Goal: Task Accomplishment & Management: Manage account settings

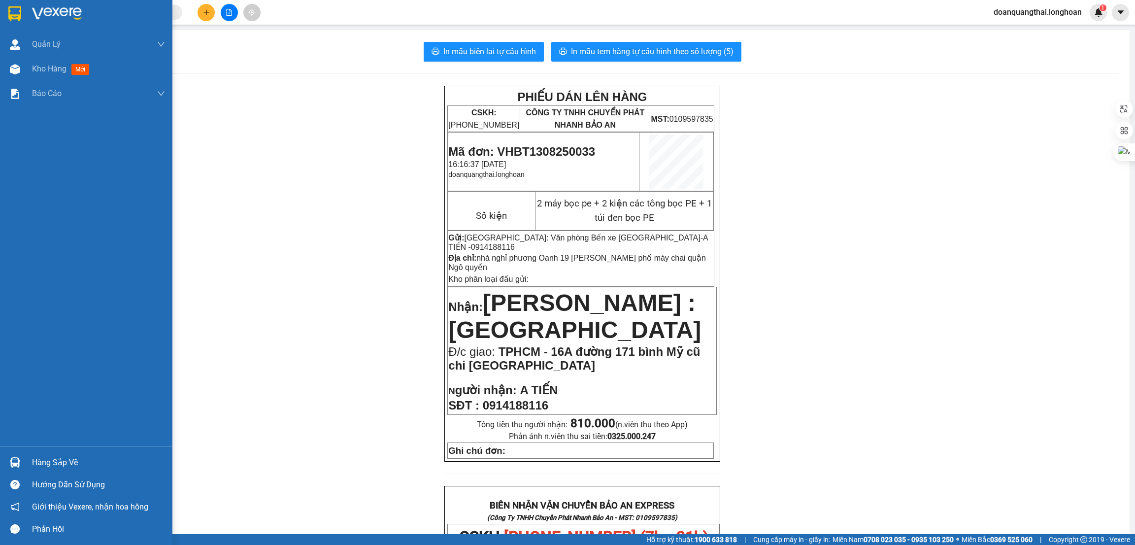
click at [29, 14] on div at bounding box center [86, 16] width 172 height 32
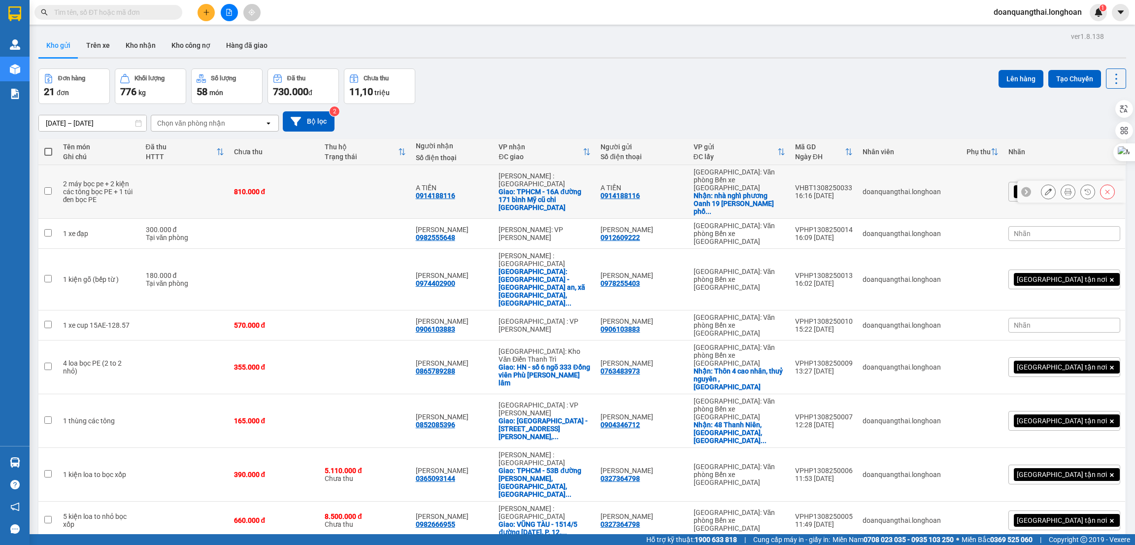
click at [1045, 189] on icon at bounding box center [1048, 191] width 7 height 7
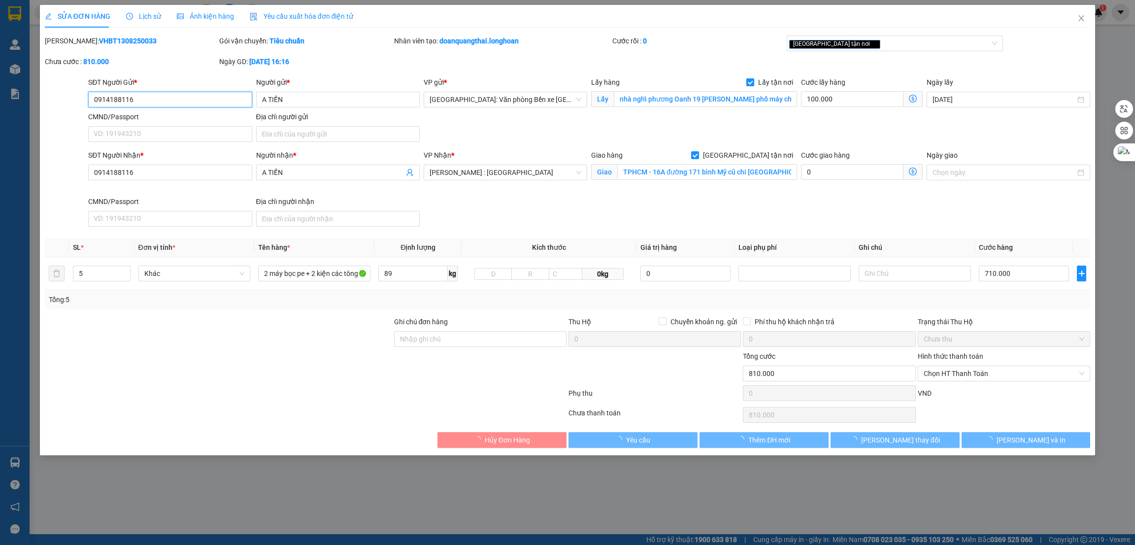
type input "0914188116"
type input "A TIẾN"
checkbox input "true"
type input "nhà nghỉ phương Oanh 19 Lê thánh tông phố máy chai quận Ngô quyền"
type input "0914188116"
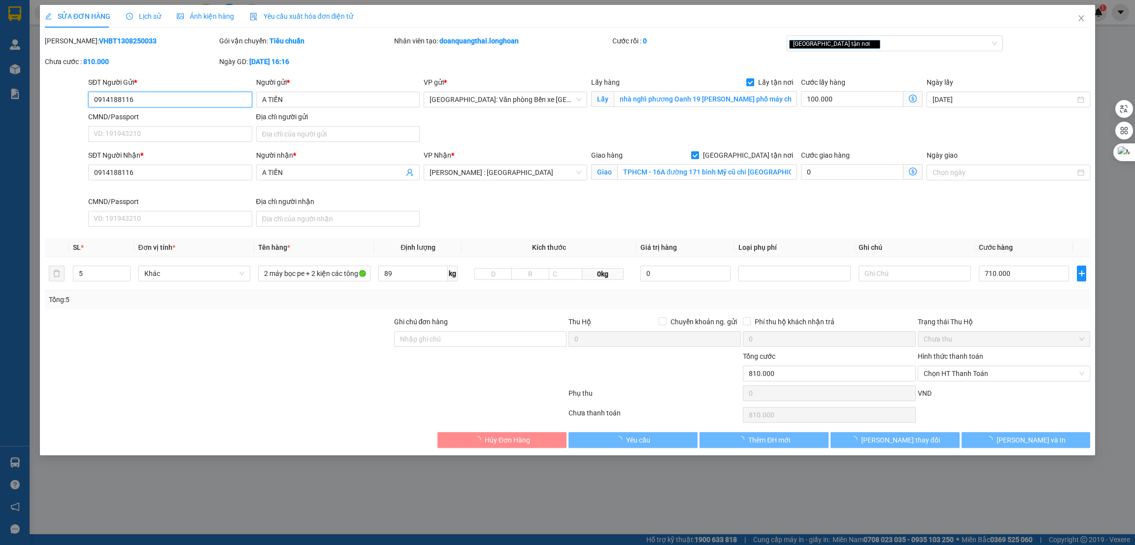
type input "A TIẾN"
checkbox input "true"
type input "TPHCM - 16A đường 171 bình Mỹ cũ chi [GEOGRAPHIC_DATA]"
type input "810.000"
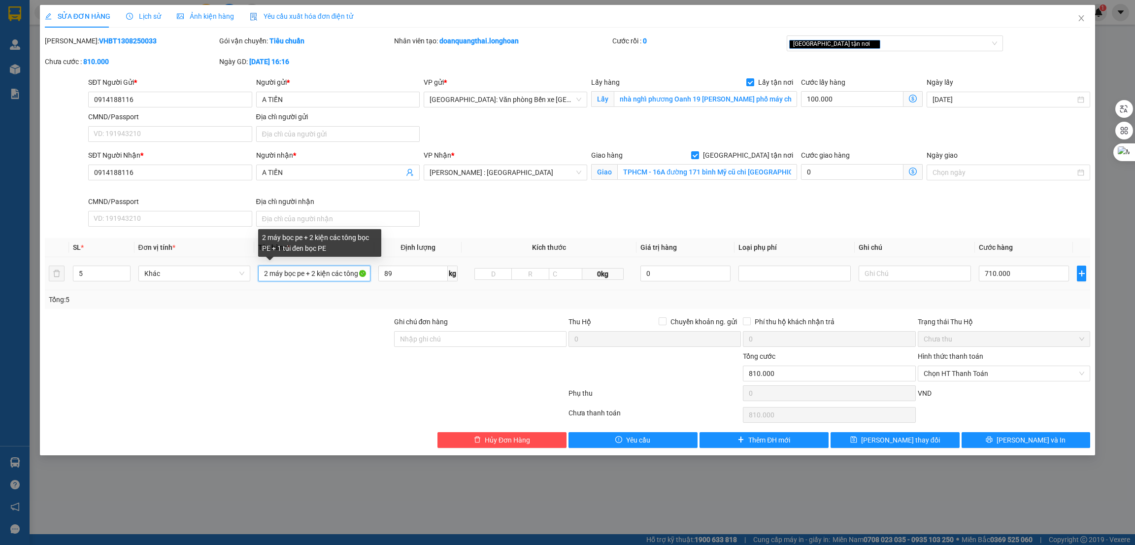
click at [318, 275] on input "2 máy bọc pe + 2 kiện các tông bọc PE + 1 túi đen bọc PE" at bounding box center [314, 274] width 112 height 16
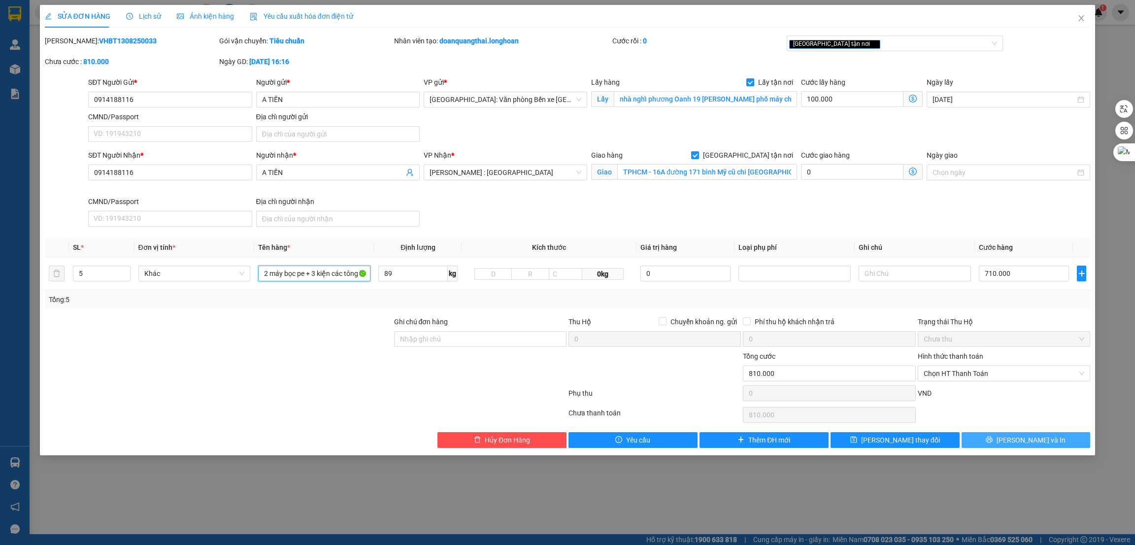
type input "2 máy bọc pe + 3 kiện các tông bọc PE + 1 túi đen bọc PE"
click at [1042, 438] on span "[PERSON_NAME] và In" at bounding box center [1031, 440] width 69 height 11
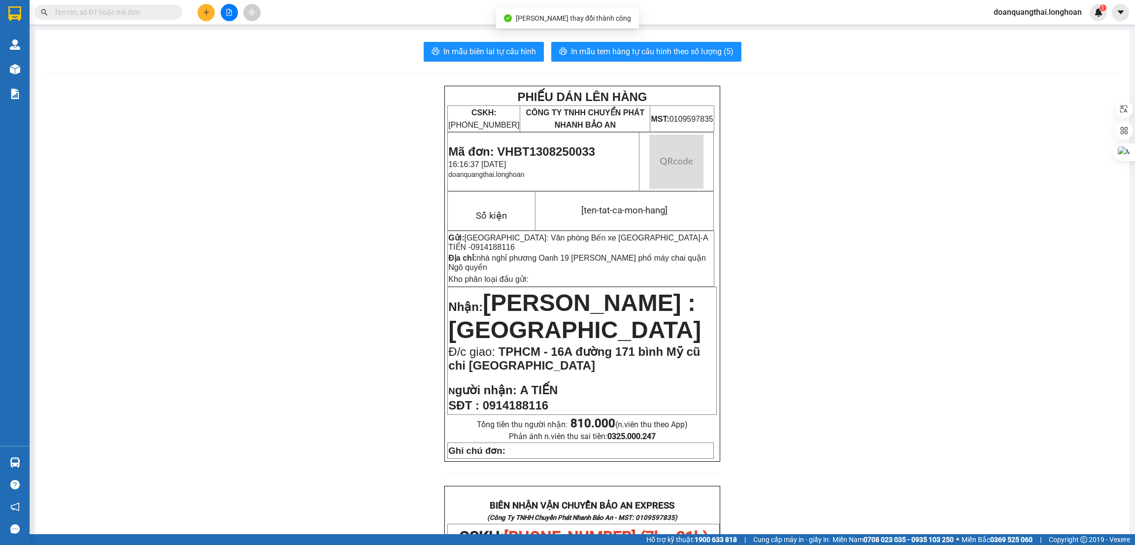
click at [858, 204] on div "PHIẾU DÁN LÊN HÀNG CSKH: 1900.06.88.33 CÔNG TY TNHH CHUYỂN PHÁT NHANH BẢO AN MS…" at bounding box center [582, 537] width 1071 height 902
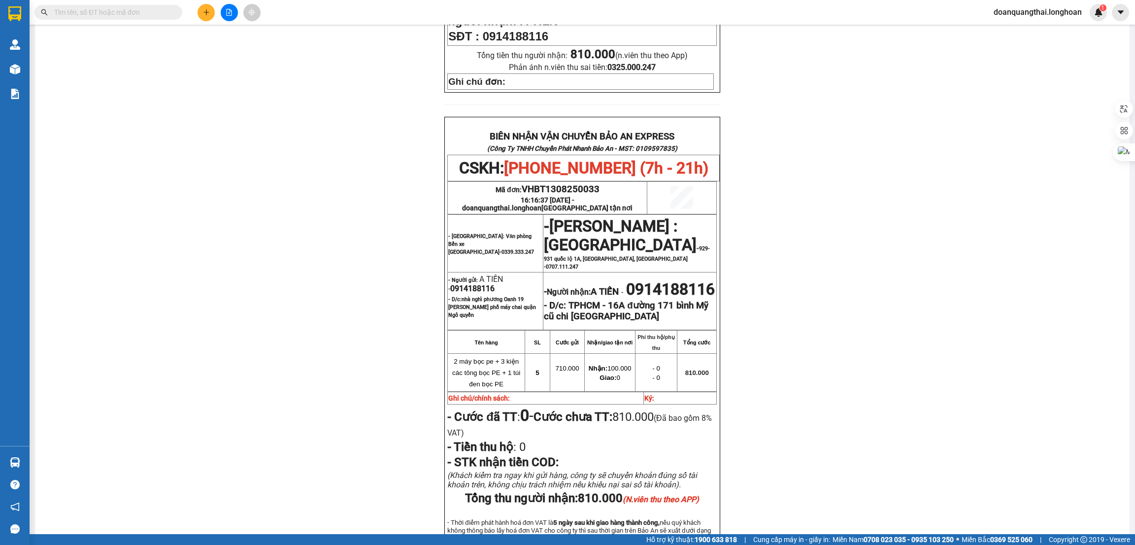
scroll to position [443, 0]
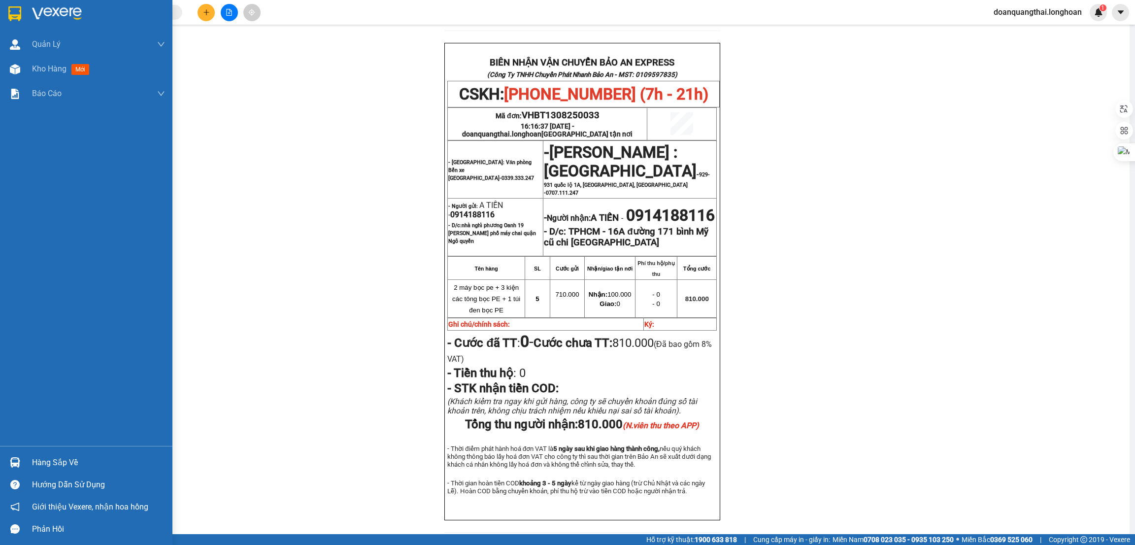
click at [16, 15] on img at bounding box center [14, 13] width 13 height 15
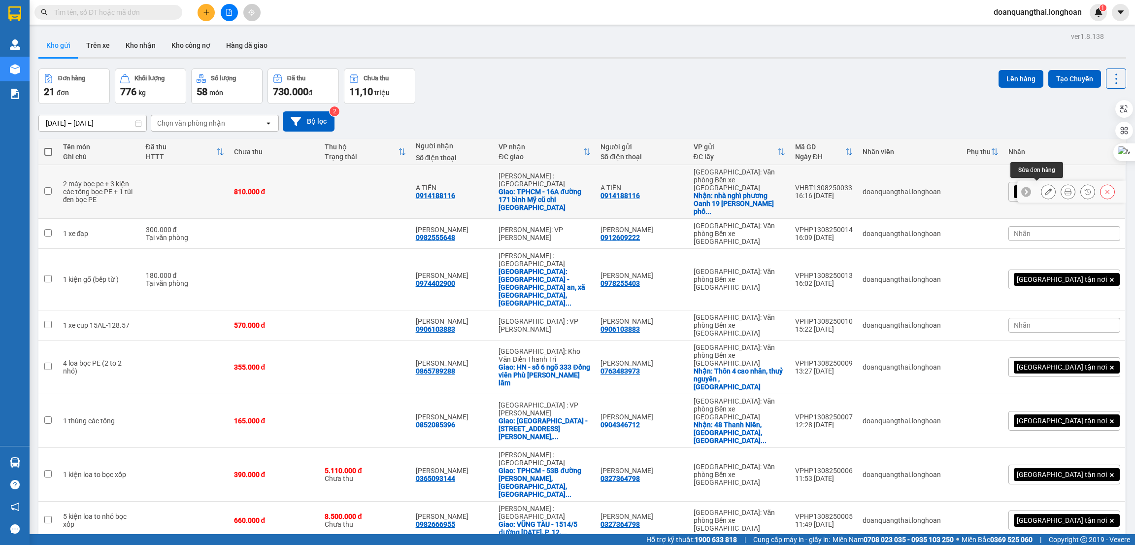
click at [1045, 192] on icon at bounding box center [1048, 191] width 7 height 7
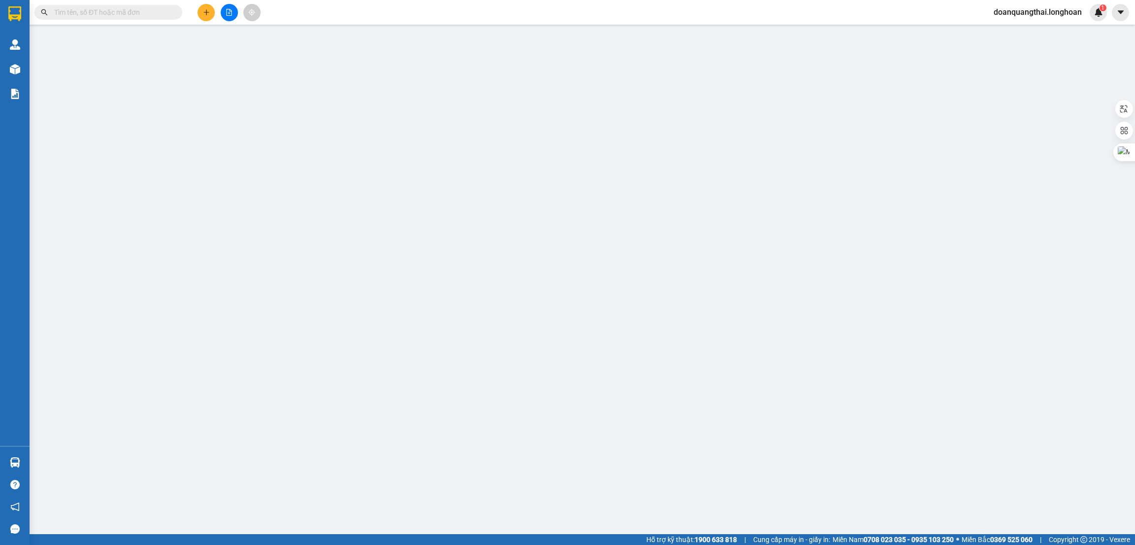
type input "0914188116"
type input "A TIẾN"
checkbox input "true"
type input "nhà nghỉ phương Oanh 19 Lê thánh tông phố máy chai quận Ngô quyền"
type input "0914188116"
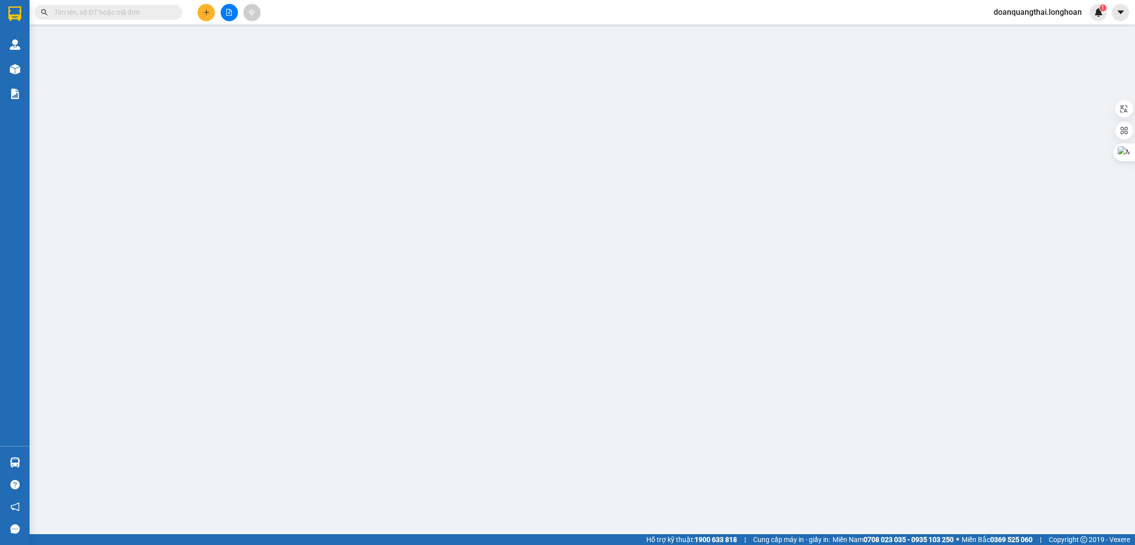
type input "A TIẾN"
checkbox input "true"
type input "TPHCM - 16A đường 171 bình Mỹ cũ chi [GEOGRAPHIC_DATA]"
type input "810.000"
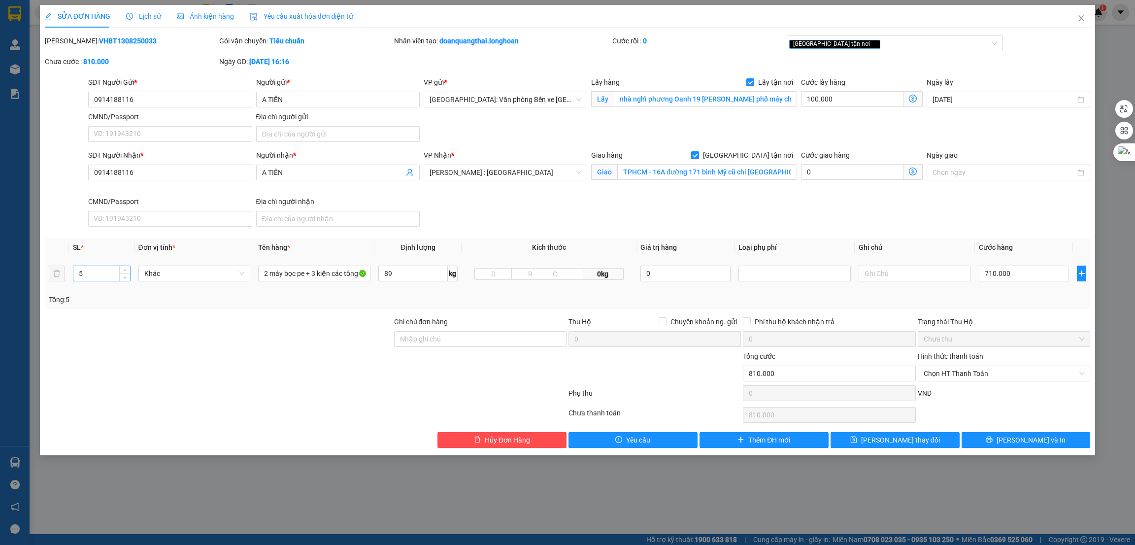
click at [90, 278] on input "5" at bounding box center [101, 273] width 57 height 15
type input "6"
click at [1022, 443] on span "[PERSON_NAME] và In" at bounding box center [1031, 440] width 69 height 11
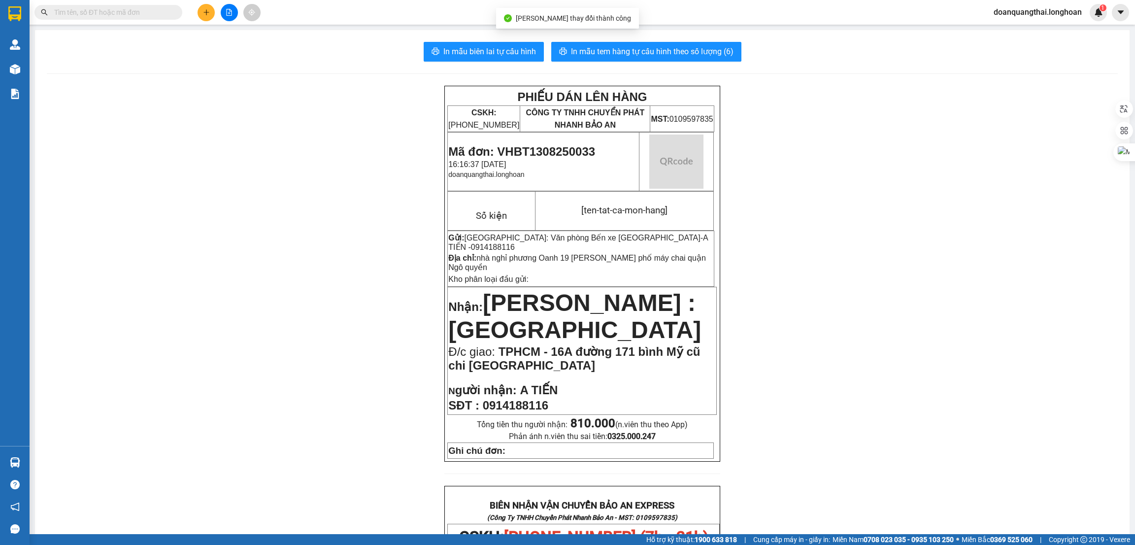
click at [874, 131] on div "PHIẾU DÁN LÊN HÀNG CSKH: 1900.06.88.33 CÔNG TY TNHH CHUYỂN PHÁT NHANH BẢO AN MS…" at bounding box center [582, 537] width 1071 height 902
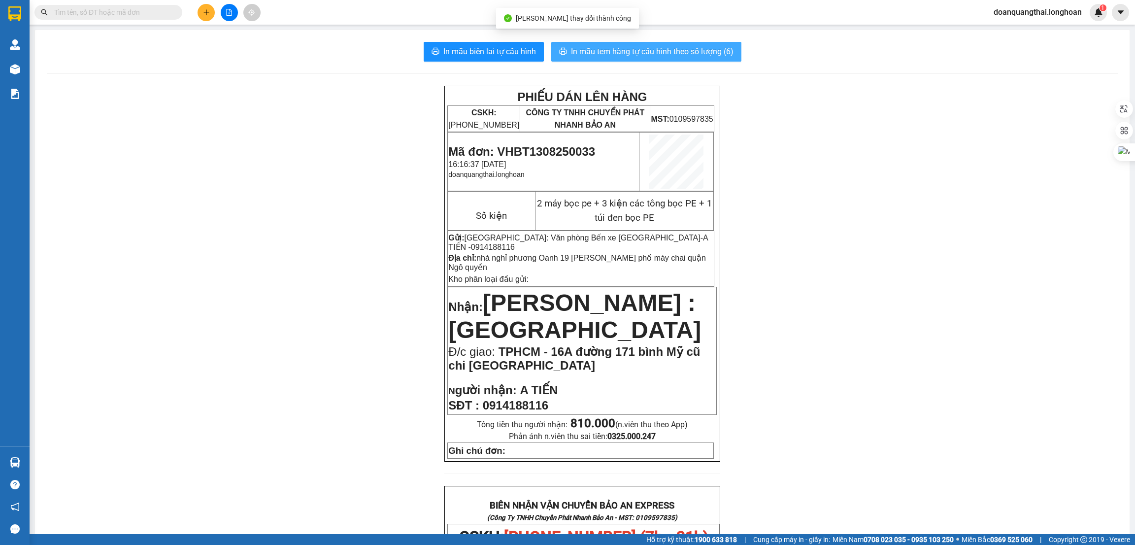
click at [649, 54] on span "In mẫu tem hàng tự cấu hình theo số lượng (6)" at bounding box center [652, 51] width 163 height 12
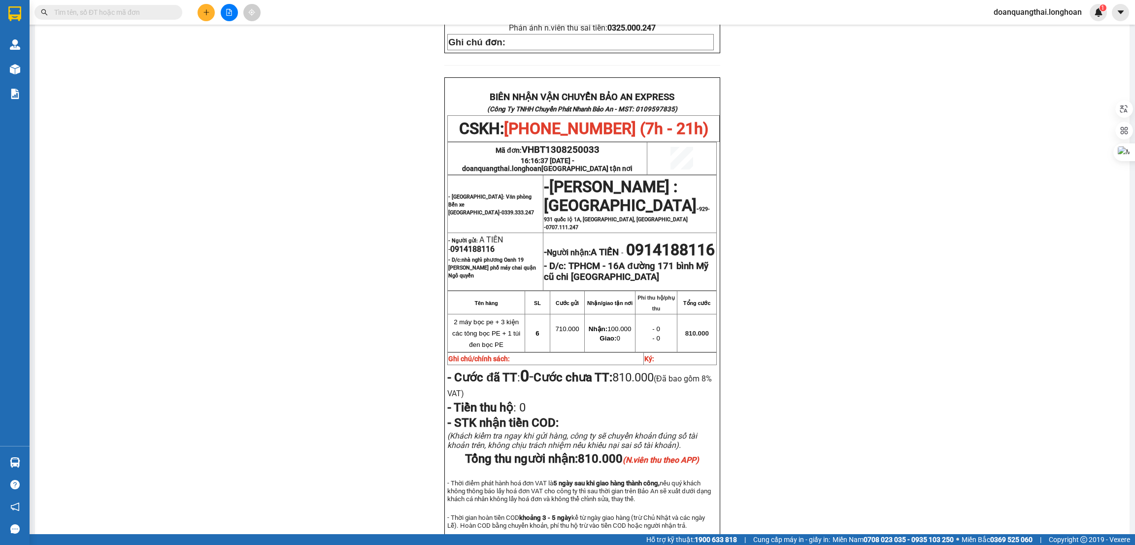
scroll to position [443, 0]
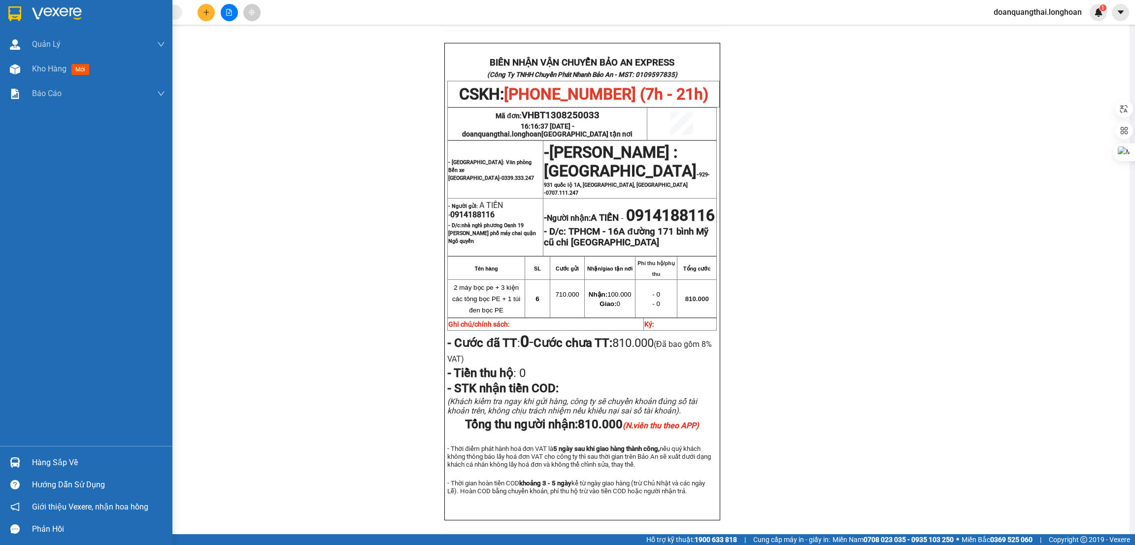
click at [19, 21] on div at bounding box center [14, 13] width 17 height 17
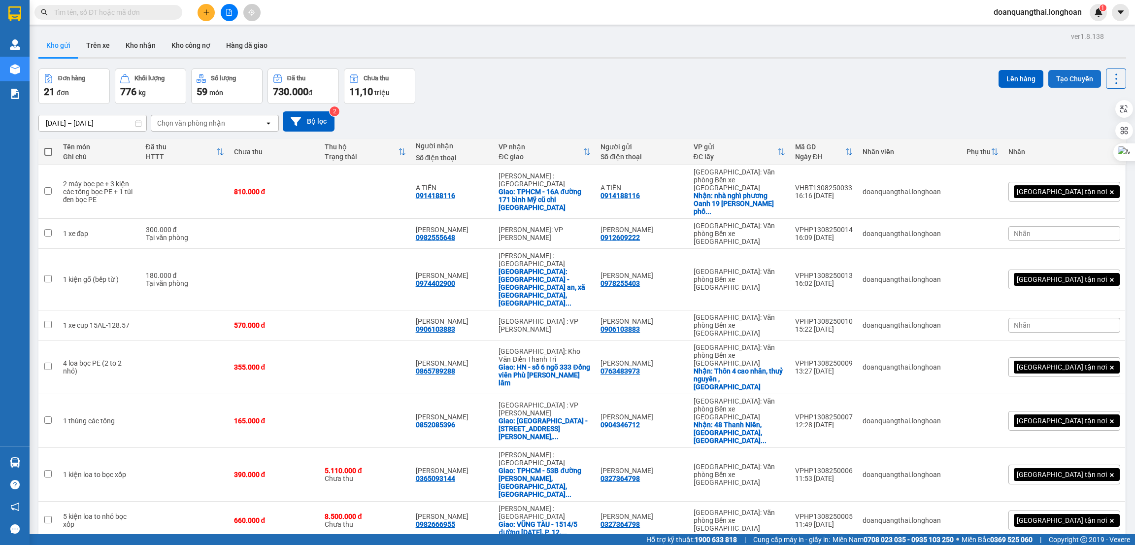
click at [1069, 80] on button "Tạo Chuyến" at bounding box center [1074, 79] width 53 height 18
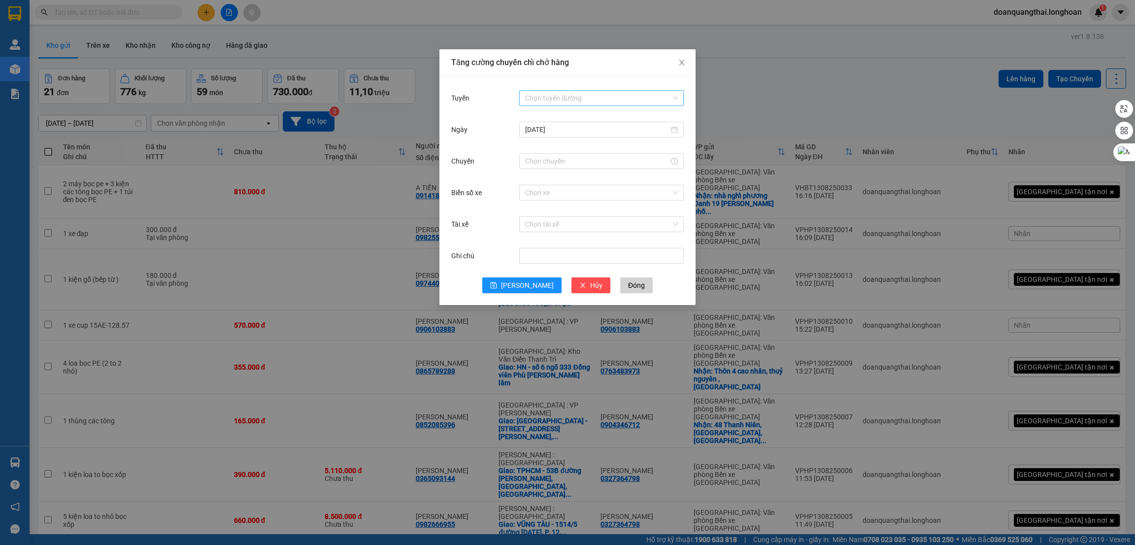
click at [557, 102] on input "Tuyến" at bounding box center [598, 98] width 146 height 15
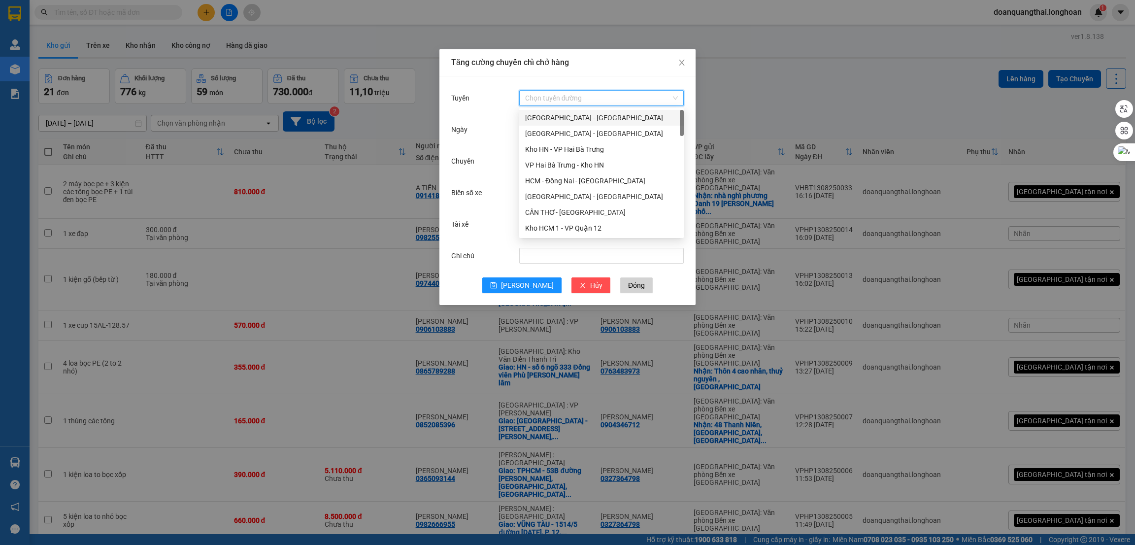
click at [557, 110] on div "[GEOGRAPHIC_DATA] - [GEOGRAPHIC_DATA]" at bounding box center [601, 118] width 165 height 16
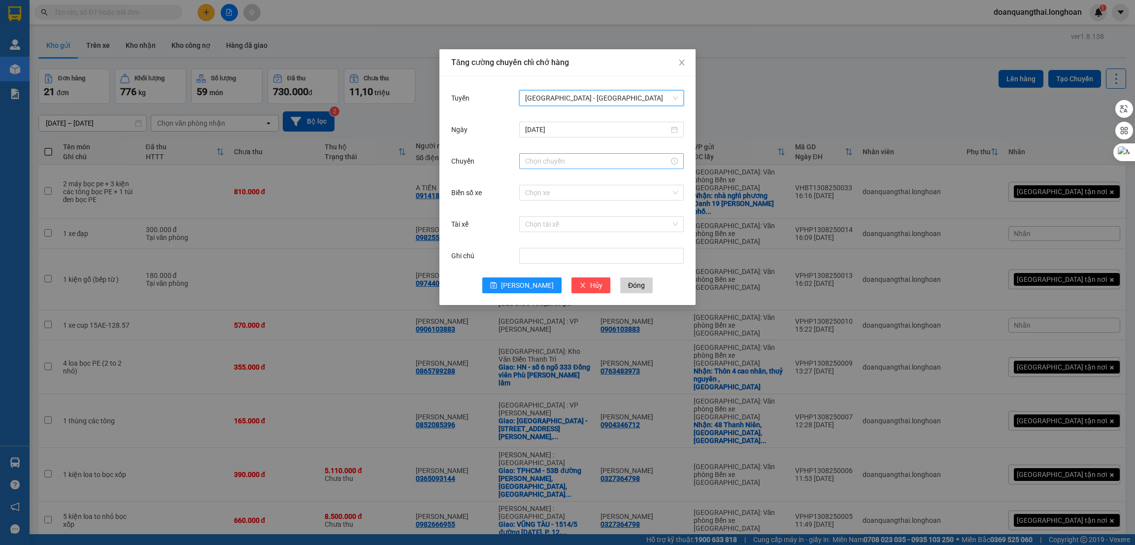
click at [546, 161] on input "Chuyến" at bounding box center [597, 161] width 144 height 11
click at [530, 202] on div "23" at bounding box center [533, 202] width 28 height 14
type input "23:00"
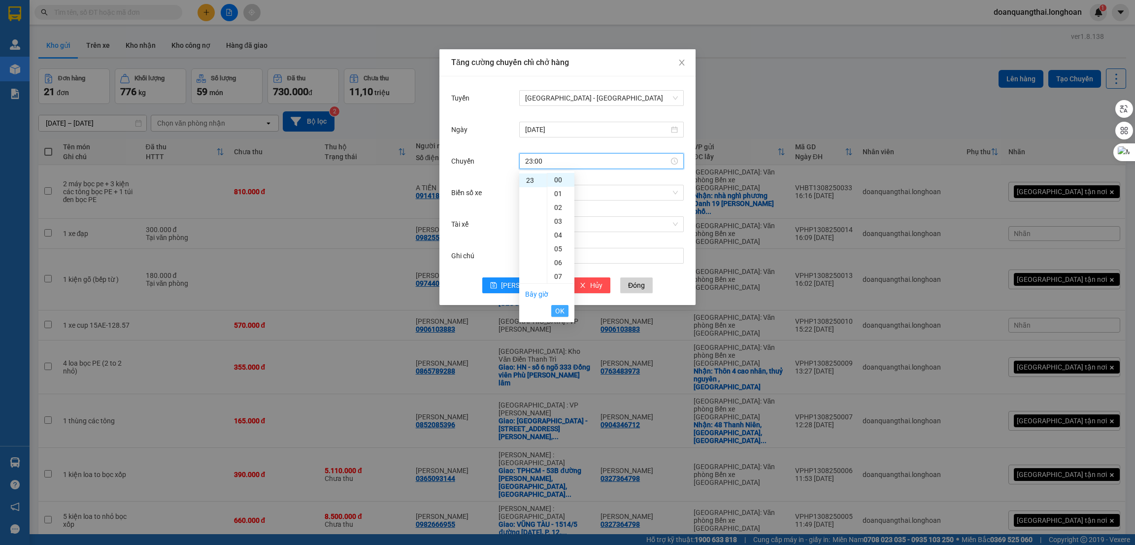
click at [559, 311] on span "OK" at bounding box center [559, 310] width 9 height 11
click at [533, 285] on button "[PERSON_NAME]" at bounding box center [521, 285] width 79 height 16
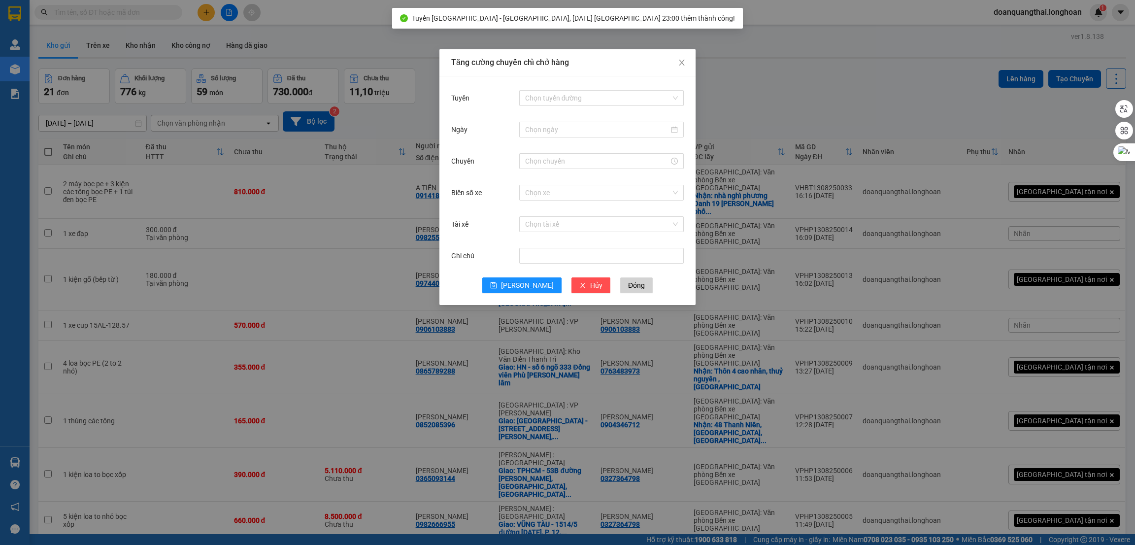
click at [793, 80] on div "Tăng cường chuyến chỉ chở hàng Tuyến Chọn tuyến đường Ngày Chuyến Biển số xe Ch…" at bounding box center [567, 272] width 1135 height 545
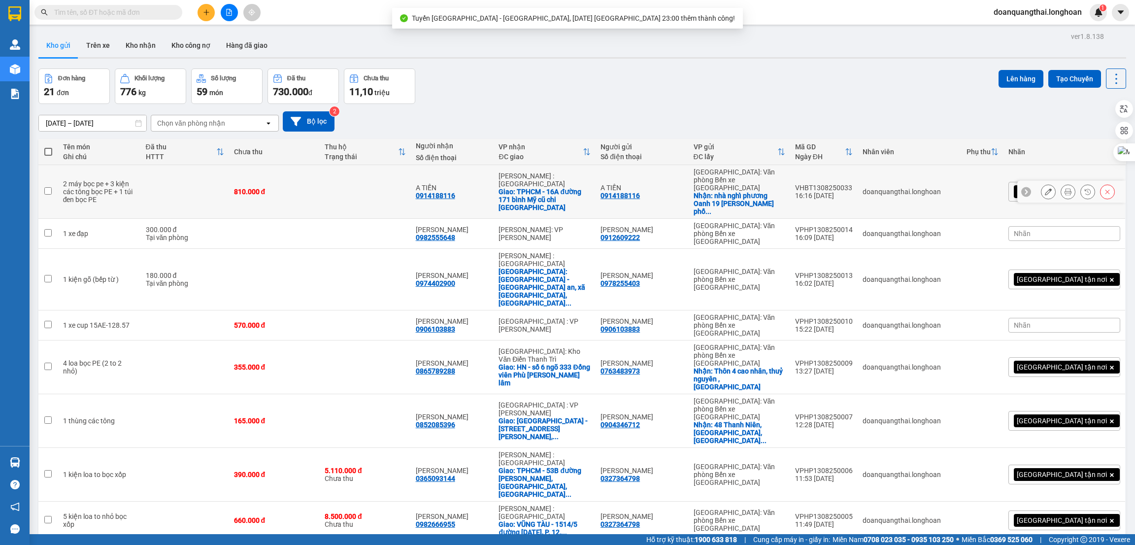
click at [51, 189] on input "checkbox" at bounding box center [47, 190] width 7 height 7
checkbox input "true"
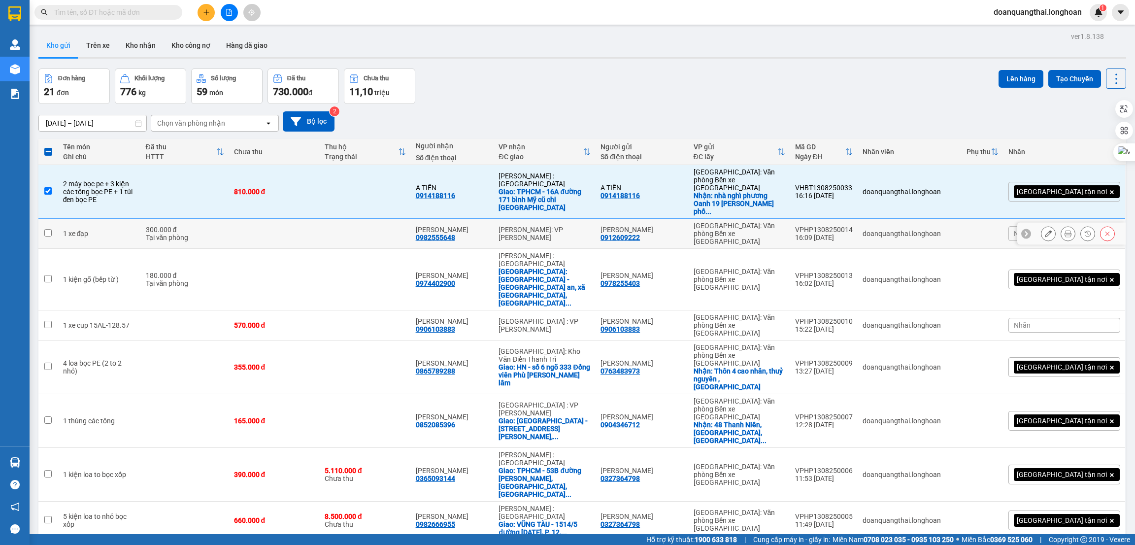
click at [43, 220] on td at bounding box center [48, 234] width 20 height 30
checkbox input "true"
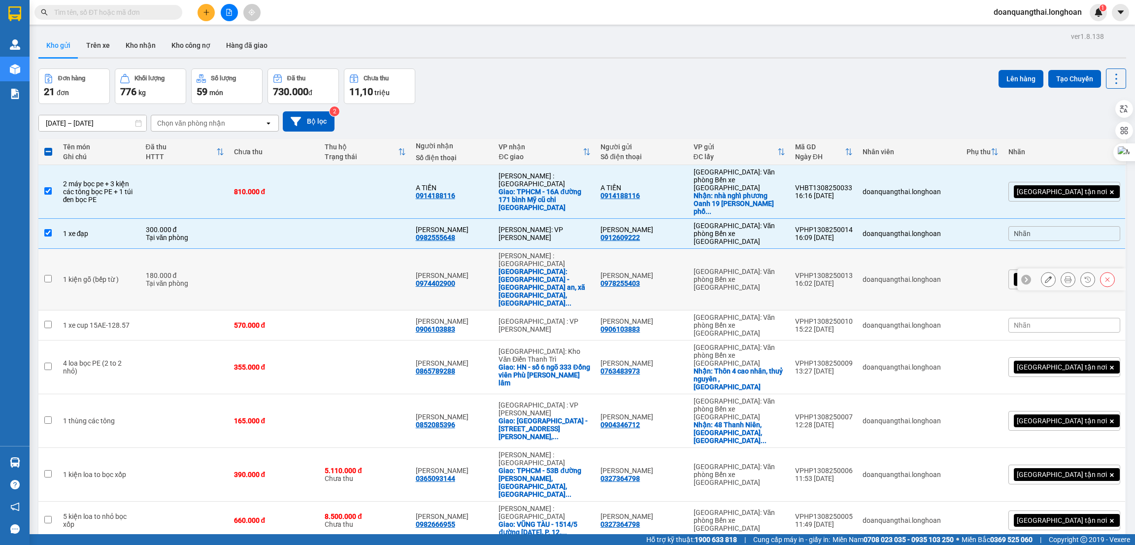
click at [50, 275] on input "checkbox" at bounding box center [47, 278] width 7 height 7
checkbox input "true"
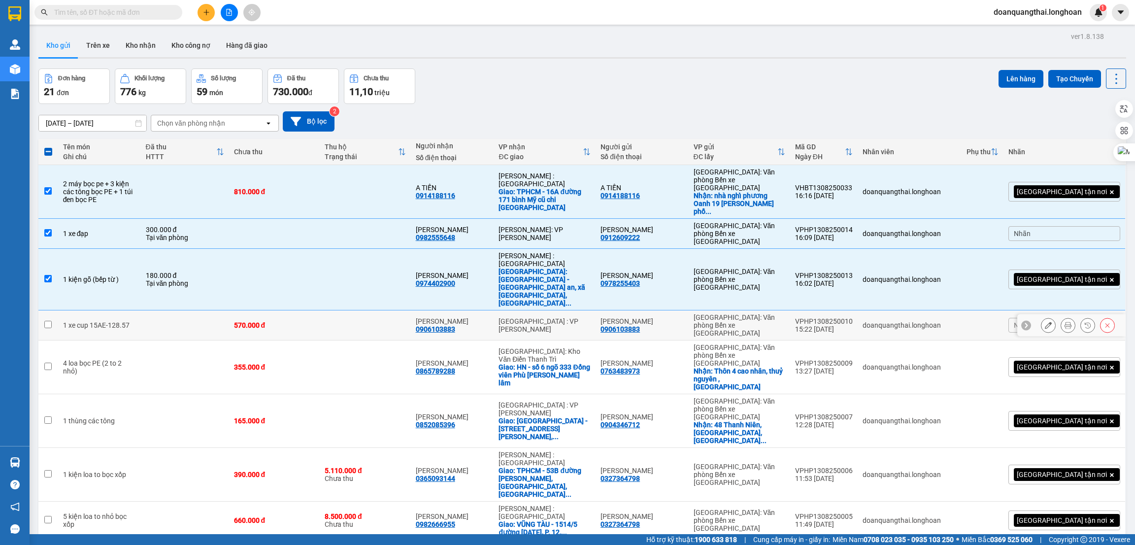
click at [51, 321] on input "checkbox" at bounding box center [47, 324] width 7 height 7
checkbox input "true"
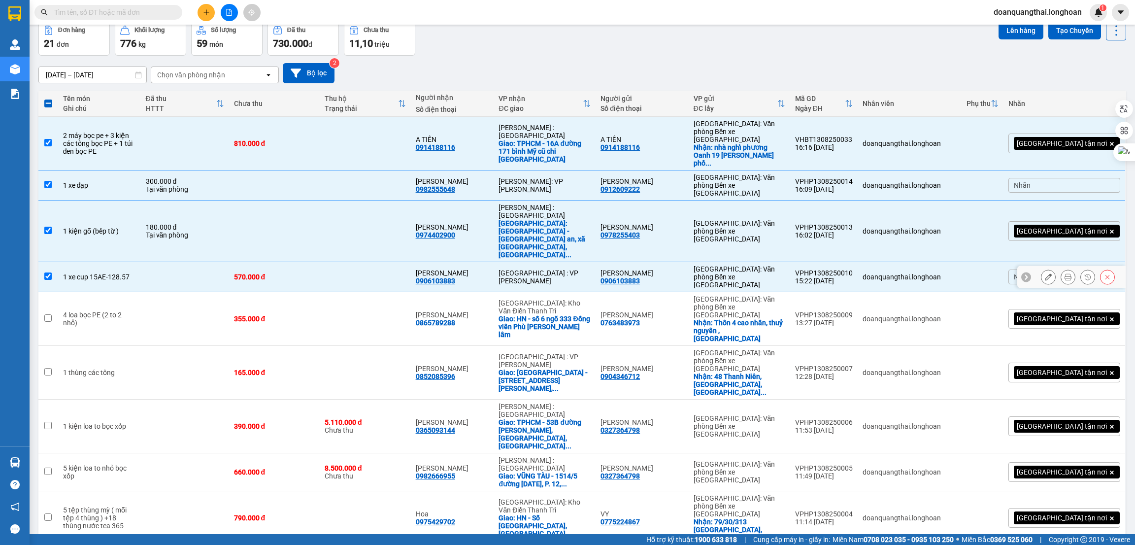
scroll to position [74, 0]
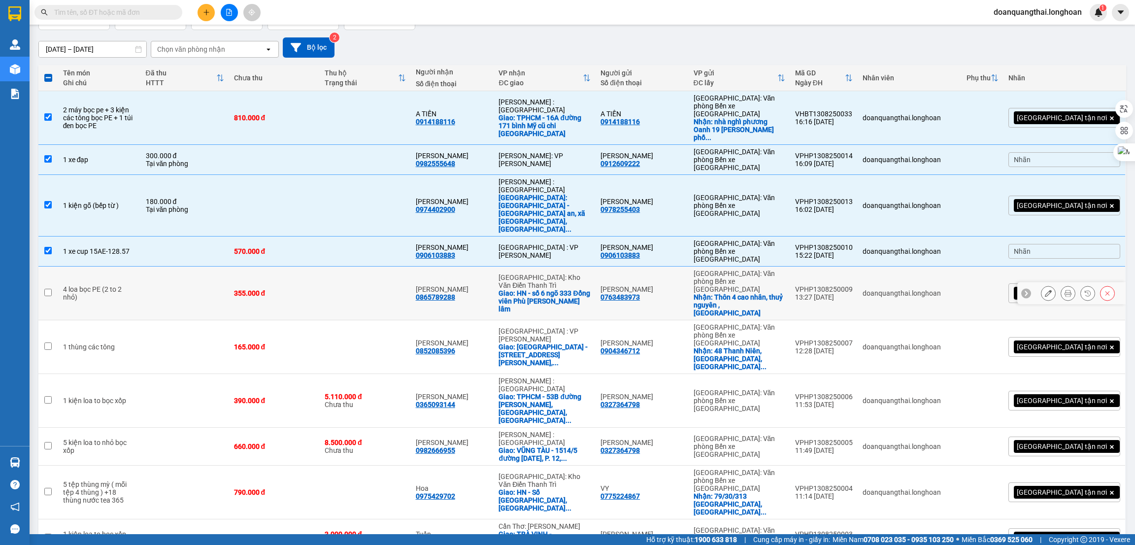
click at [49, 289] on input "checkbox" at bounding box center [47, 292] width 7 height 7
checkbox input "true"
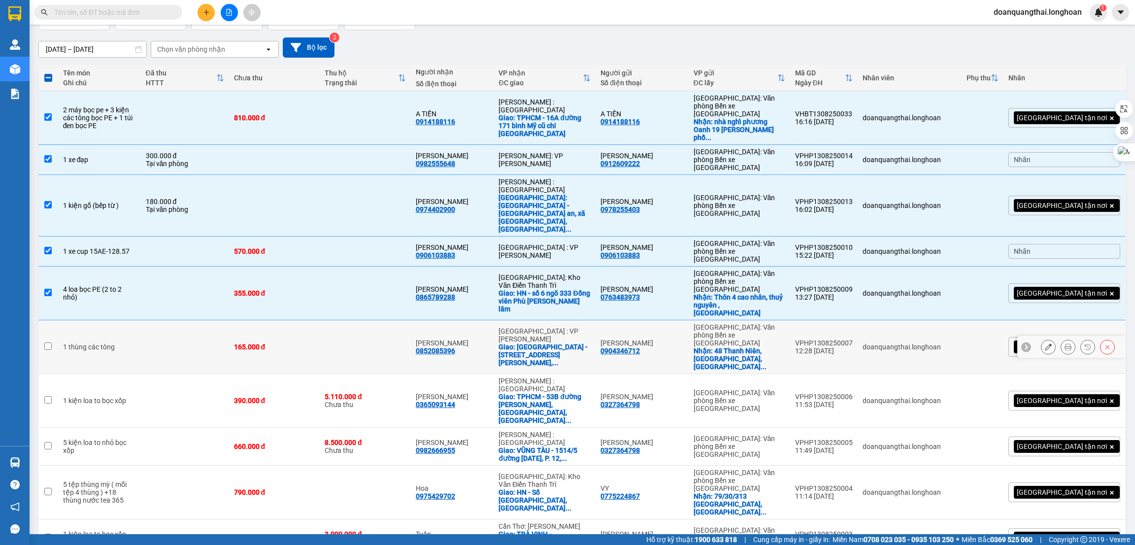
click at [47, 342] on input "checkbox" at bounding box center [47, 345] width 7 height 7
checkbox input "true"
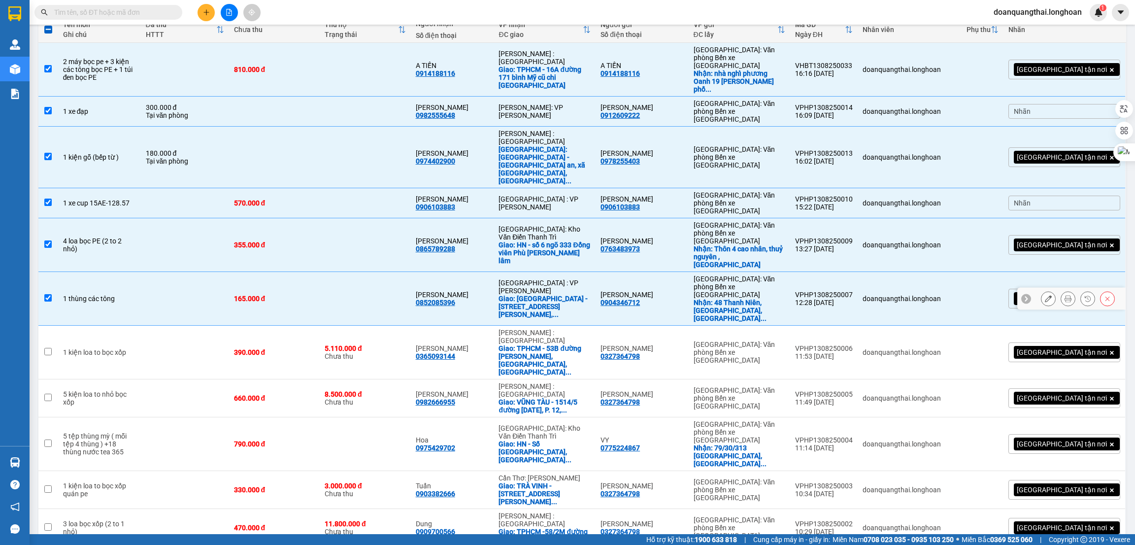
scroll to position [148, 0]
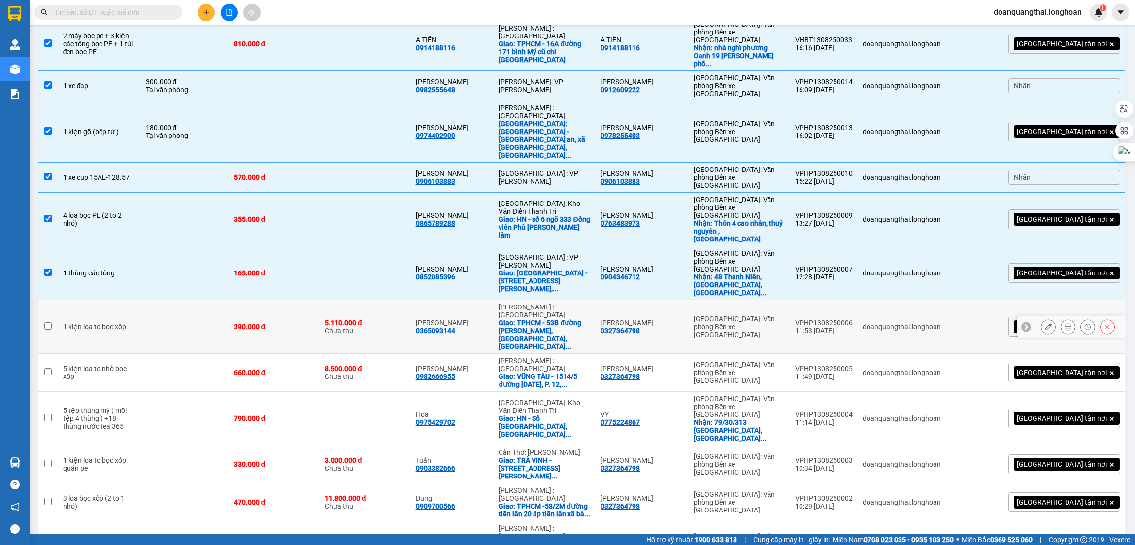
click at [51, 322] on input "checkbox" at bounding box center [47, 325] width 7 height 7
checkbox input "true"
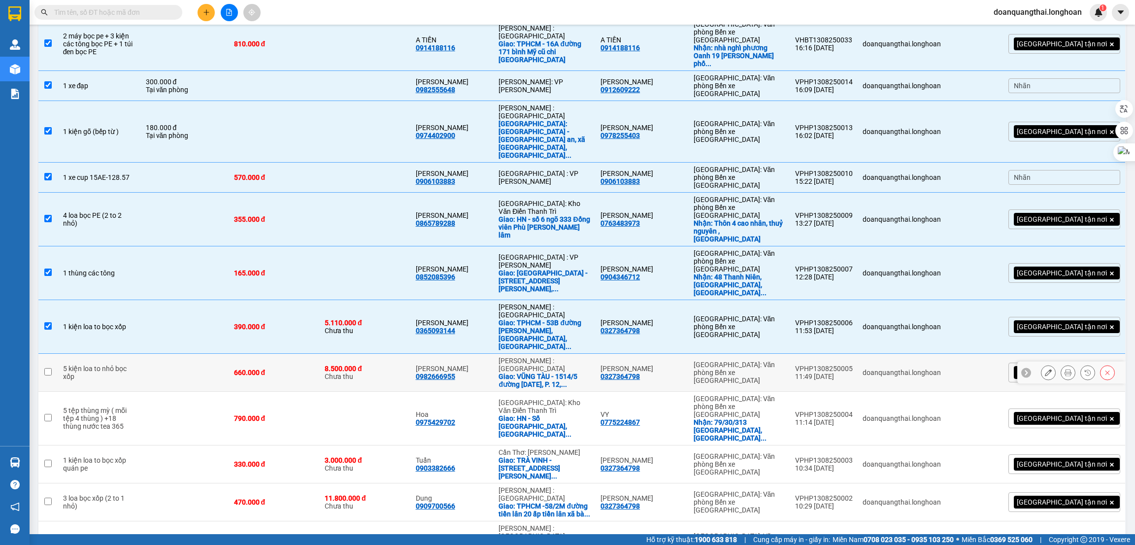
click at [54, 354] on td at bounding box center [48, 373] width 20 height 38
checkbox input "true"
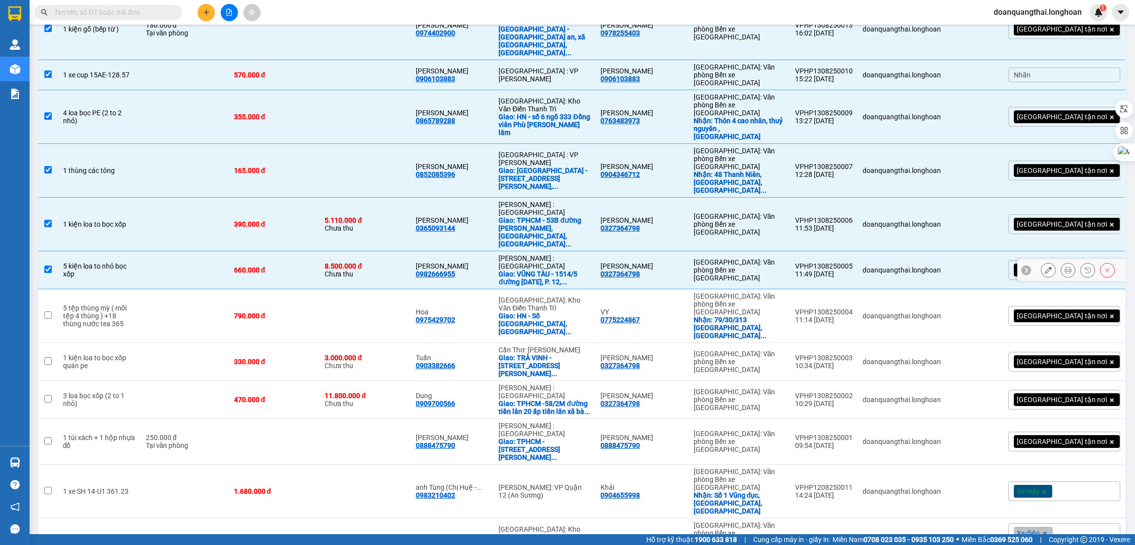
scroll to position [296, 0]
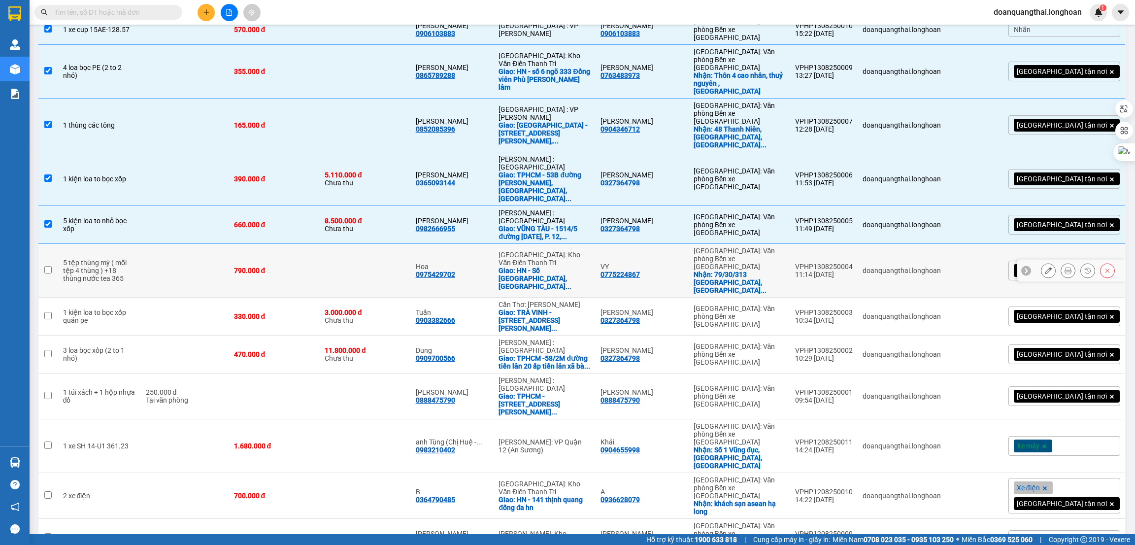
click at [51, 266] on input "checkbox" at bounding box center [47, 269] width 7 height 7
checkbox input "true"
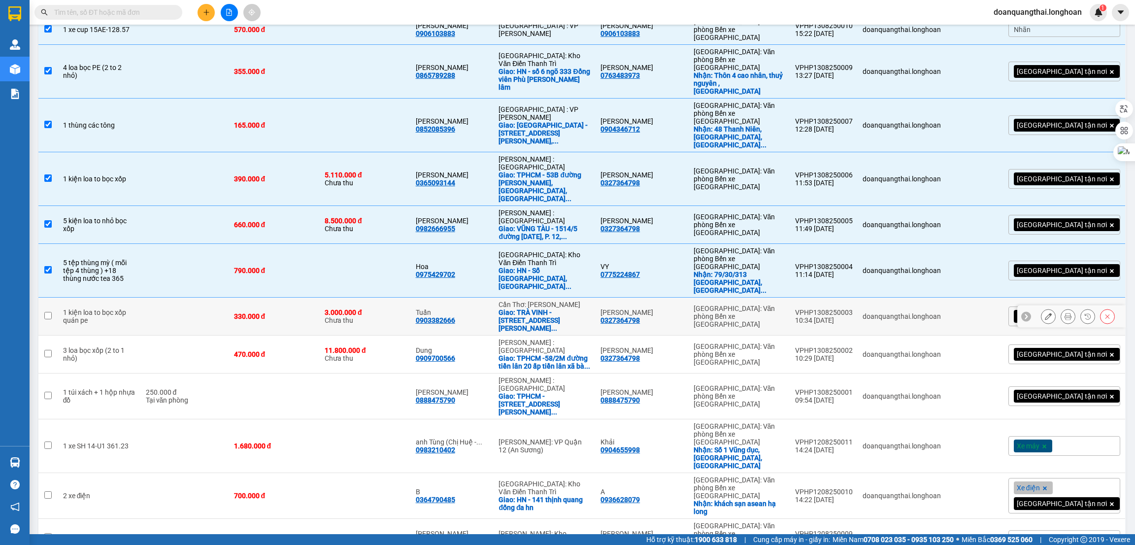
click at [51, 312] on input "checkbox" at bounding box center [47, 315] width 7 height 7
checkbox input "true"
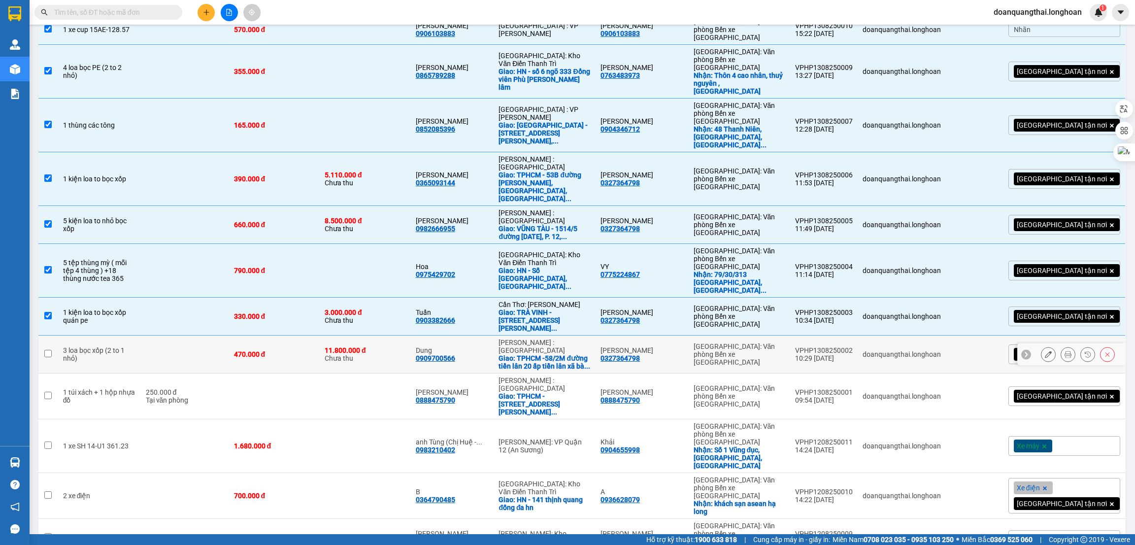
click at [52, 335] on td at bounding box center [48, 354] width 20 height 38
checkbox input "true"
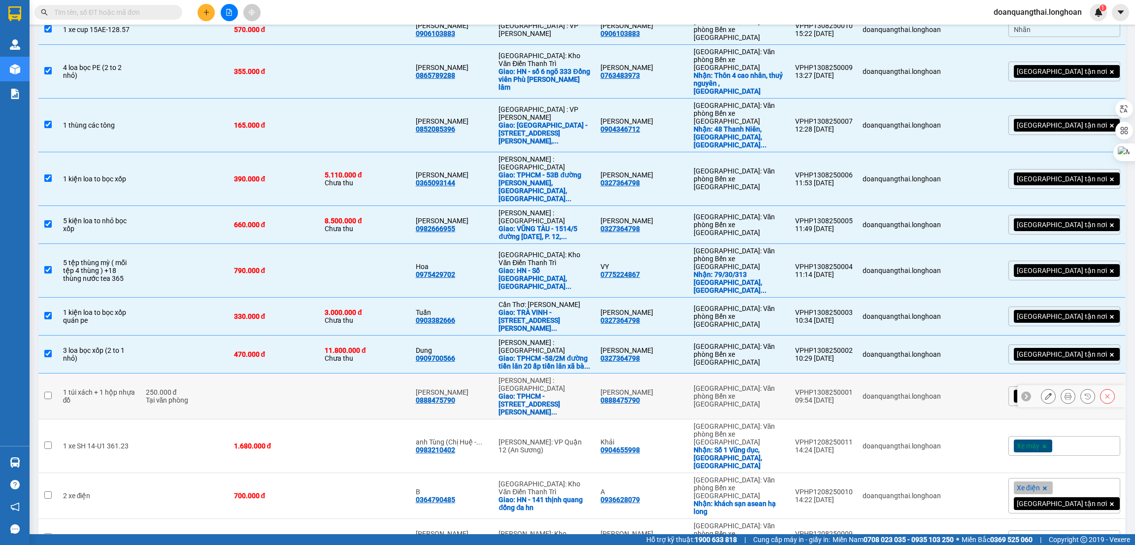
click at [47, 373] on td at bounding box center [48, 396] width 20 height 46
checkbox input "true"
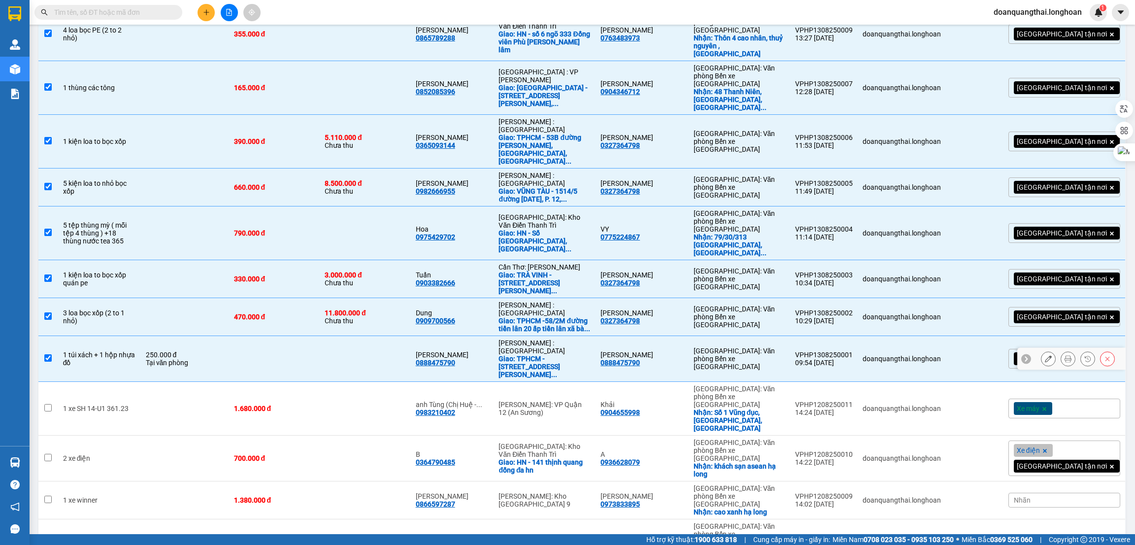
scroll to position [369, 0]
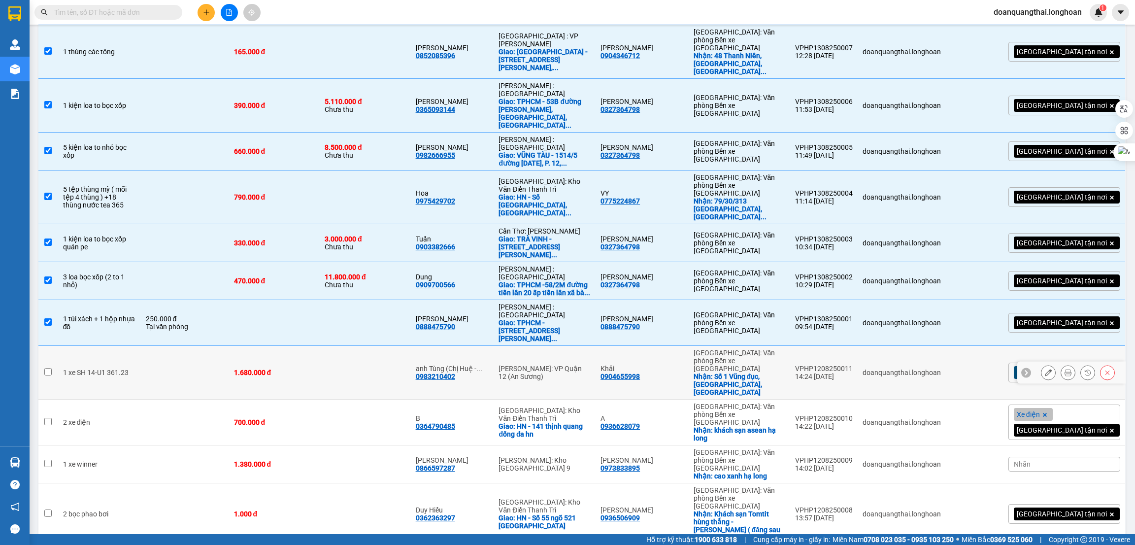
click at [47, 368] on input "checkbox" at bounding box center [47, 371] width 7 height 7
checkbox input "true"
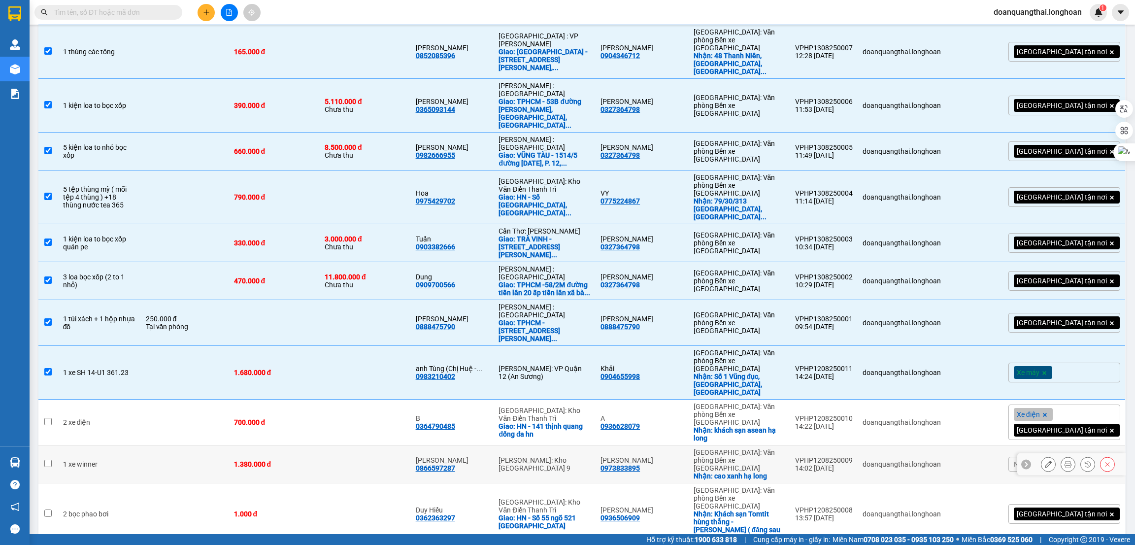
scroll to position [443, 0]
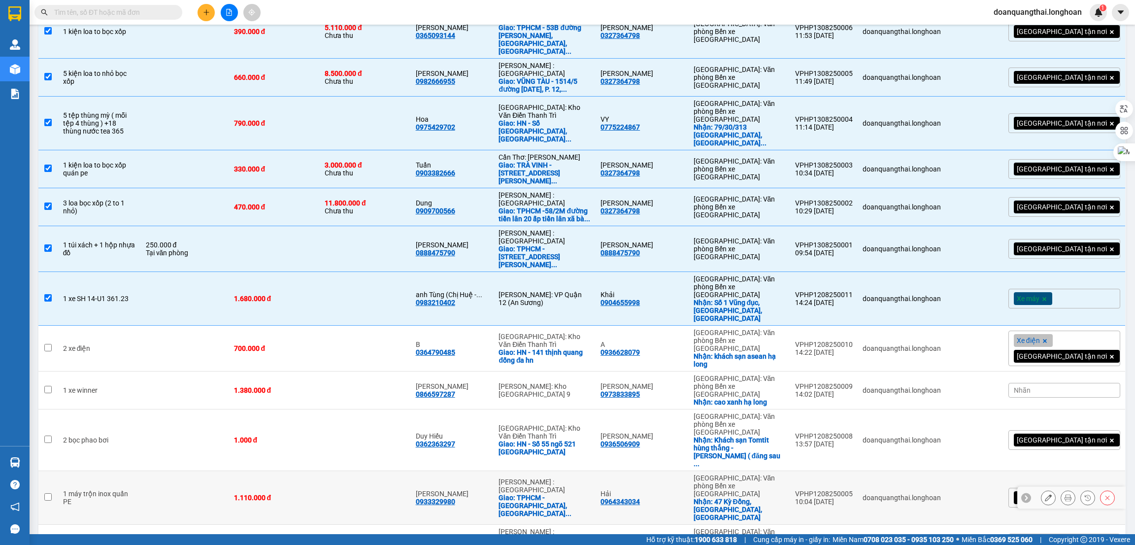
click at [50, 493] on input "checkbox" at bounding box center [47, 496] width 7 height 7
checkbox input "true"
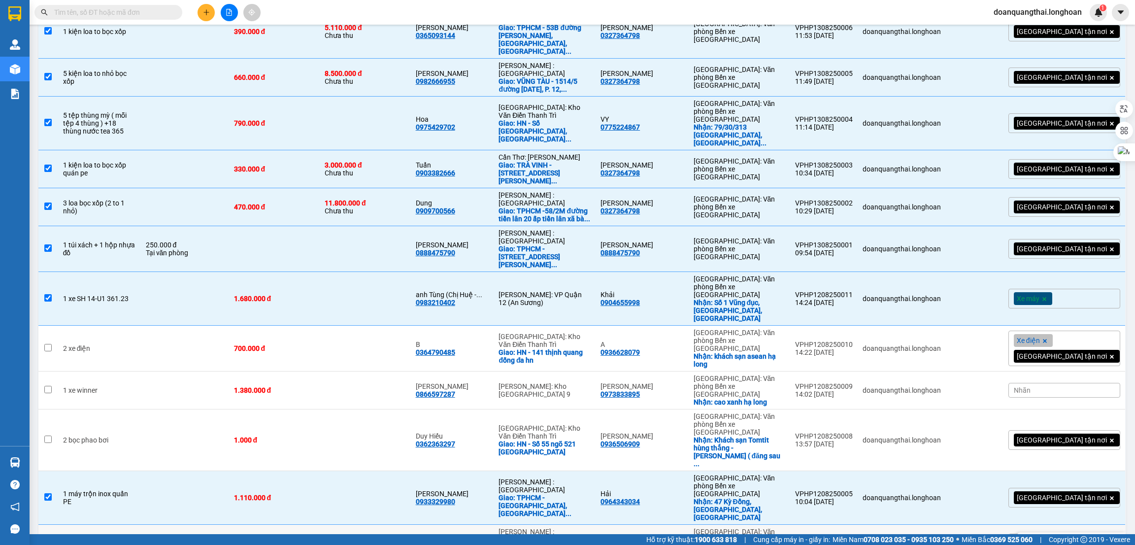
scroll to position [444, 0]
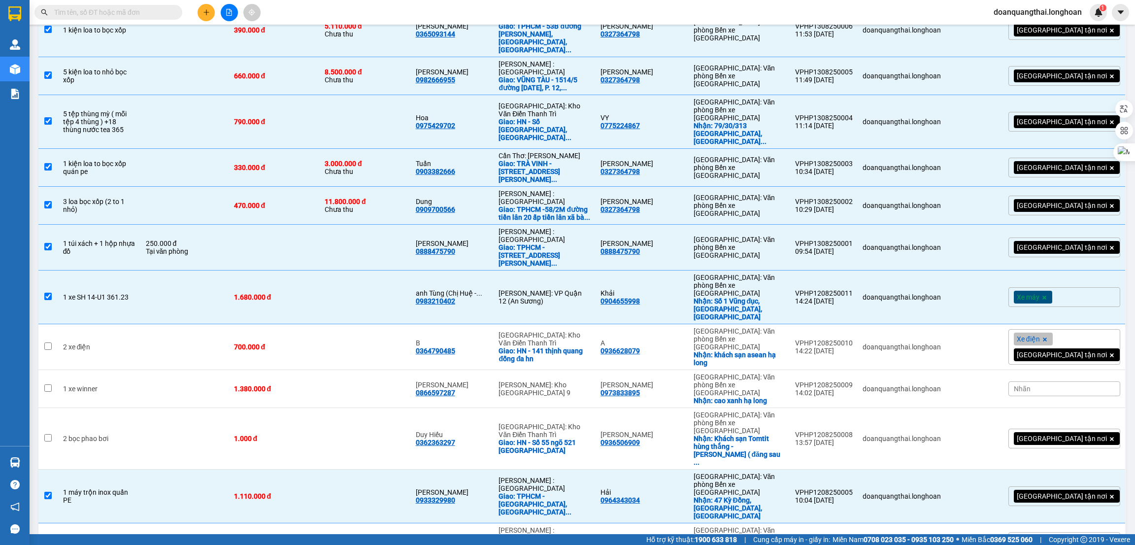
checkbox input "true"
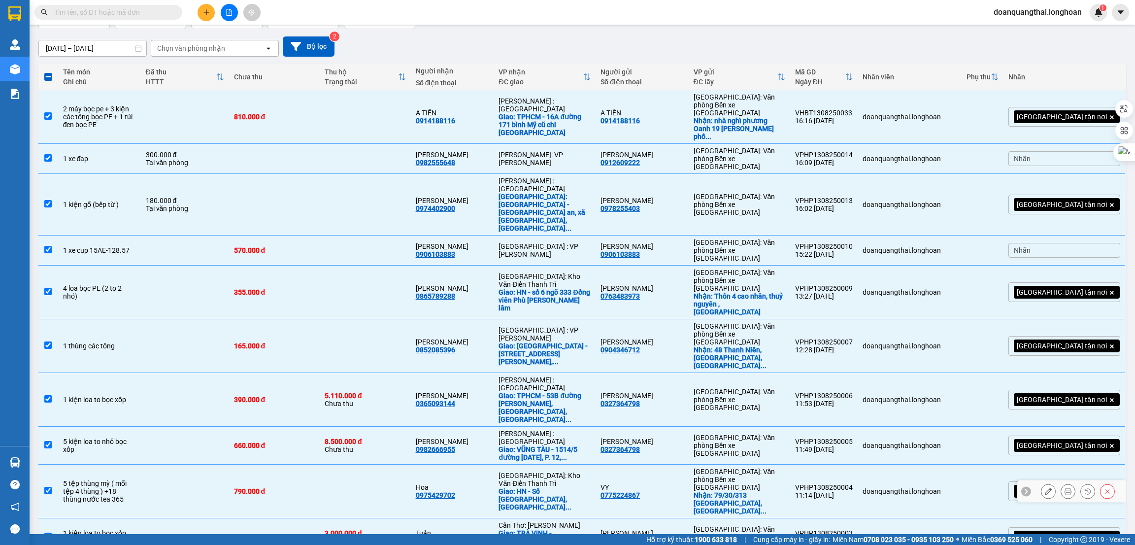
scroll to position [0, 0]
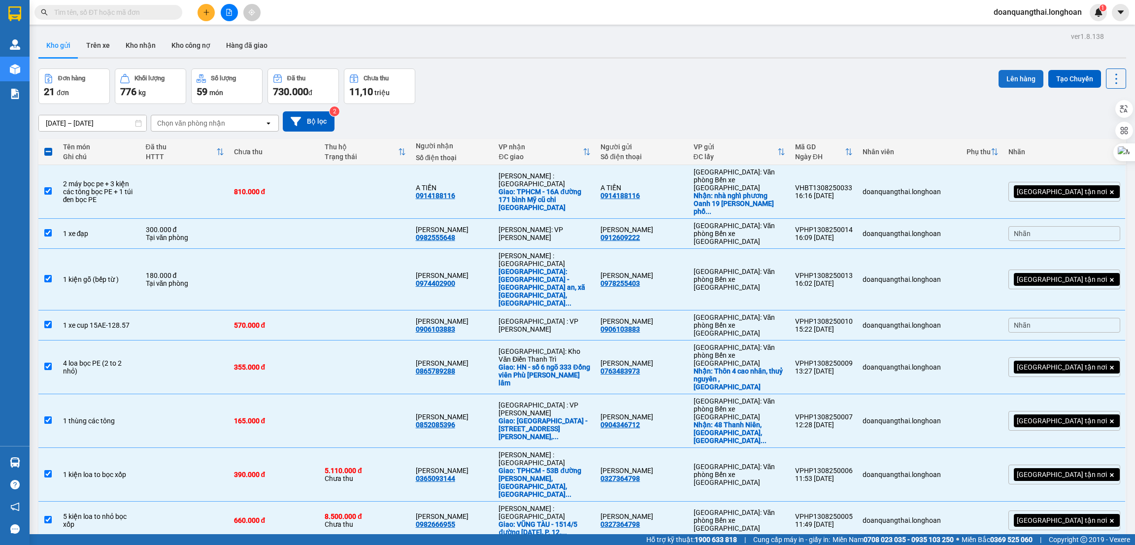
click at [1004, 86] on button "Lên hàng" at bounding box center [1021, 79] width 45 height 18
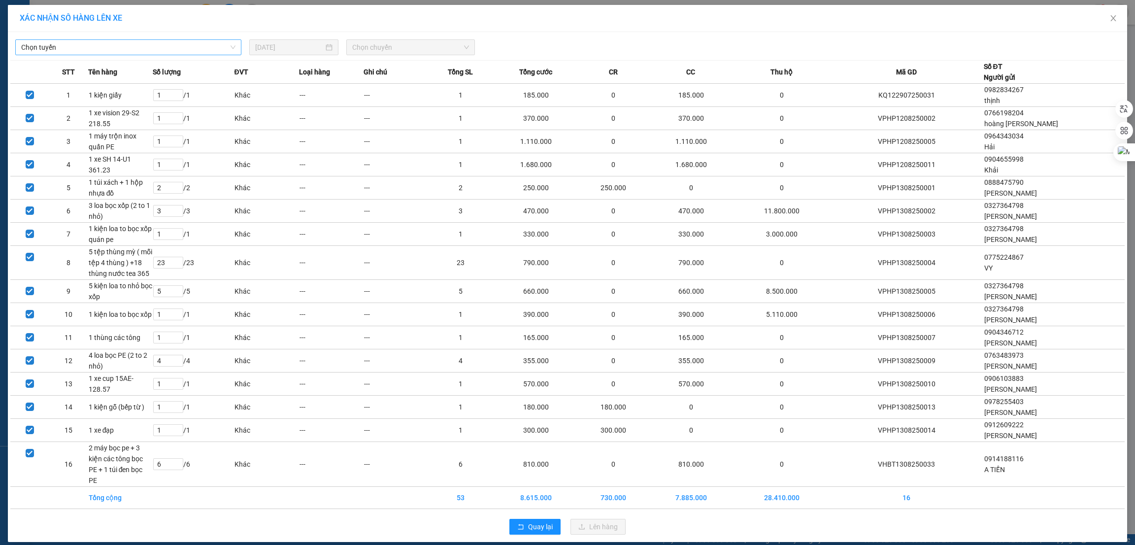
click at [169, 52] on span "Chọn tuyến" at bounding box center [128, 47] width 214 height 15
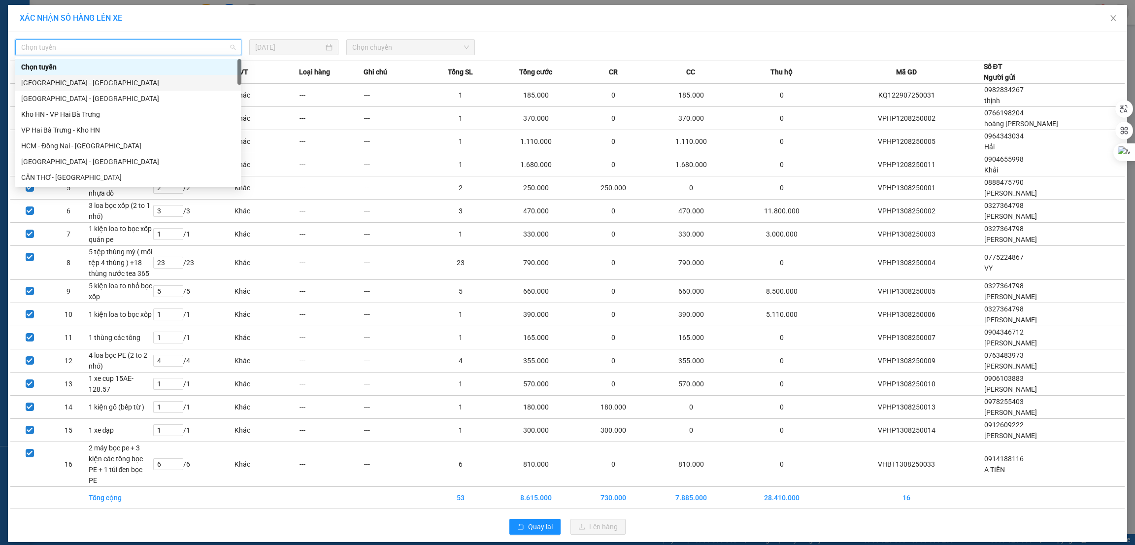
click at [82, 79] on div "[GEOGRAPHIC_DATA] - [GEOGRAPHIC_DATA]" at bounding box center [128, 82] width 214 height 11
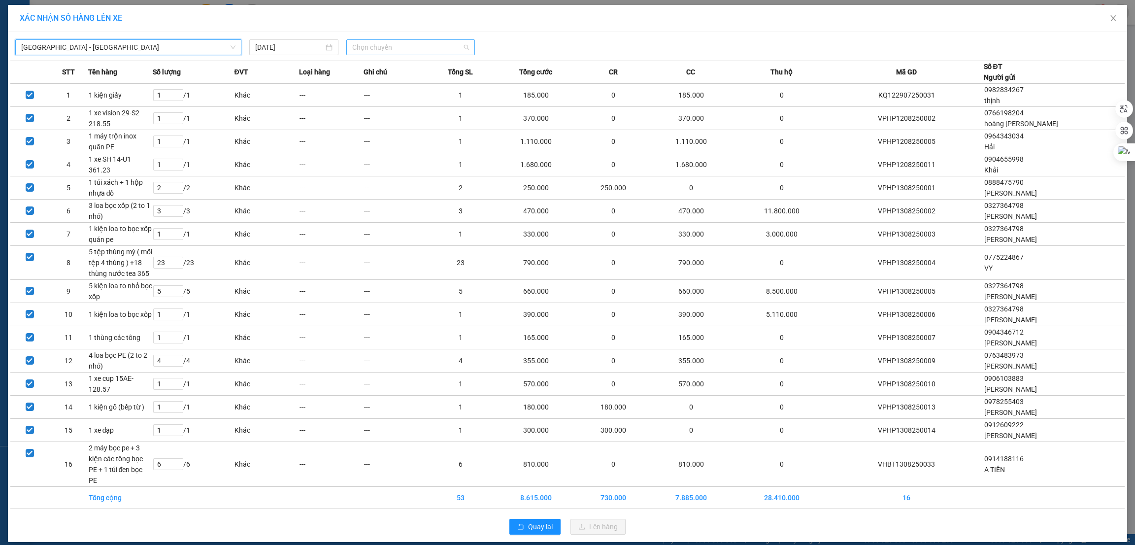
click at [366, 50] on span "Chọn chuyến" at bounding box center [410, 47] width 117 height 15
click at [365, 78] on div "23:00 (TC)" at bounding box center [390, 82] width 77 height 11
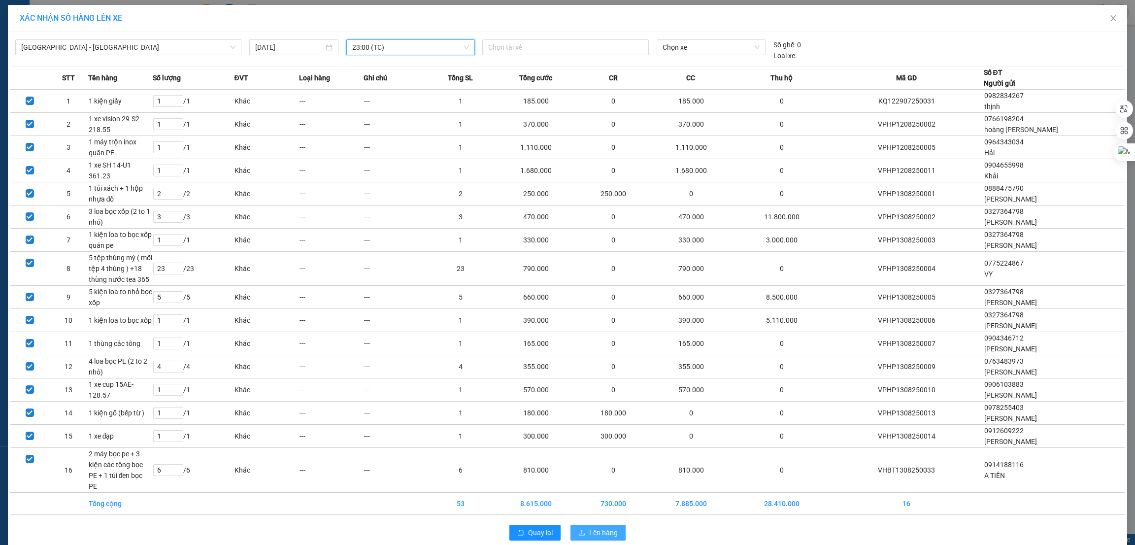
click at [596, 527] on span "Lên hàng" at bounding box center [603, 532] width 29 height 11
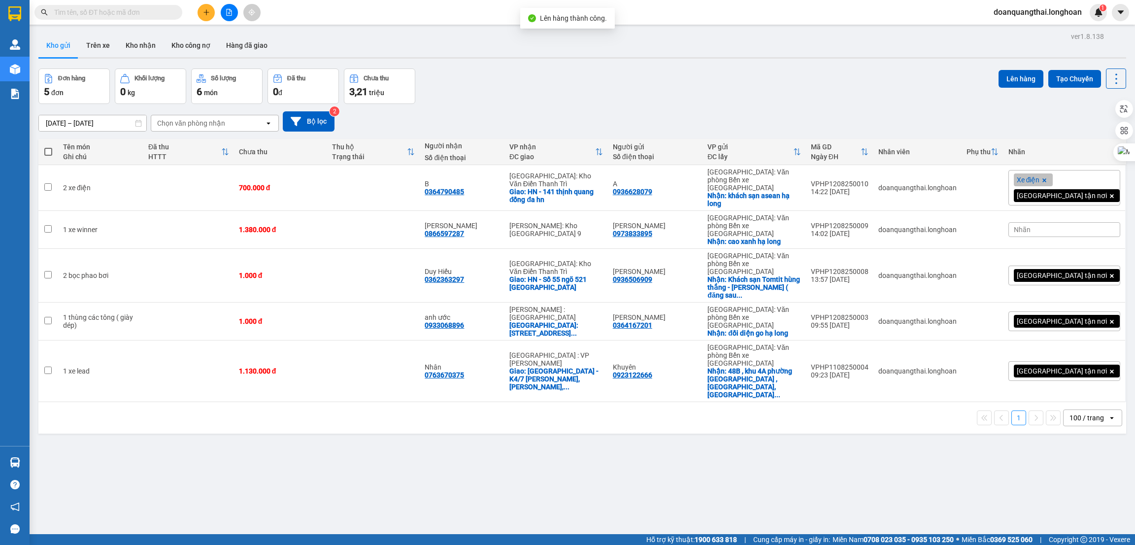
click at [531, 99] on div "Đơn hàng 5 đơn Khối lượng 0 kg Số lượng 6 món Đã thu 0 đ Chưa thu 3,21 triệu Lê…" at bounding box center [582, 85] width 1088 height 35
click at [203, 11] on icon "plus" at bounding box center [206, 12] width 7 height 7
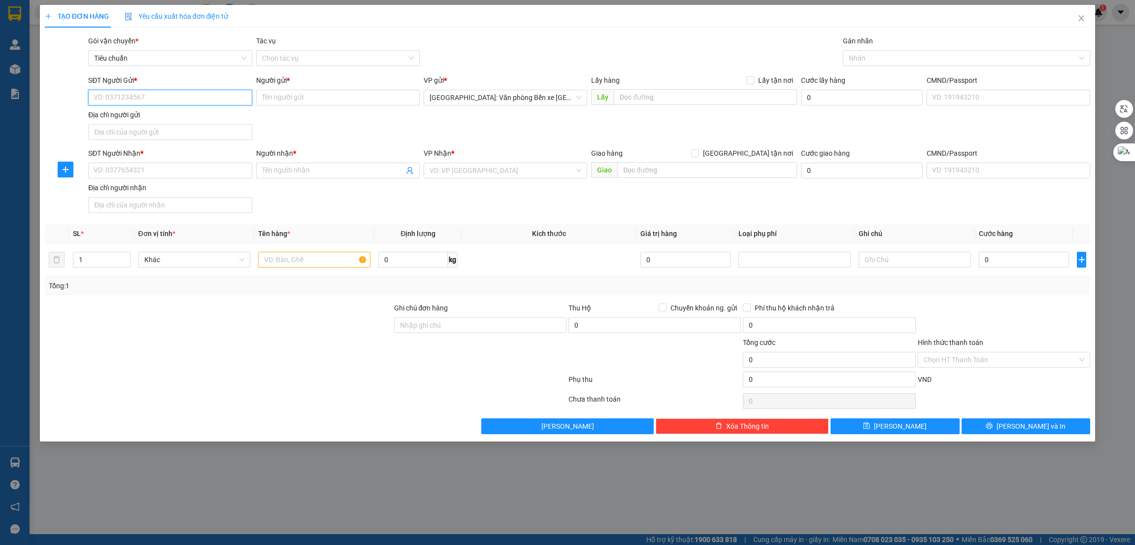
click at [184, 101] on input "SĐT Người Gửi *" at bounding box center [170, 98] width 164 height 16
type input "0339070886"
click at [298, 94] on input "Người gửi *" at bounding box center [338, 98] width 164 height 16
type input "Phú Quất"
click at [182, 173] on input "SĐT Người Nhận *" at bounding box center [170, 171] width 164 height 16
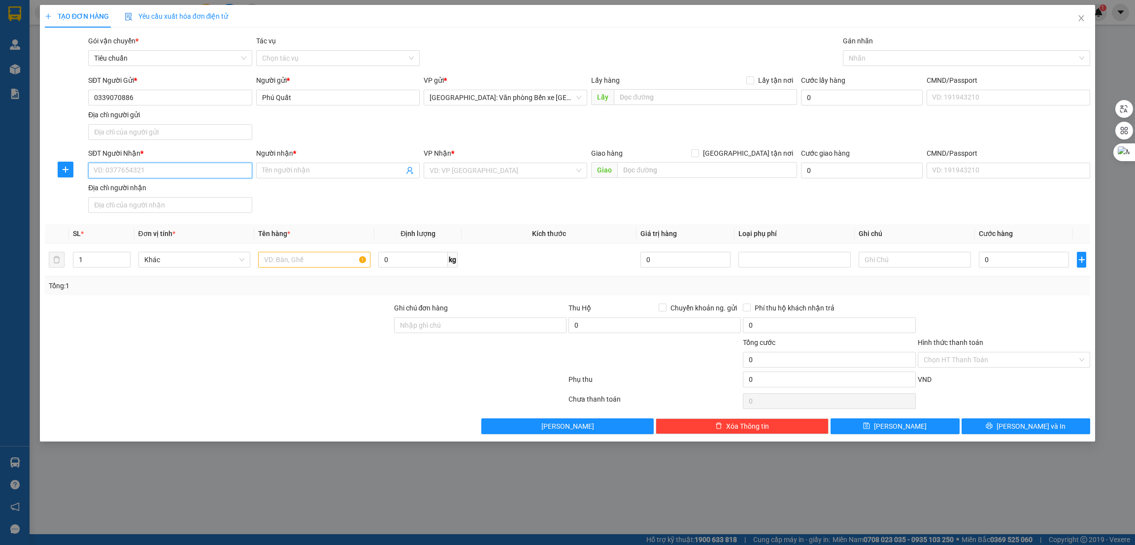
click at [193, 171] on input "SĐT Người Nhận *" at bounding box center [170, 171] width 164 height 16
paste input "0967929867"
type input "0967929867"
click at [298, 168] on input "Người nhận *" at bounding box center [333, 170] width 142 height 11
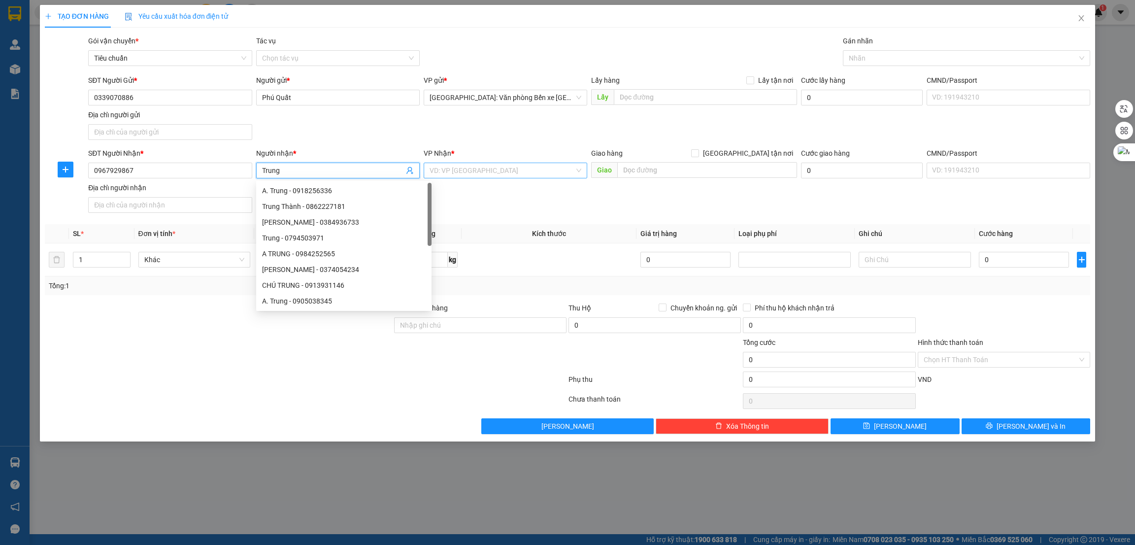
type input "Trung"
click at [533, 172] on input "search" at bounding box center [502, 170] width 145 height 15
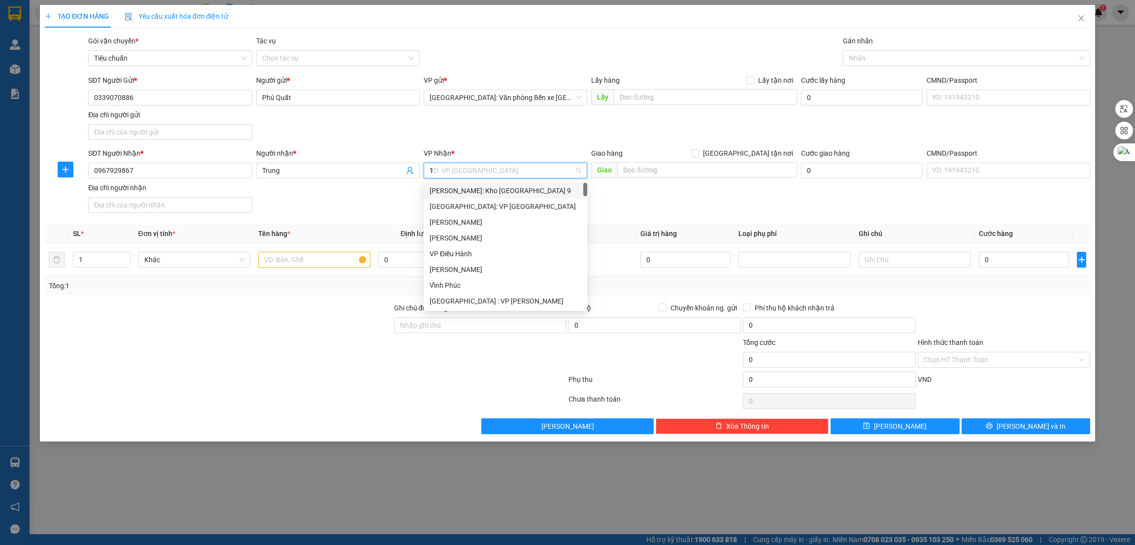
type input "12"
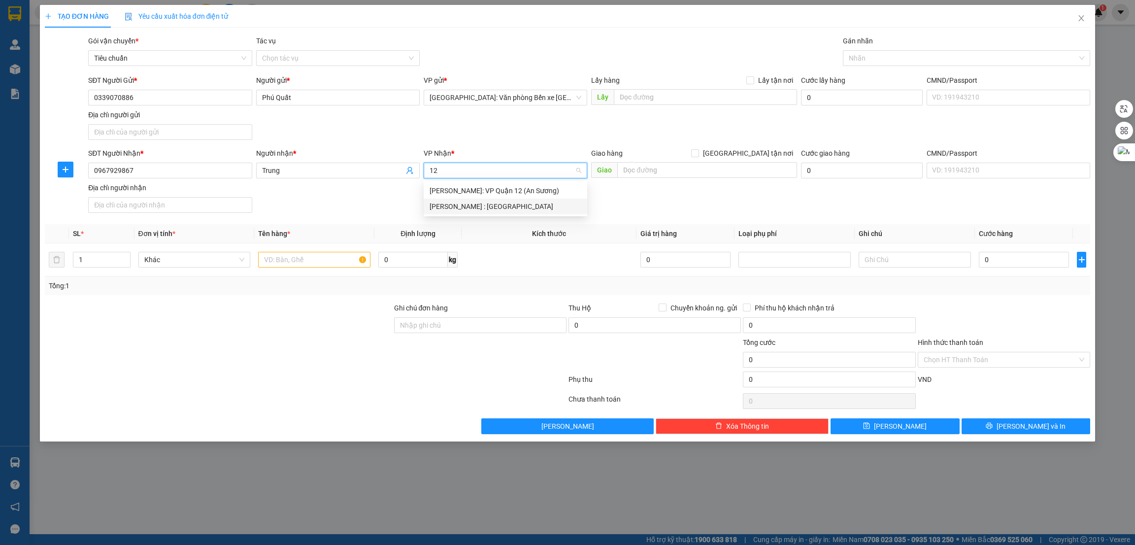
click at [496, 204] on div "[PERSON_NAME] : [GEOGRAPHIC_DATA]" at bounding box center [506, 206] width 152 height 11
click at [663, 167] on input "text" at bounding box center [706, 170] width 179 height 16
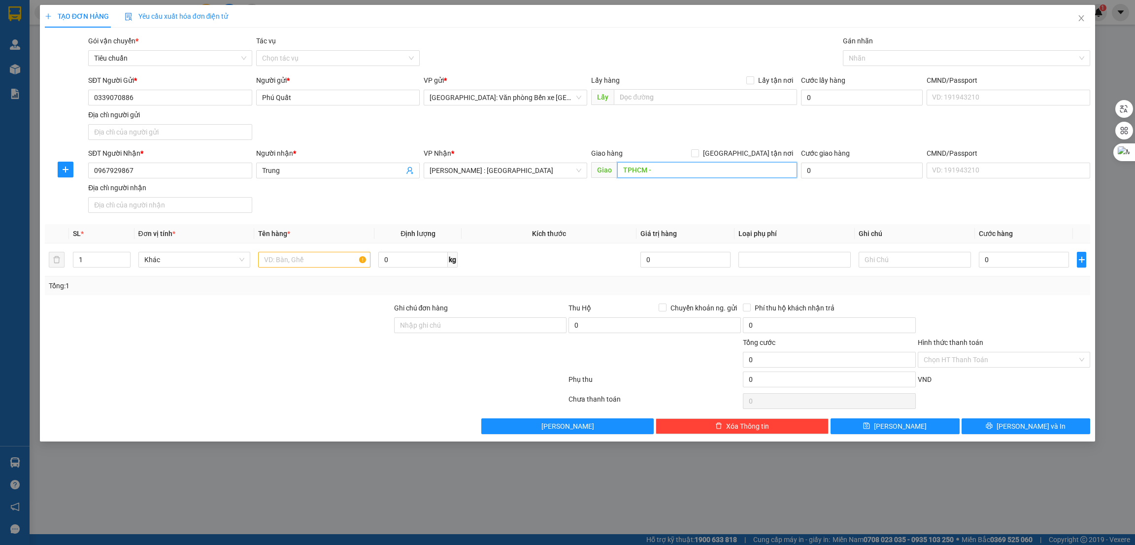
click at [729, 170] on input "TPHCM -" at bounding box center [706, 170] width 179 height 16
paste input "18F tăng nhơn phú, phường phước long A, TP thủ đức"
type input "TPHCM - 18F [GEOGRAPHIC_DATA], [GEOGRAPHIC_DATA] A, [GEOGRAPHIC_DATA]"
click at [756, 148] on span "[GEOGRAPHIC_DATA] tận nơi" at bounding box center [748, 153] width 98 height 11
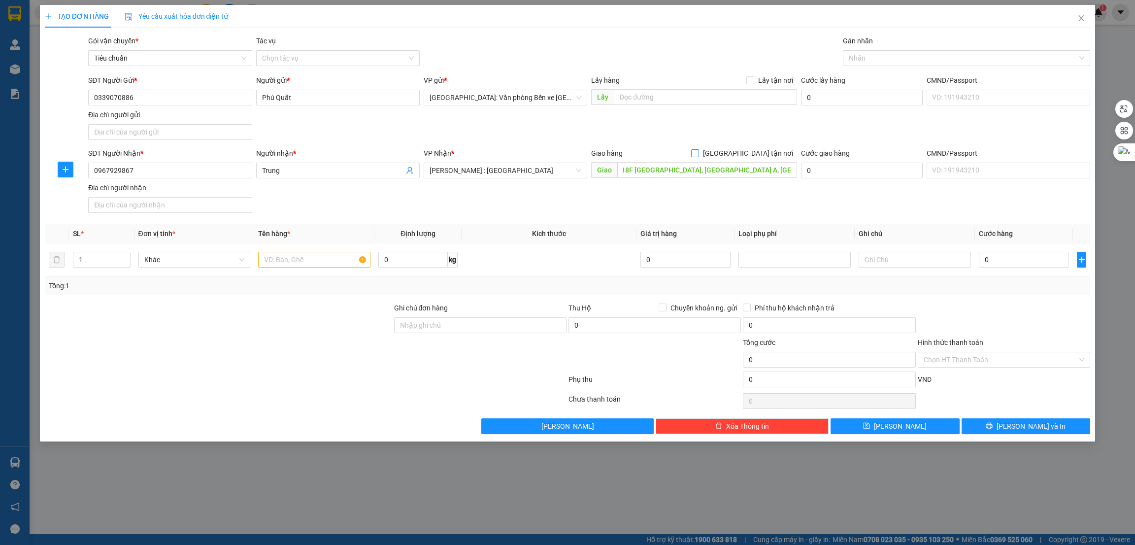
click at [698, 149] on input "[GEOGRAPHIC_DATA] tận nơi" at bounding box center [694, 152] width 7 height 7
checkbox input "true"
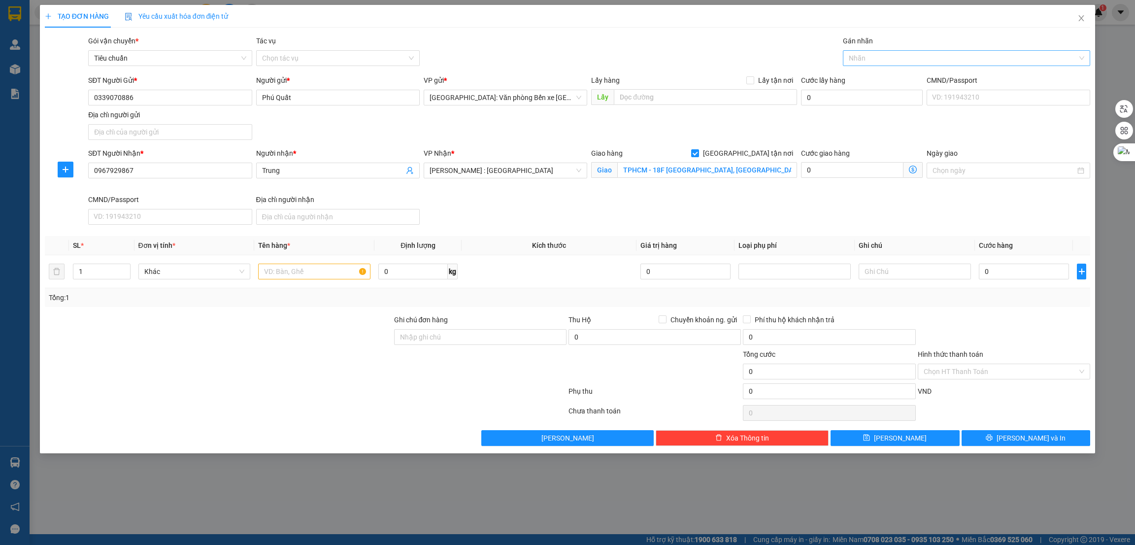
click at [891, 57] on div at bounding box center [961, 58] width 233 height 12
type input "giao"
click at [885, 74] on div "[GEOGRAPHIC_DATA] tận nơi" at bounding box center [967, 77] width 236 height 11
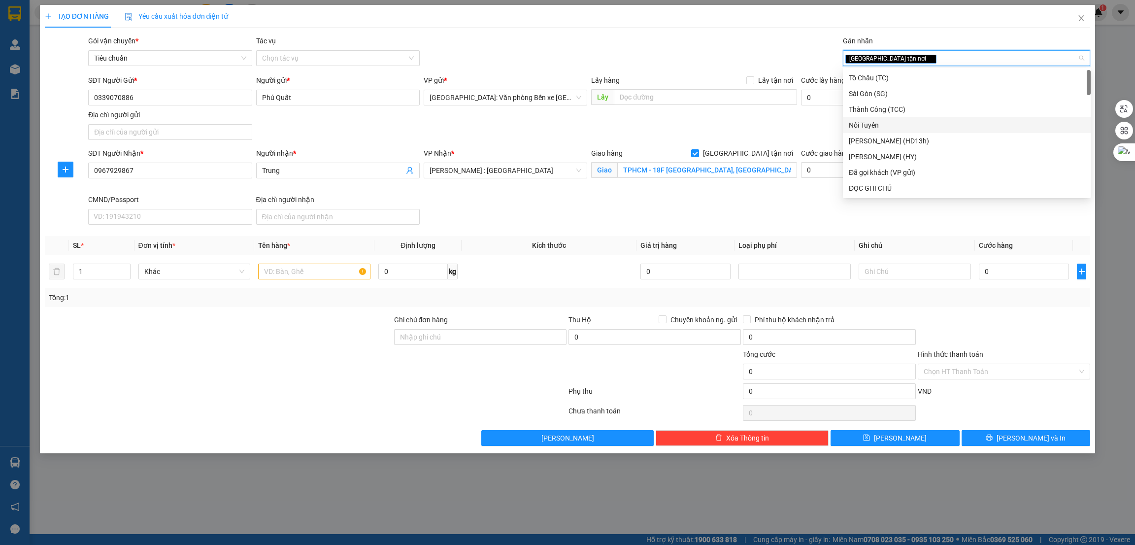
click at [332, 391] on div at bounding box center [306, 393] width 524 height 20
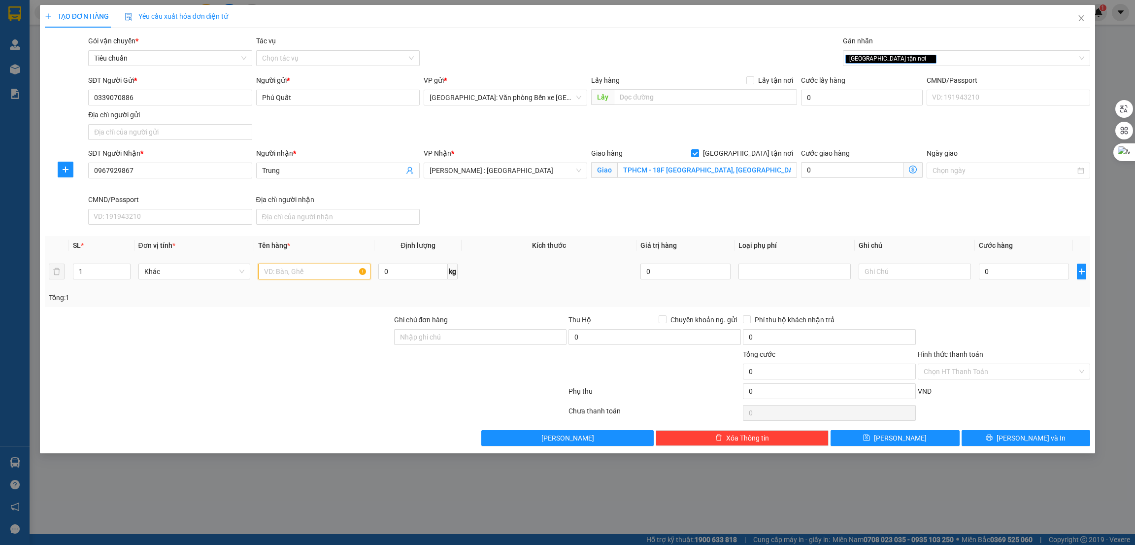
click at [294, 276] on input "text" at bounding box center [314, 272] width 112 height 16
click at [413, 266] on input "0" at bounding box center [412, 272] width 69 height 16
type input "384"
click at [1038, 276] on input "0" at bounding box center [1024, 272] width 90 height 16
type input "2"
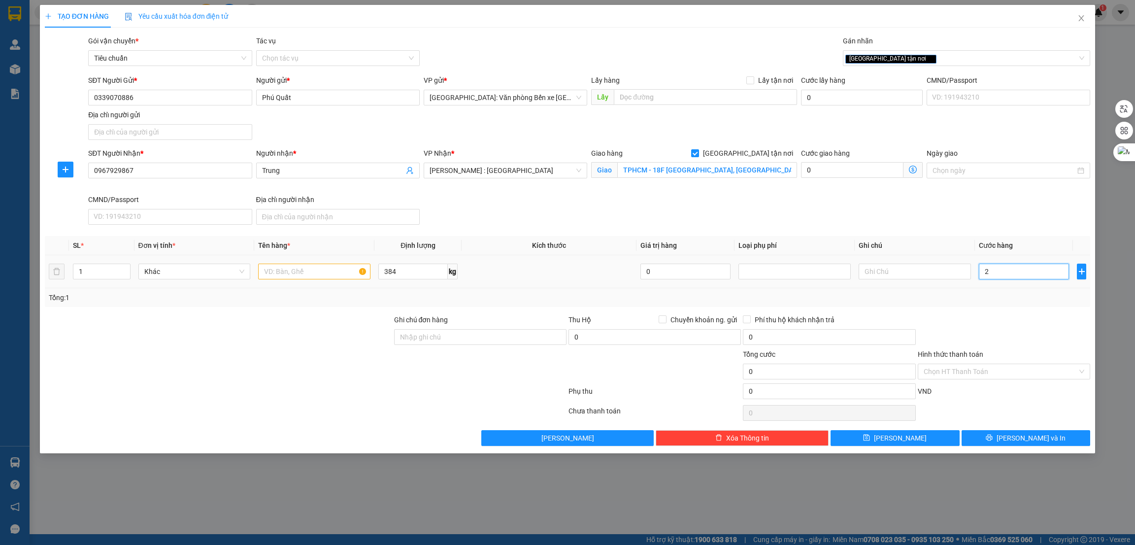
type input "2"
type input "21"
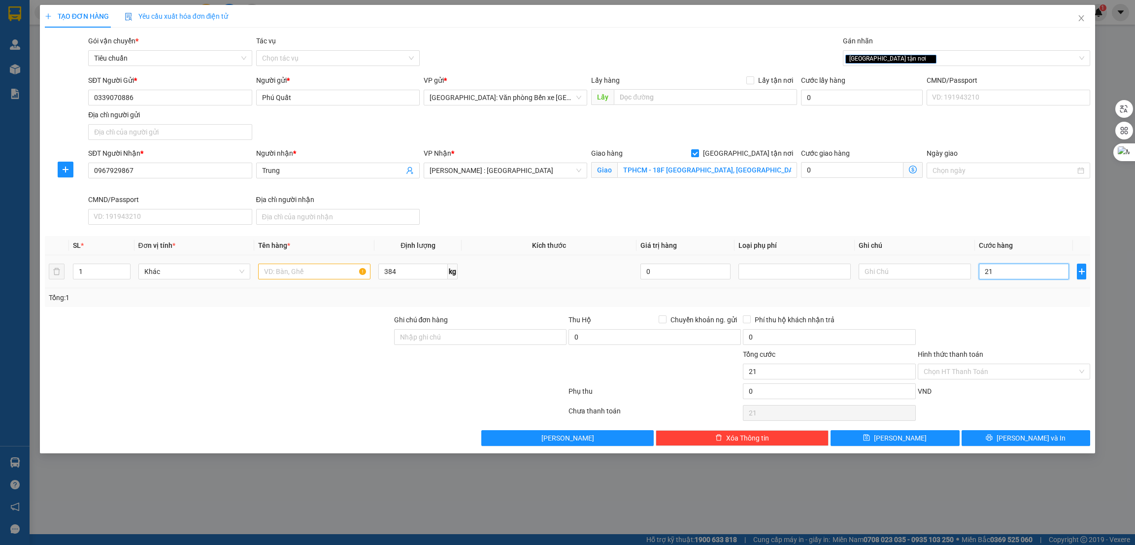
type input "217"
type input "2.170"
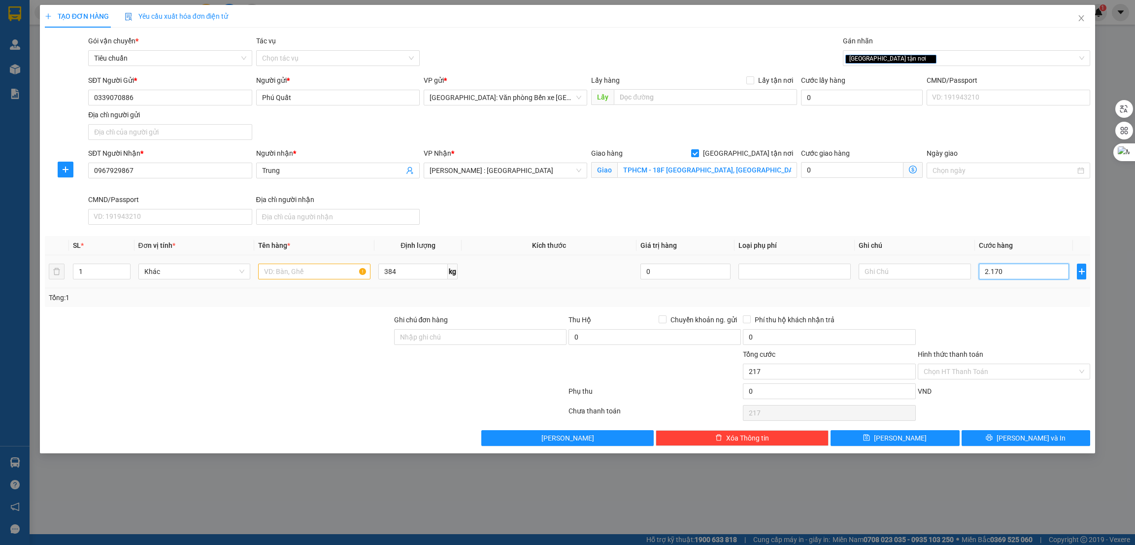
type input "2.170"
type input "21.700"
type input "217.000"
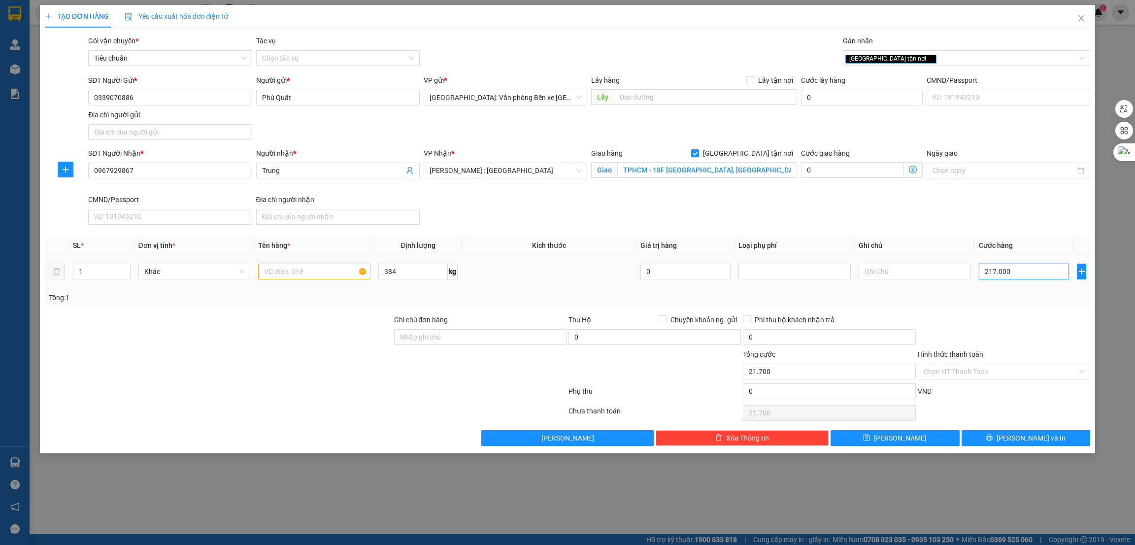
type input "217.000"
type input "2.170.000"
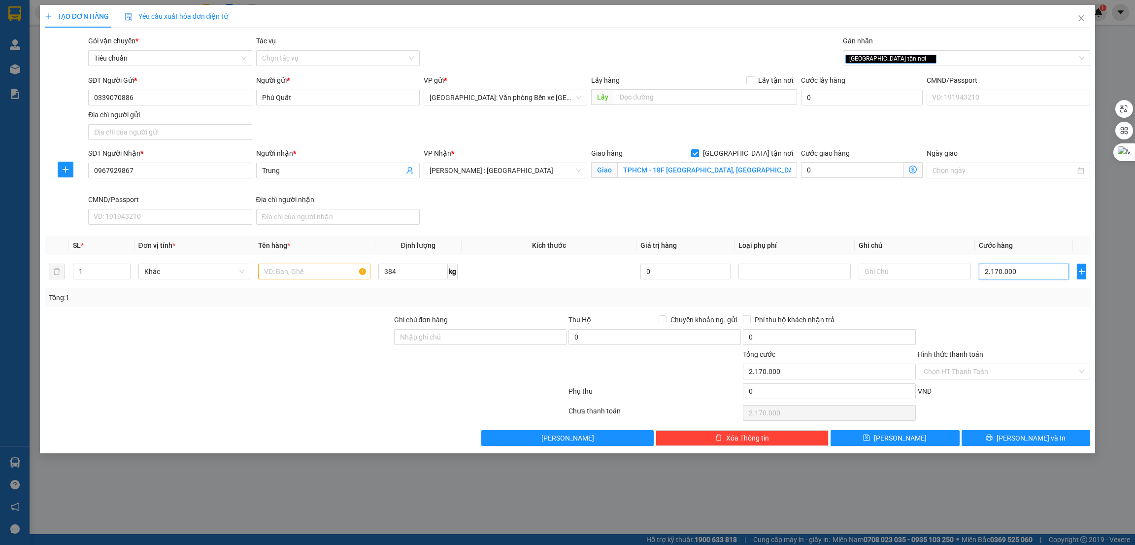
type input "2.170.000"
click at [299, 387] on div at bounding box center [306, 393] width 524 height 20
click at [271, 276] on input "text" at bounding box center [314, 272] width 112 height 16
type input "1 xe nâng tay + 2 xe đẩy + 5 kiện các tông chữ nhật + 1 thanh sắt chữ T đầu bọc…"
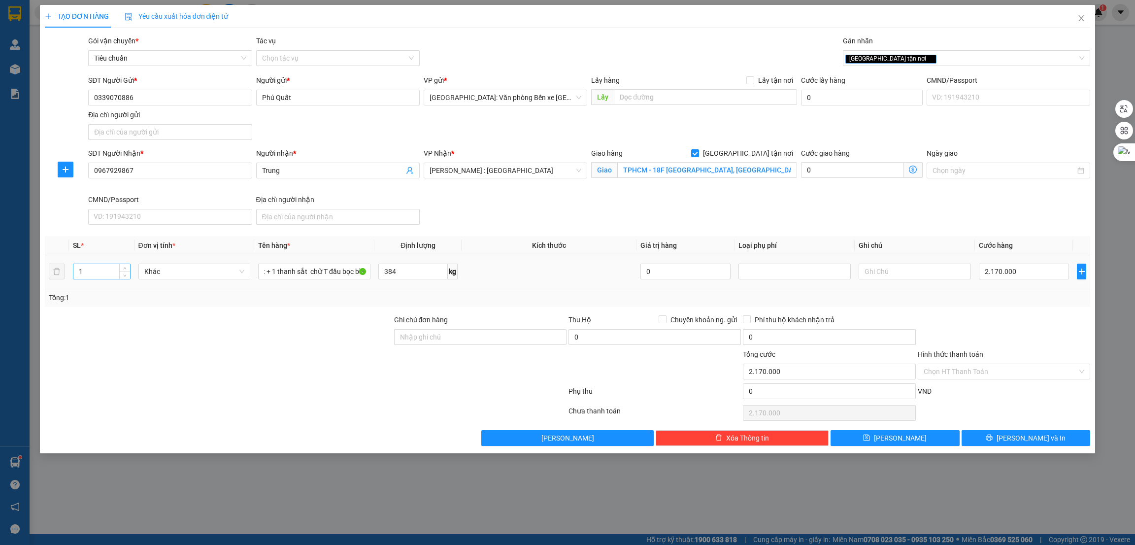
click at [94, 270] on input "1" at bounding box center [101, 271] width 57 height 15
drag, startPoint x: 94, startPoint y: 272, endPoint x: 76, endPoint y: 277, distance: 18.5
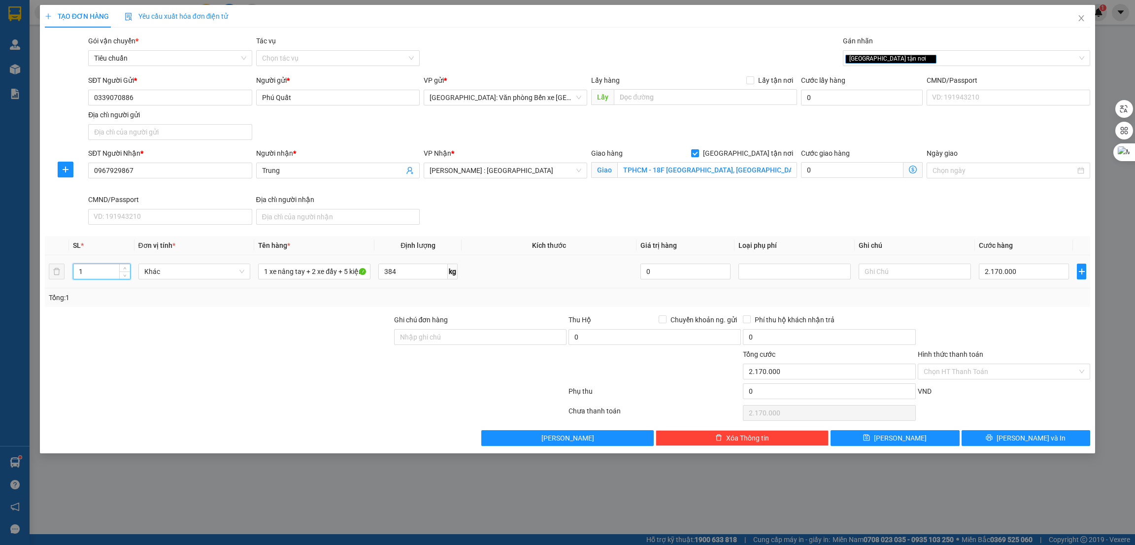
click at [76, 277] on input "1" at bounding box center [101, 271] width 57 height 15
type input "9"
click at [265, 364] on div at bounding box center [218, 366] width 349 height 34
type input "0"
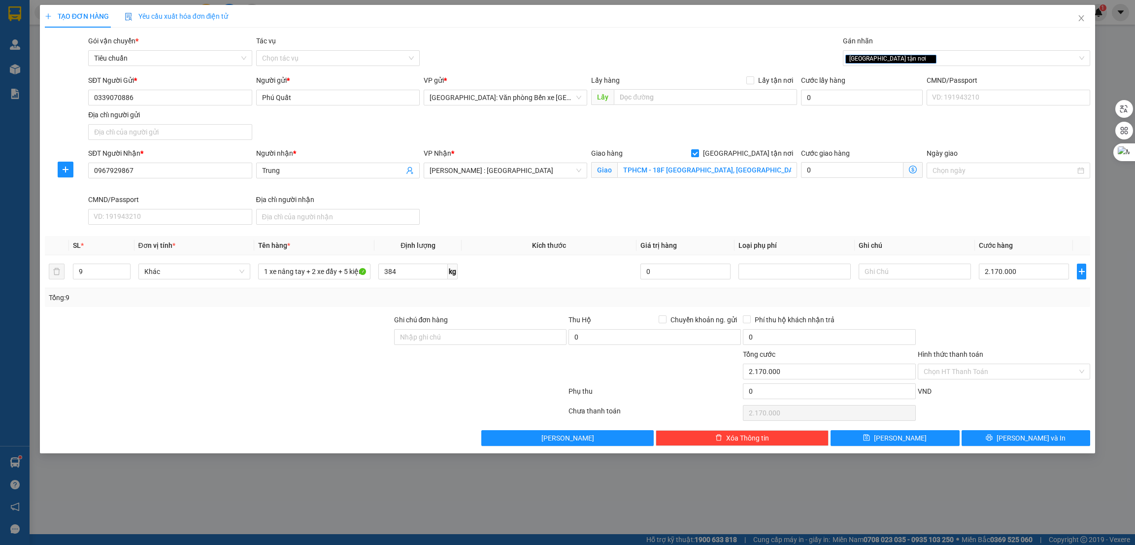
type input "0"
click at [1014, 438] on button "[PERSON_NAME] và In" at bounding box center [1026, 438] width 129 height 16
click at [1014, 275] on input "0" at bounding box center [1024, 272] width 90 height 16
type input "2"
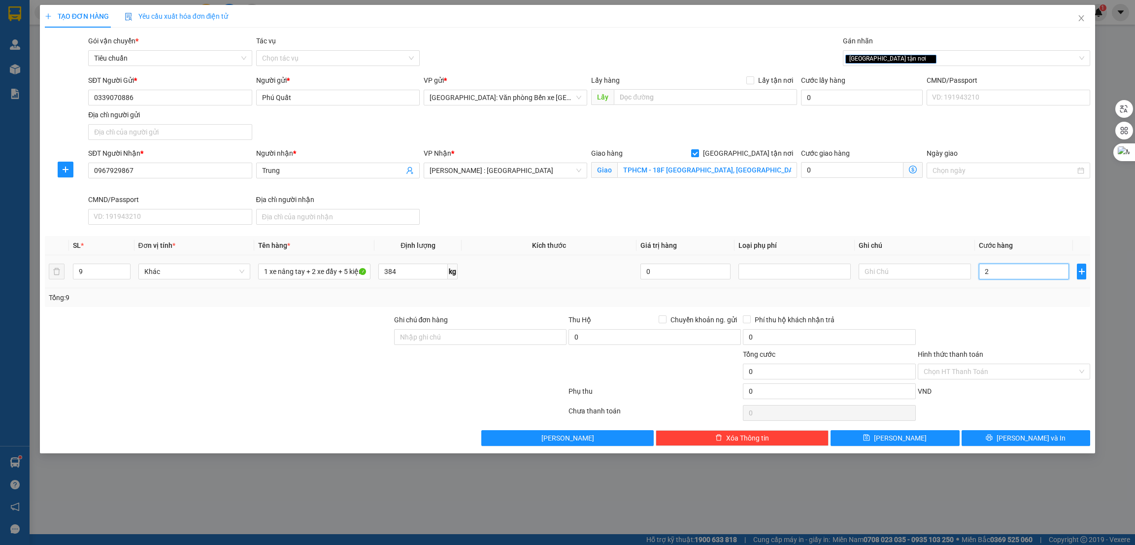
type input "2"
type input "21"
type input "217"
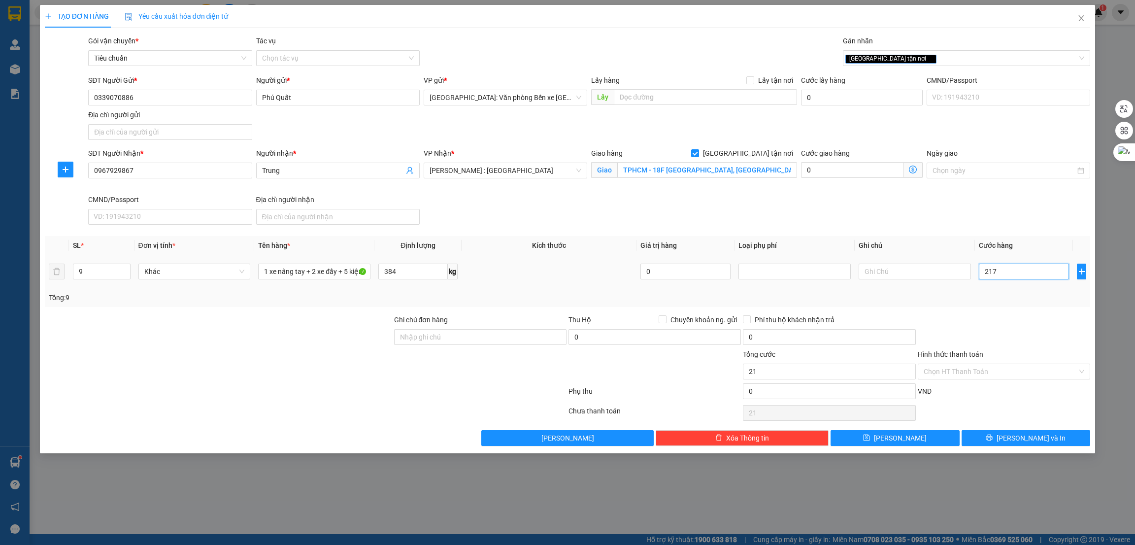
type input "217"
type input "2.170"
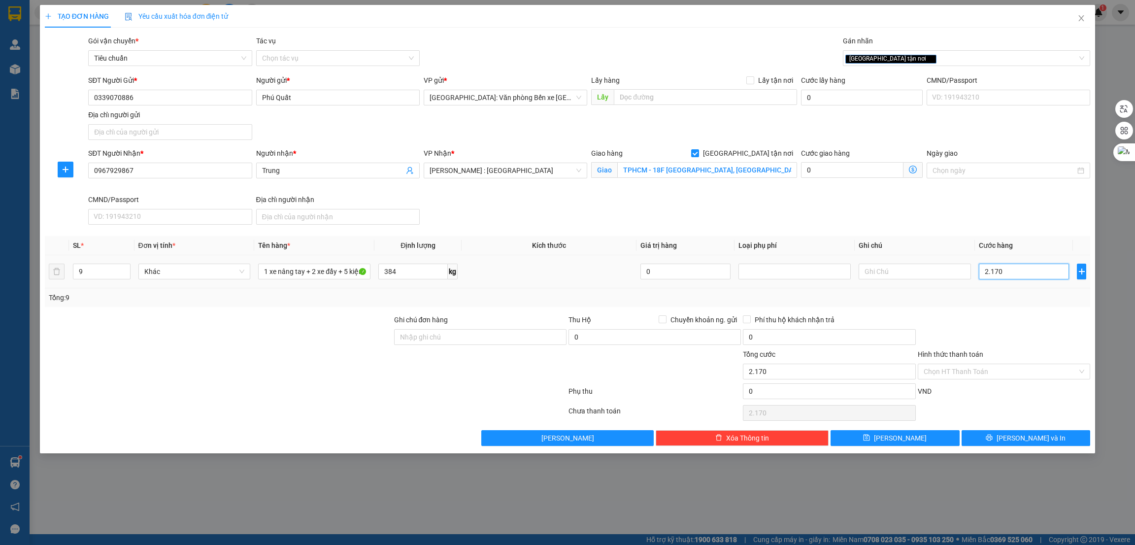
type input "21.700"
type input "217.000"
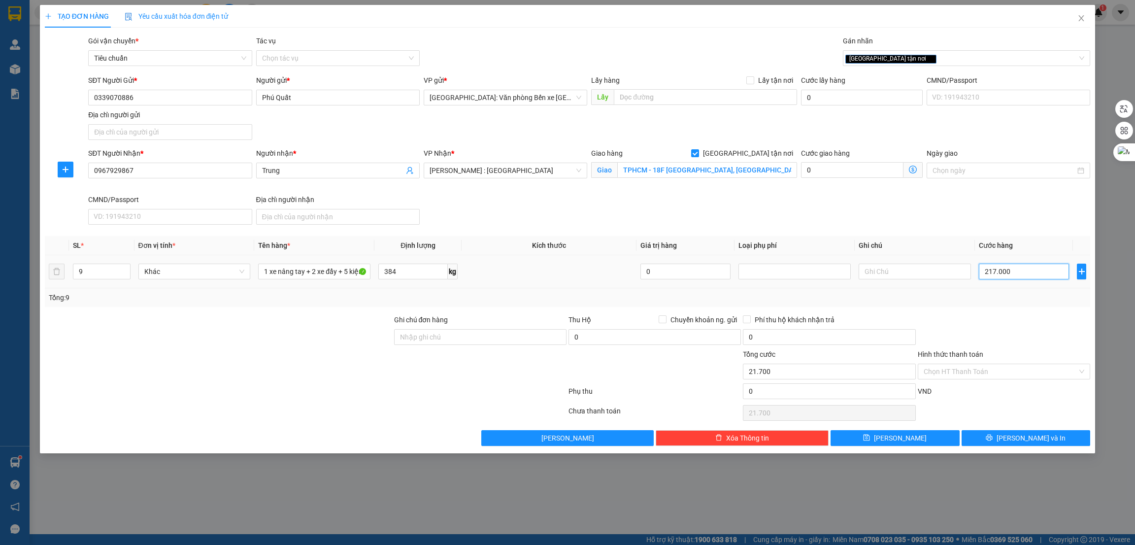
type input "217.000"
type input "2.170.000"
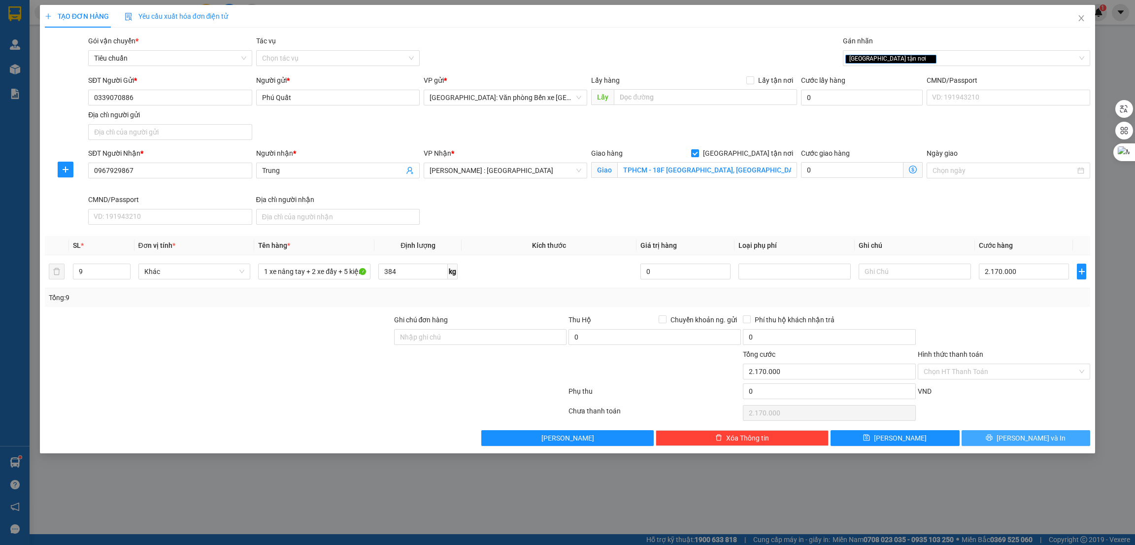
click at [1042, 436] on span "[PERSON_NAME] và In" at bounding box center [1031, 438] width 69 height 11
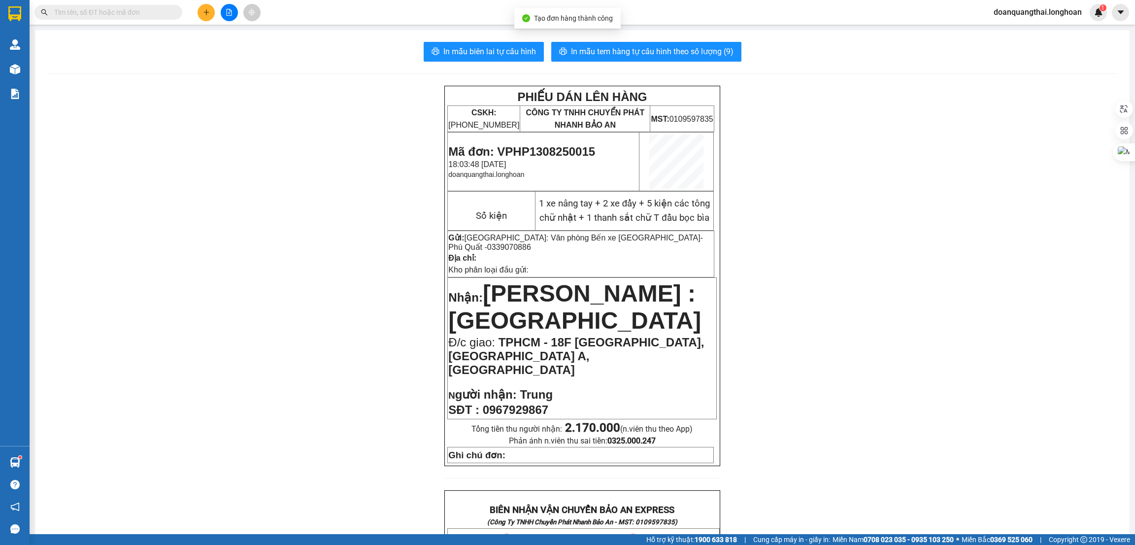
click at [863, 211] on div "PHIẾU DÁN LÊN HÀNG CSKH: 1900.06.88.33 CÔNG TY TNHH CHUYỂN PHÁT NHANH BẢO AN MS…" at bounding box center [582, 548] width 1071 height 925
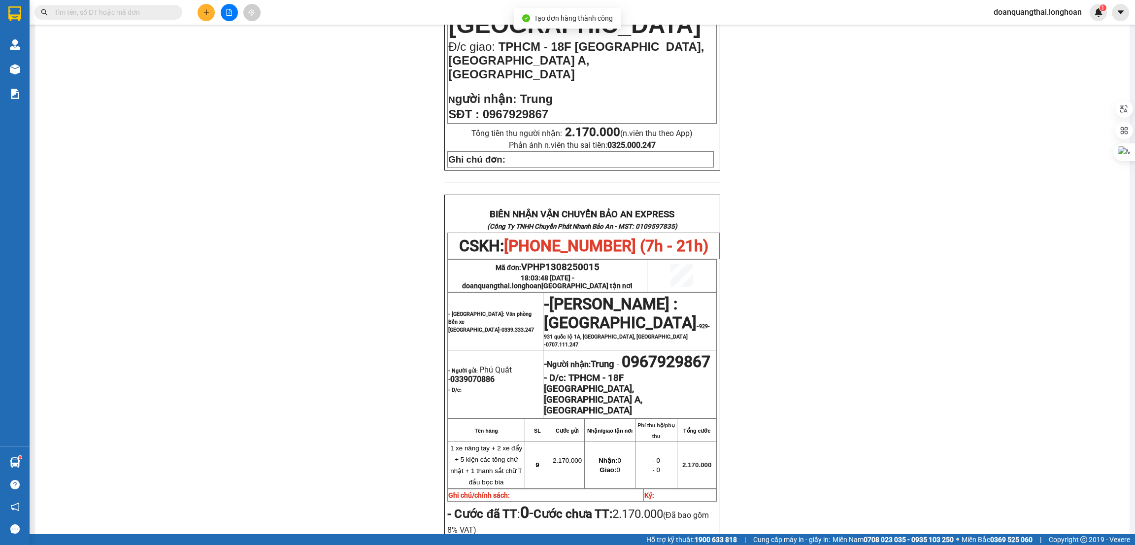
scroll to position [443, 0]
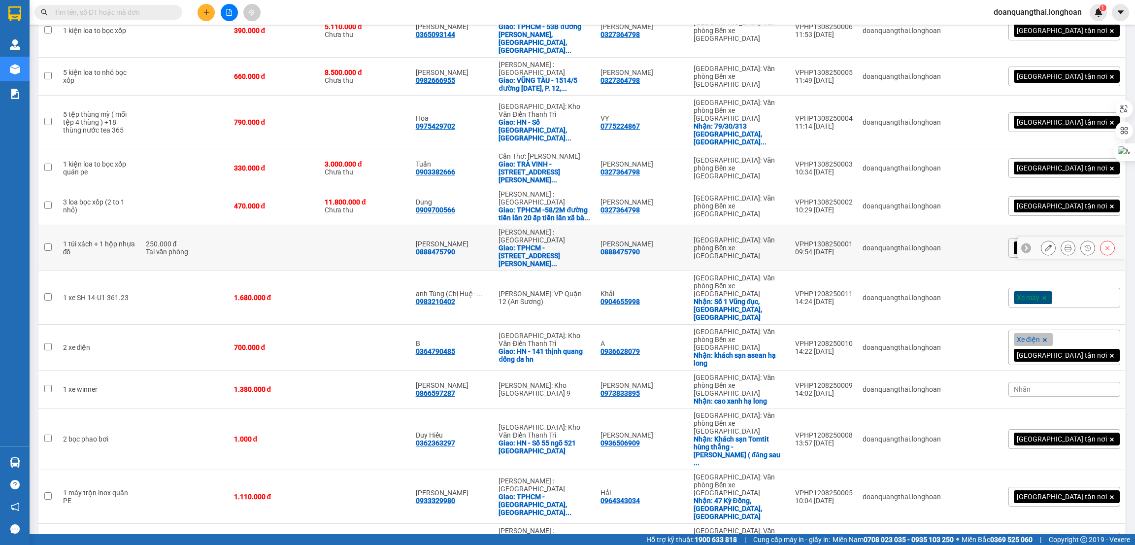
scroll to position [444, 0]
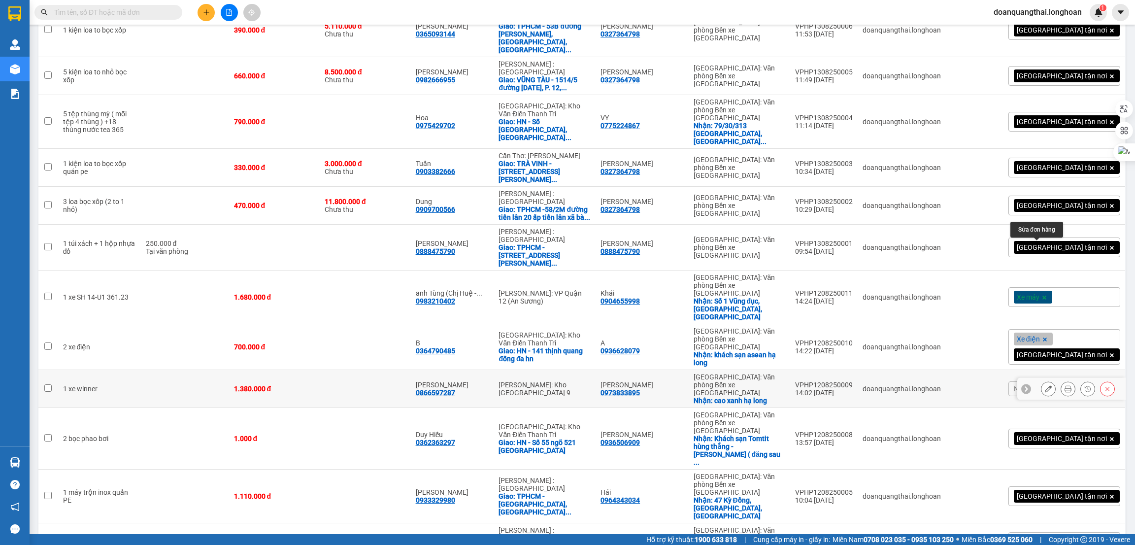
click at [1045, 385] on icon at bounding box center [1048, 388] width 7 height 7
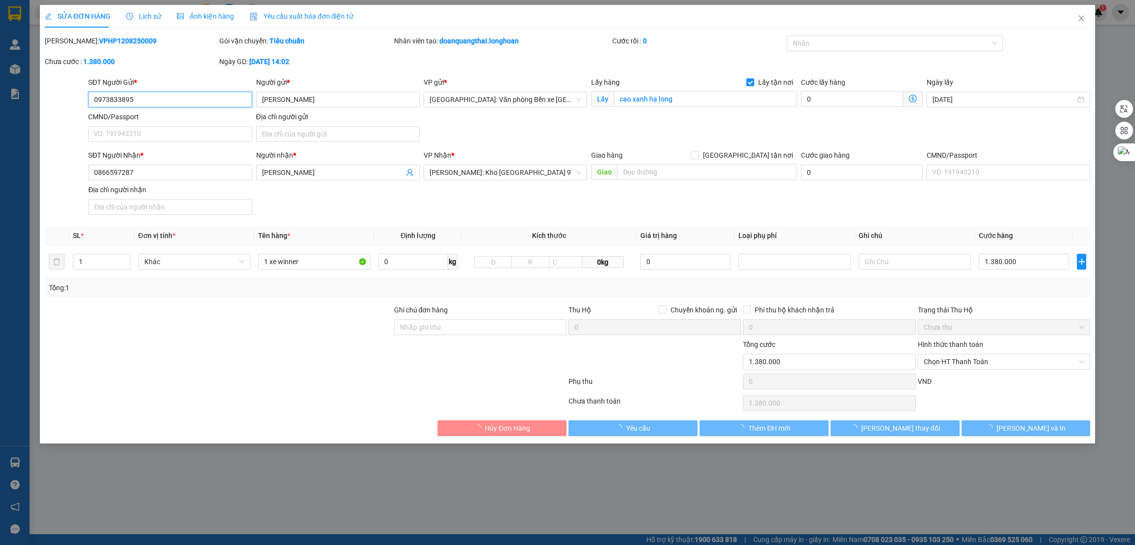
type input "0973833895"
type input "[PERSON_NAME]"
checkbox input "true"
type input "cao xanh hạ long"
type input "0866597287"
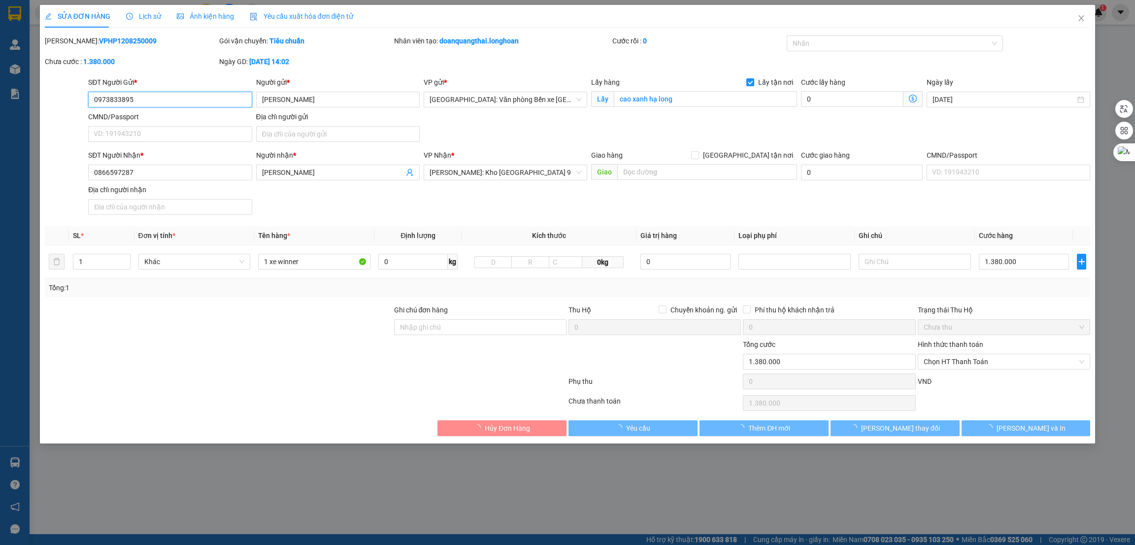
type input "[PERSON_NAME]"
type input "1.380.000"
click at [466, 329] on input "Ghi chú đơn hàng" at bounding box center [480, 327] width 172 height 16
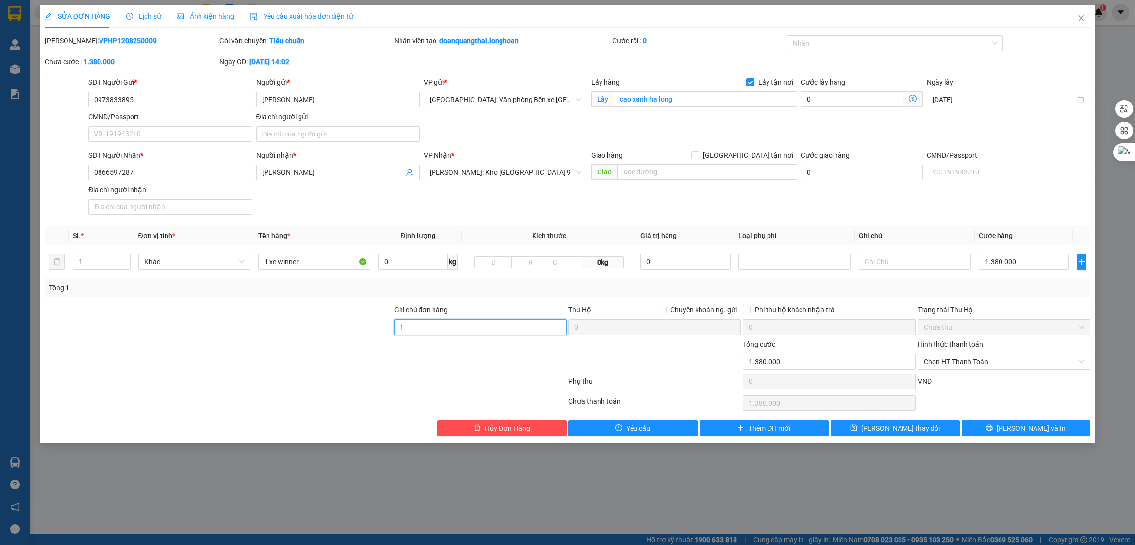
type input "1 CHÌA KHÓA"
click at [320, 264] on input "1 xe winner" at bounding box center [314, 262] width 112 height 16
type input "1 xe winner 29-H1 884.76"
click at [1009, 435] on button "[PERSON_NAME] và In" at bounding box center [1026, 428] width 129 height 16
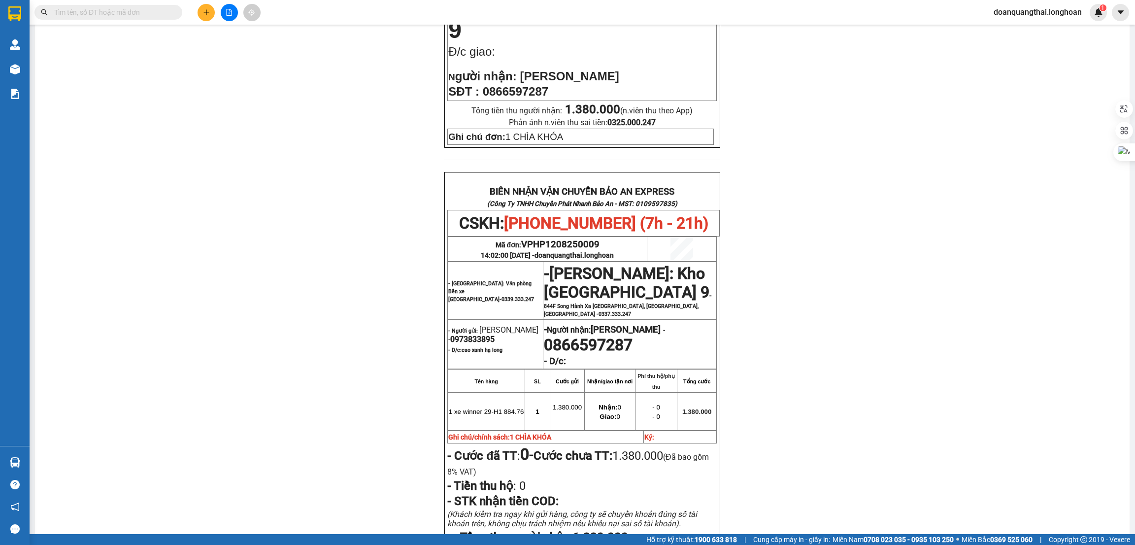
scroll to position [369, 0]
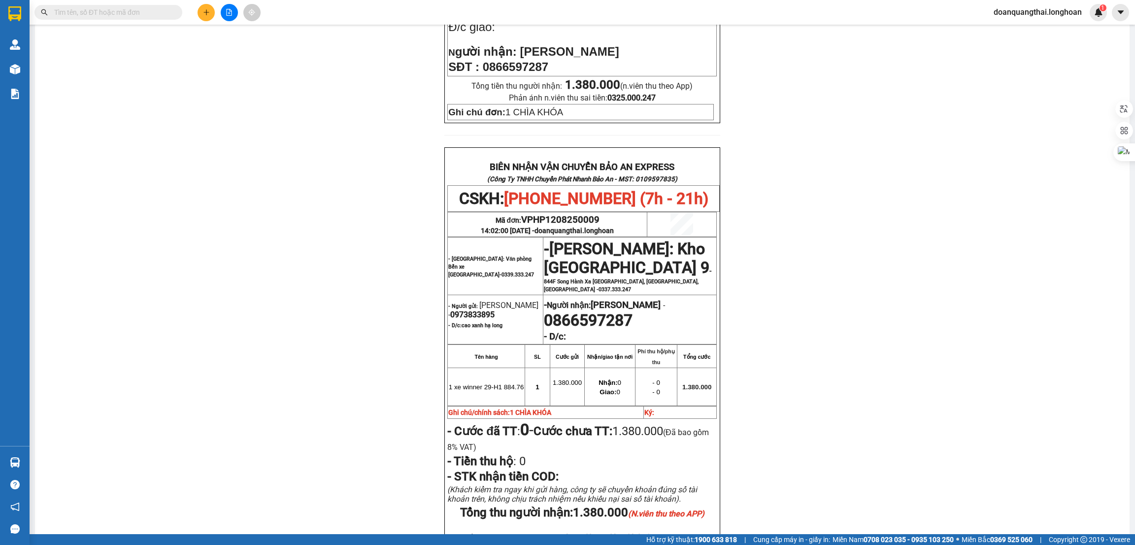
click at [481, 310] on span "0973833895" at bounding box center [472, 314] width 44 height 9
copy span "0973833895"
click at [908, 220] on div "PHIẾU DÁN LÊN HÀNG CSKH: [PHONE_NUMBER] CÔNG TY TNHH CHUYỂN PHÁT NHANH BẢO AN M…" at bounding box center [582, 175] width 1071 height 916
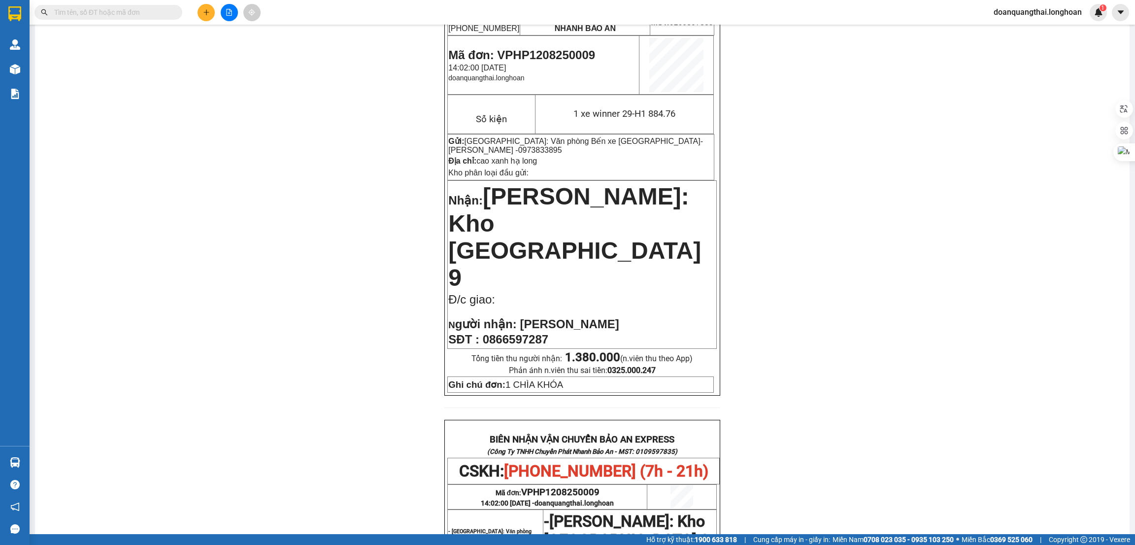
scroll to position [0, 0]
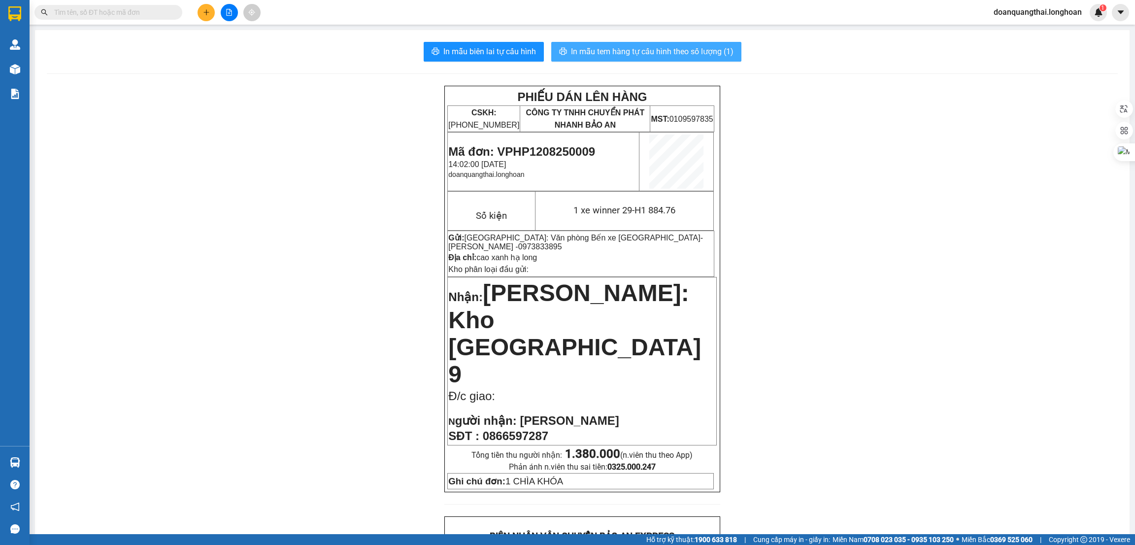
click at [611, 53] on span "In mẫu tem hàng tự cấu hình theo số lượng (1)" at bounding box center [652, 51] width 163 height 12
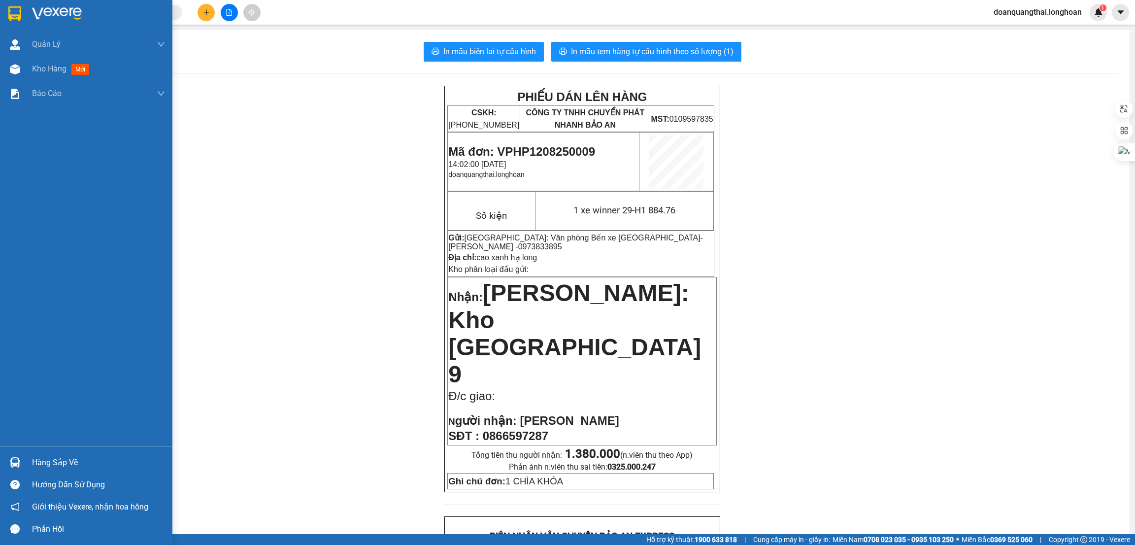
click at [61, 9] on img at bounding box center [57, 13] width 50 height 15
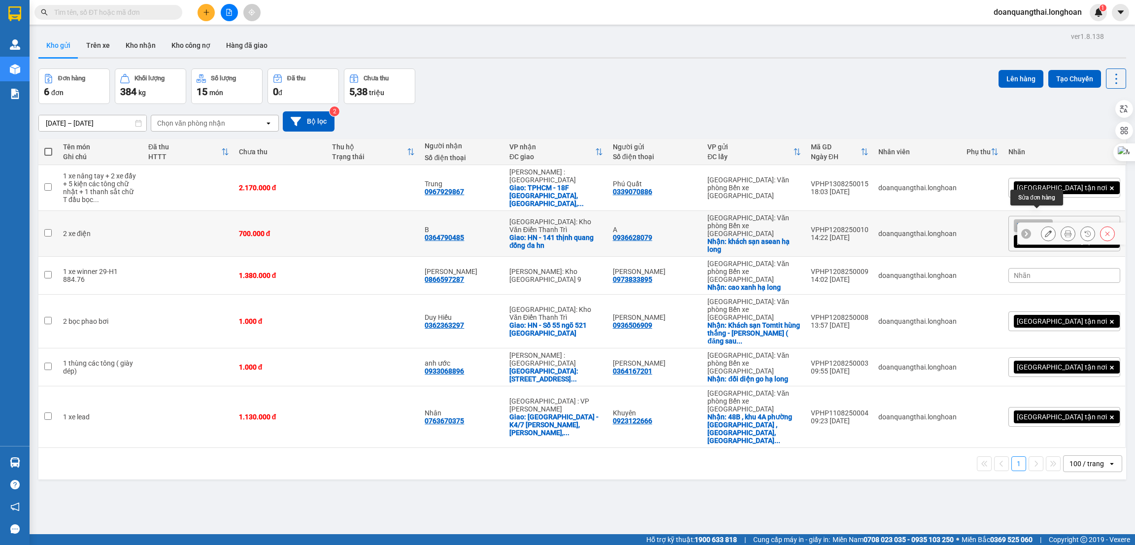
click at [1045, 230] on icon at bounding box center [1048, 233] width 7 height 7
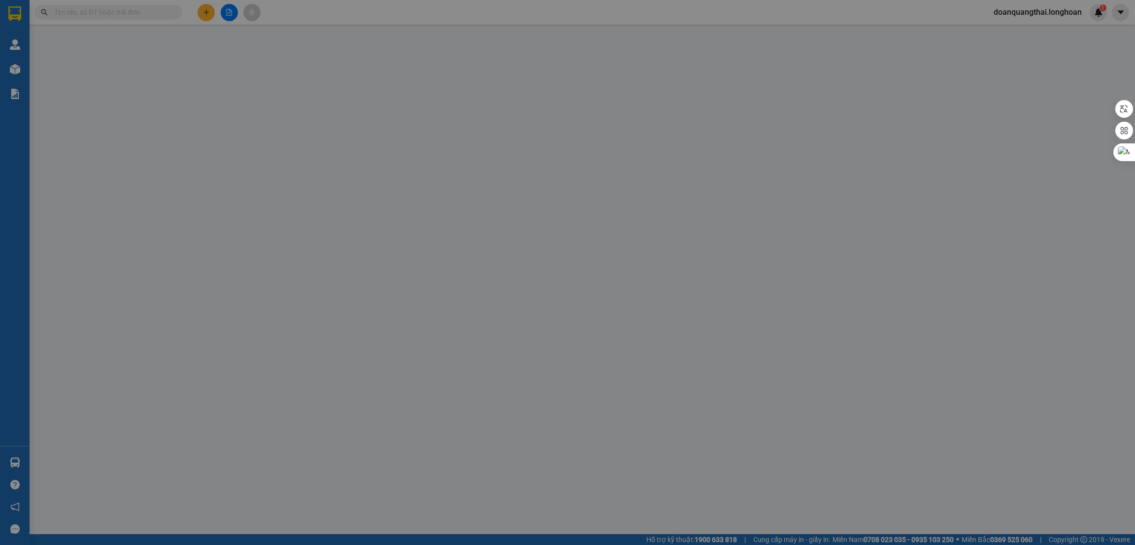
type input "0936628079"
type input "A"
checkbox input "true"
type input "khách sạn asean hạ long"
type input "0364790485"
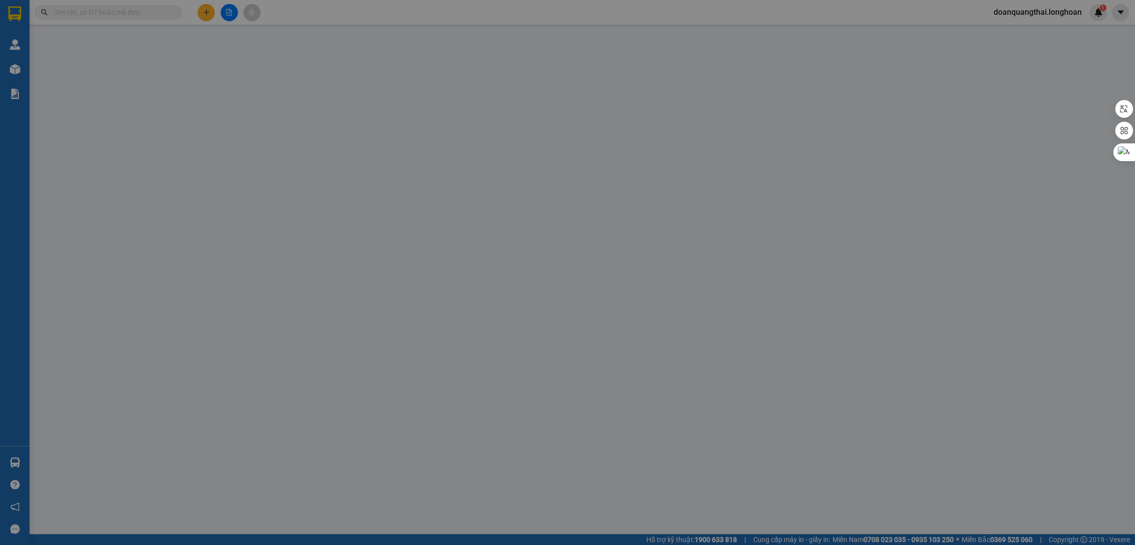
type input "B"
checkbox input "true"
type input "HN - 141 thịnh quang đống đa hn"
type input "700.000"
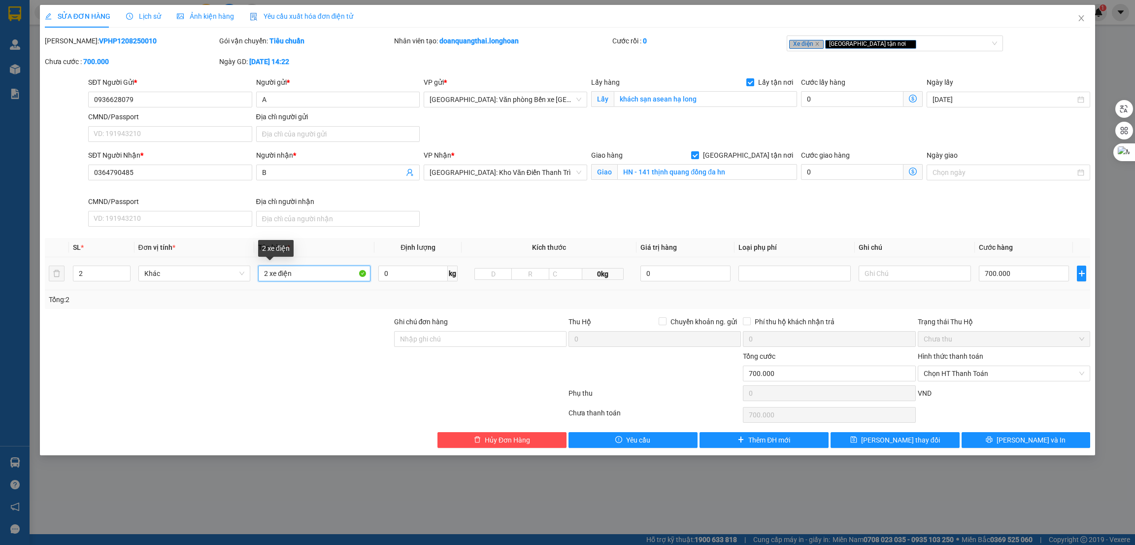
click at [311, 275] on input "2 xe điện" at bounding box center [314, 274] width 112 height 16
type input "2 xe điện (14-AA 189.75 + 14-MDD 659.34)"
click at [443, 340] on input "Ghi chú đơn hàng" at bounding box center [480, 339] width 172 height 16
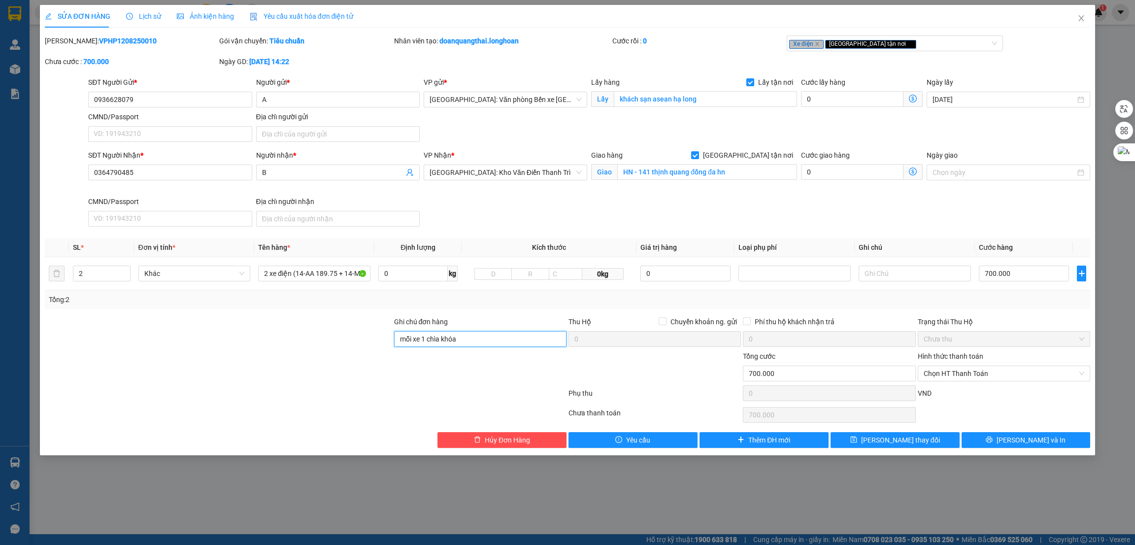
type input "mỗi xe 1 chìa khóa"
click at [408, 381] on div at bounding box center [480, 368] width 174 height 34
click at [1005, 436] on button "[PERSON_NAME] và In" at bounding box center [1026, 440] width 129 height 16
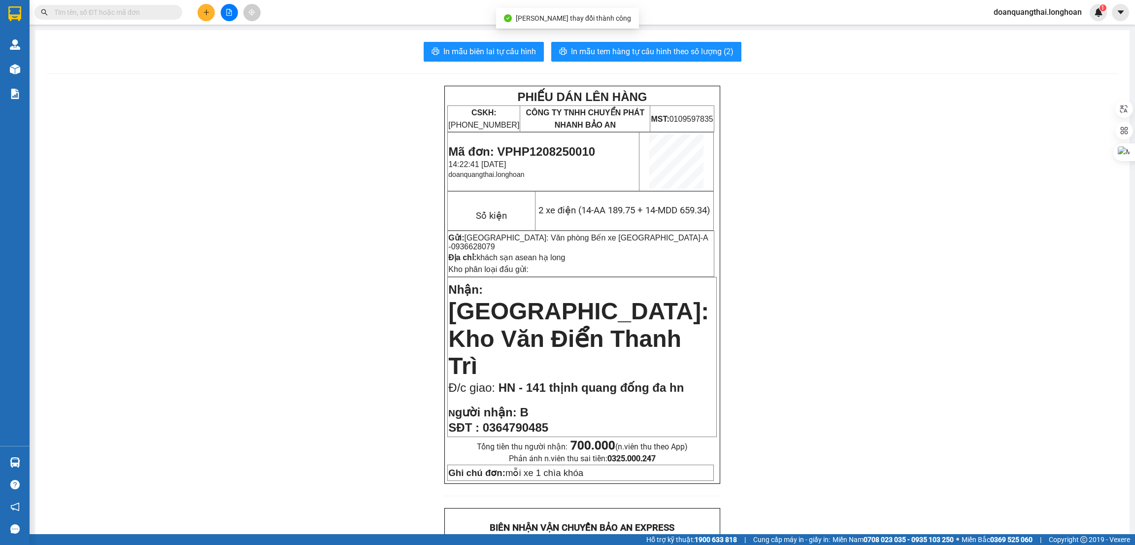
click at [869, 264] on div "PHIẾU DÁN LÊN HÀNG CSKH: [PHONE_NUMBER] CÔNG TY TNHH CHUYỂN PHÁT NHANH BẢO AN M…" at bounding box center [582, 537] width 1071 height 902
click at [207, 5] on button at bounding box center [206, 12] width 17 height 17
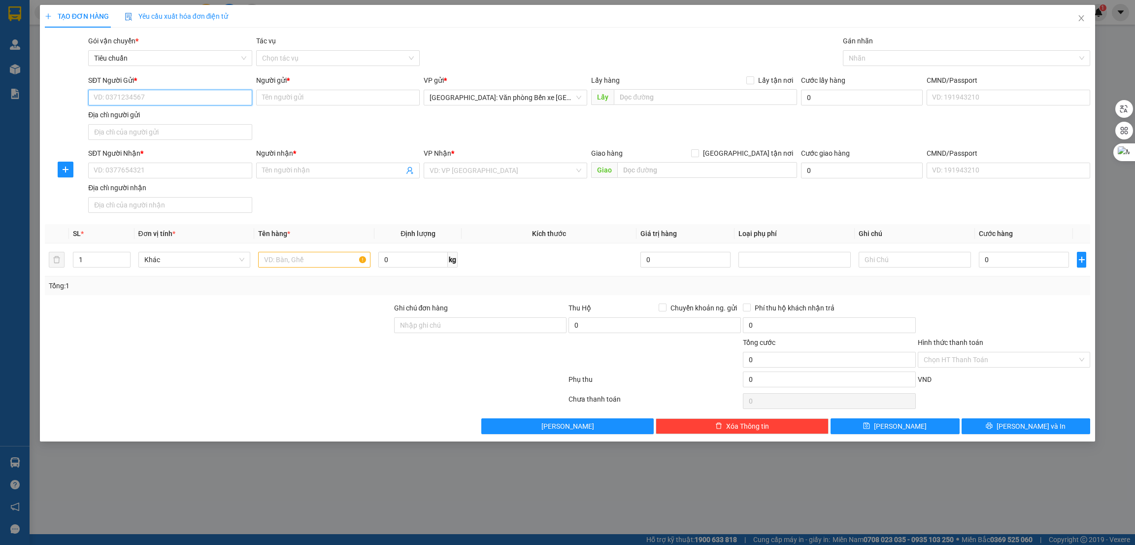
click at [129, 95] on input "SĐT Người Gửi *" at bounding box center [170, 98] width 164 height 16
type input "0898299388"
click at [307, 261] on input "text" at bounding box center [314, 260] width 112 height 16
type input "1 kiện các tông + 1 bọc nilong đen"
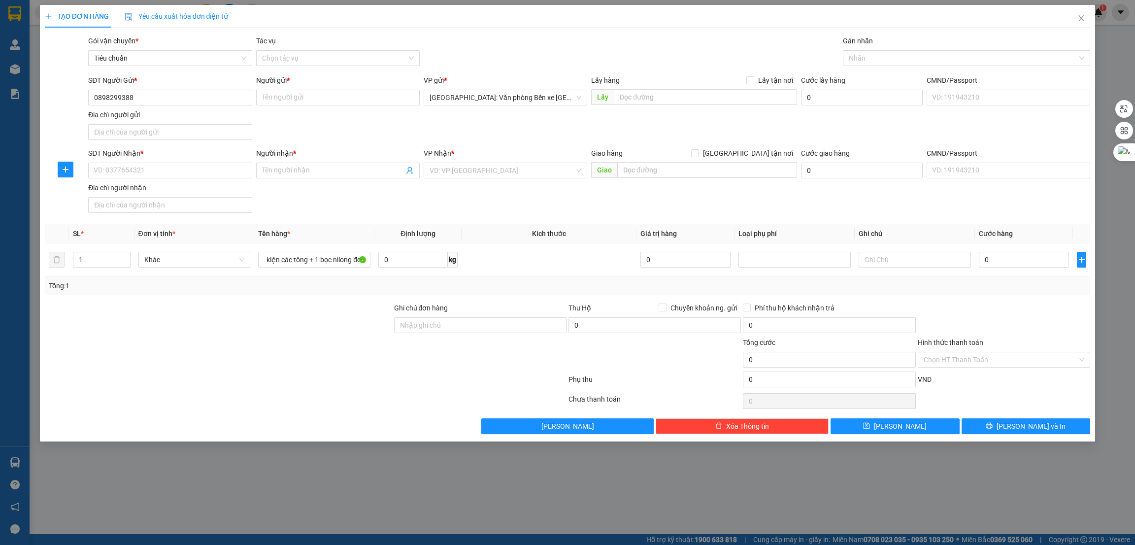
click at [332, 322] on div at bounding box center [218, 319] width 349 height 34
click at [94, 261] on input "1" at bounding box center [101, 259] width 57 height 15
click at [123, 257] on icon "up" at bounding box center [124, 257] width 3 height 3
type input "2"
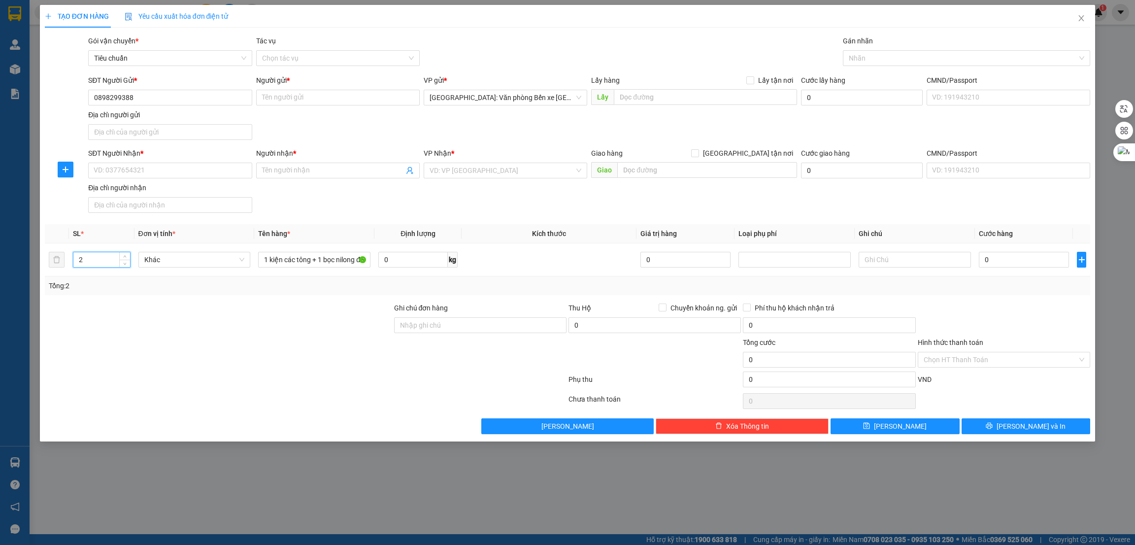
click at [148, 323] on div at bounding box center [218, 319] width 349 height 34
click at [286, 99] on input "Người gửi *" at bounding box center [338, 98] width 164 height 16
type input "diệp chi"
click at [178, 172] on input "SĐT Người Nhận *" at bounding box center [170, 171] width 164 height 16
type input "0934695169"
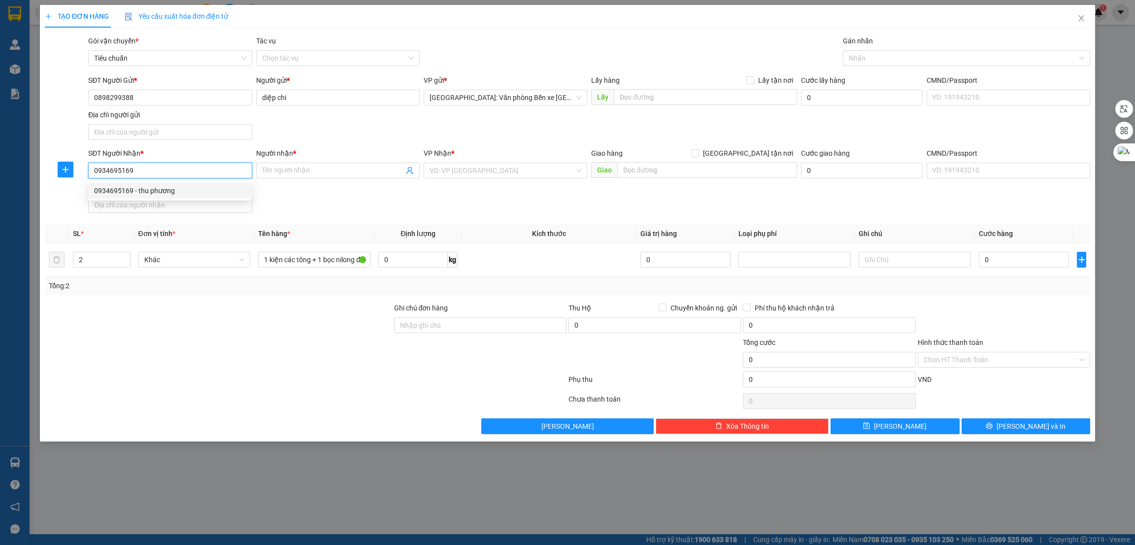
click at [190, 187] on div "0934695169 - thu phương" at bounding box center [170, 190] width 152 height 11
type input "[PERSON_NAME]"
checkbox input "true"
type input "HN - số 50 ngõ thổ quan, [GEOGRAPHIC_DATA], [GEOGRAPHIC_DATA]"
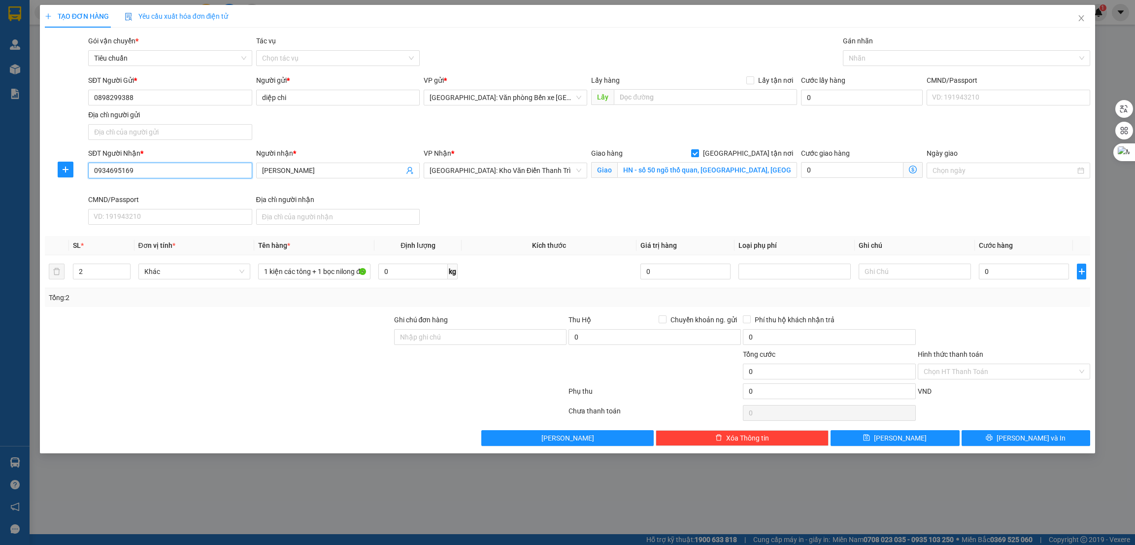
type input "0934695169"
click at [220, 433] on div "Lưu nháp Xóa Thông tin [PERSON_NAME] và In" at bounding box center [568, 438] width 1048 height 16
click at [1022, 269] on input "0" at bounding box center [1024, 272] width 90 height 16
type input "8"
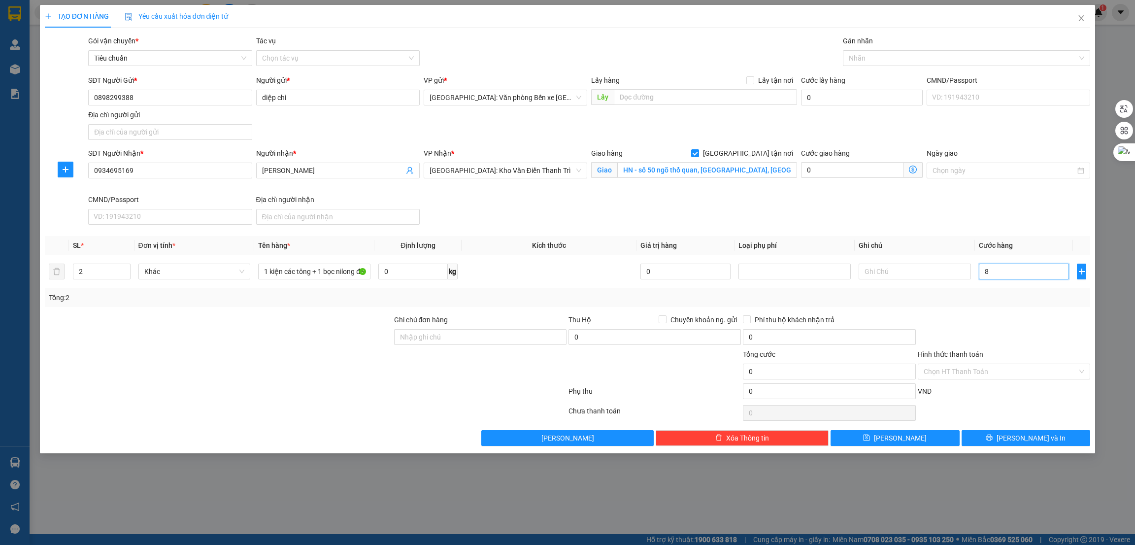
type input "8"
type input "80"
type input "800"
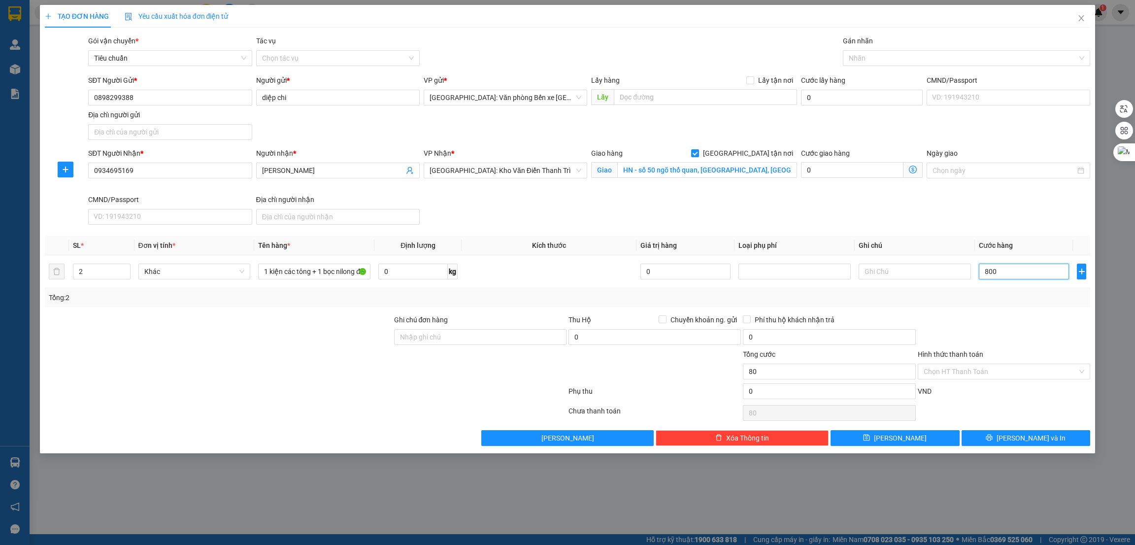
type input "800"
type input "8.000"
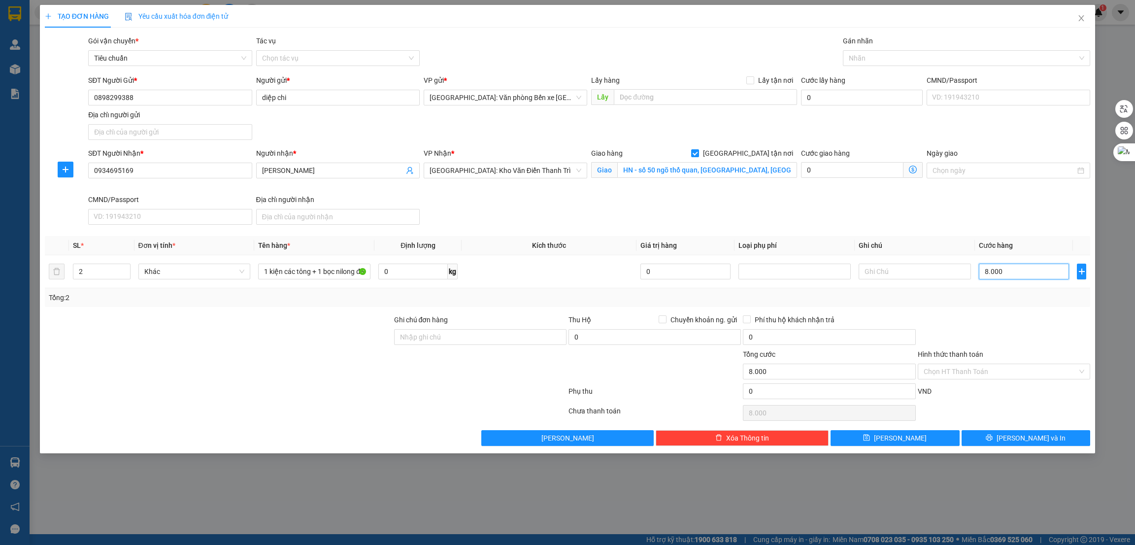
type input "80.000"
click at [976, 368] on input "Hình thức thanh toán" at bounding box center [1001, 371] width 154 height 15
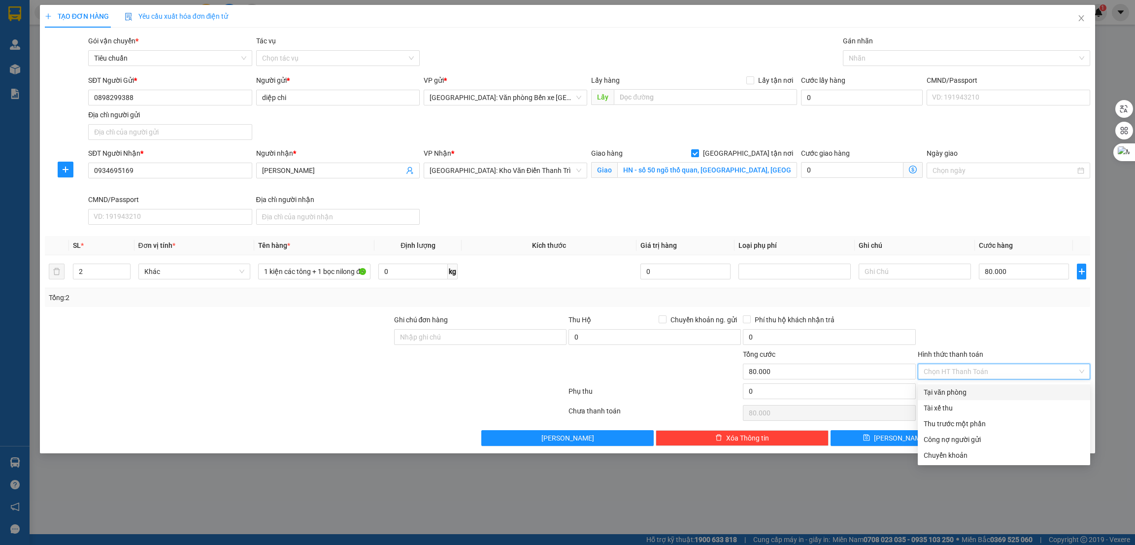
click at [950, 393] on div "Tại văn phòng" at bounding box center [1004, 392] width 161 height 11
type input "0"
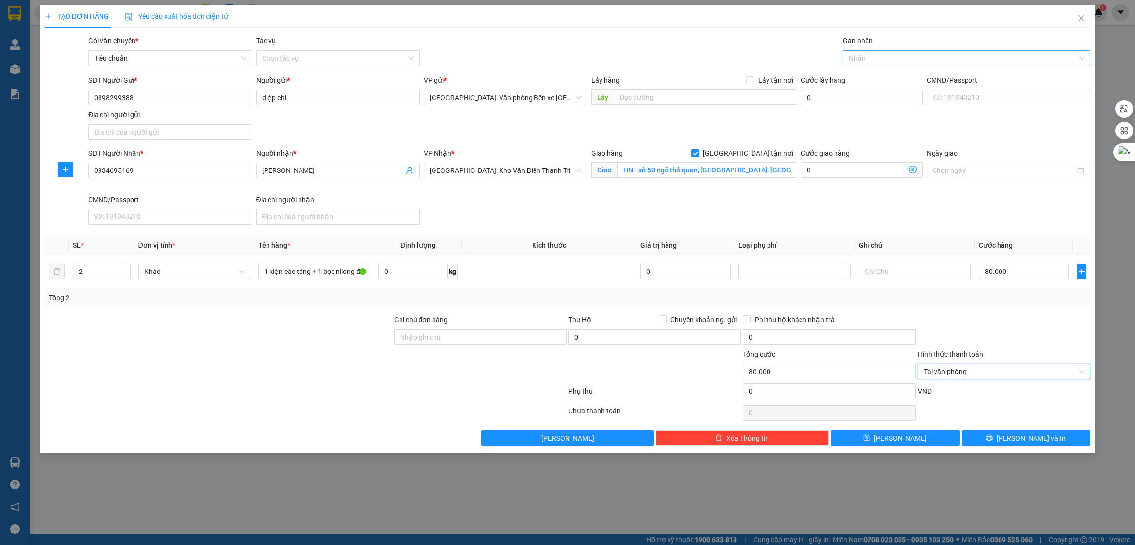
click at [863, 57] on div at bounding box center [961, 58] width 233 height 12
type input "gia"
click at [892, 74] on div "[GEOGRAPHIC_DATA] tận nơi" at bounding box center [967, 77] width 236 height 11
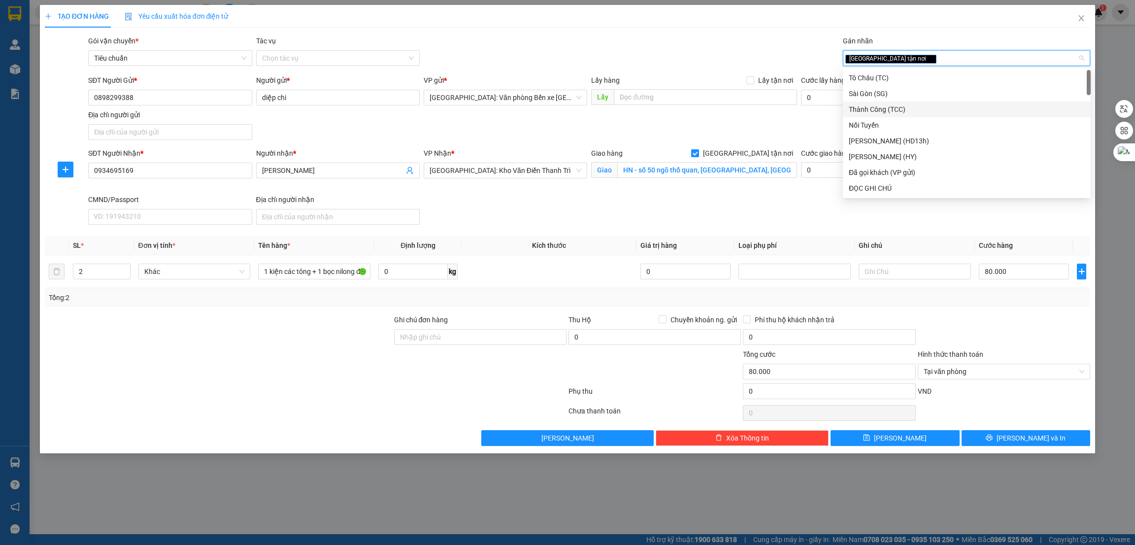
click at [150, 346] on div at bounding box center [218, 331] width 349 height 34
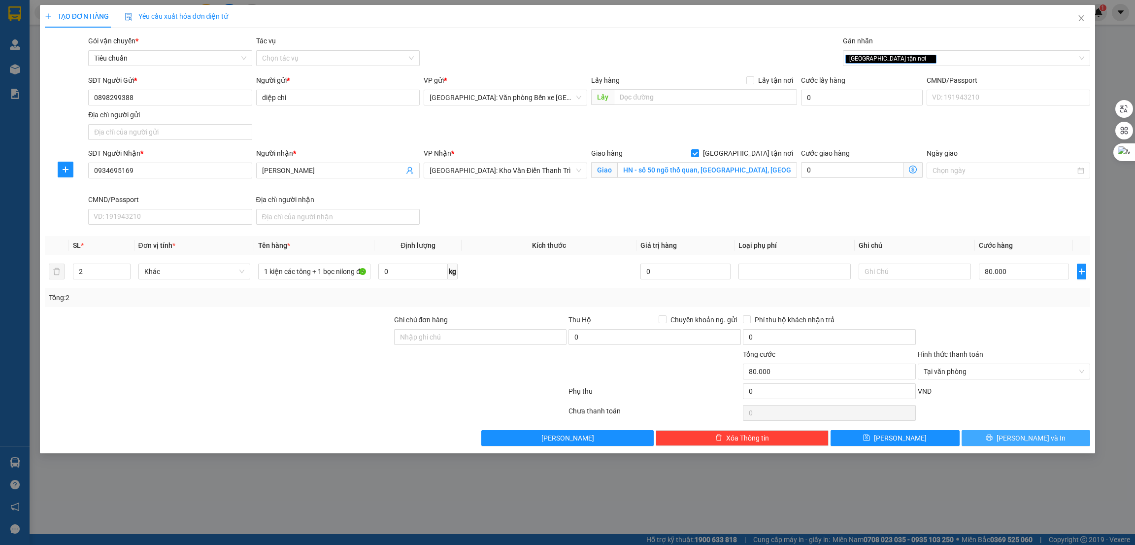
click at [1047, 441] on button "[PERSON_NAME] và In" at bounding box center [1026, 438] width 129 height 16
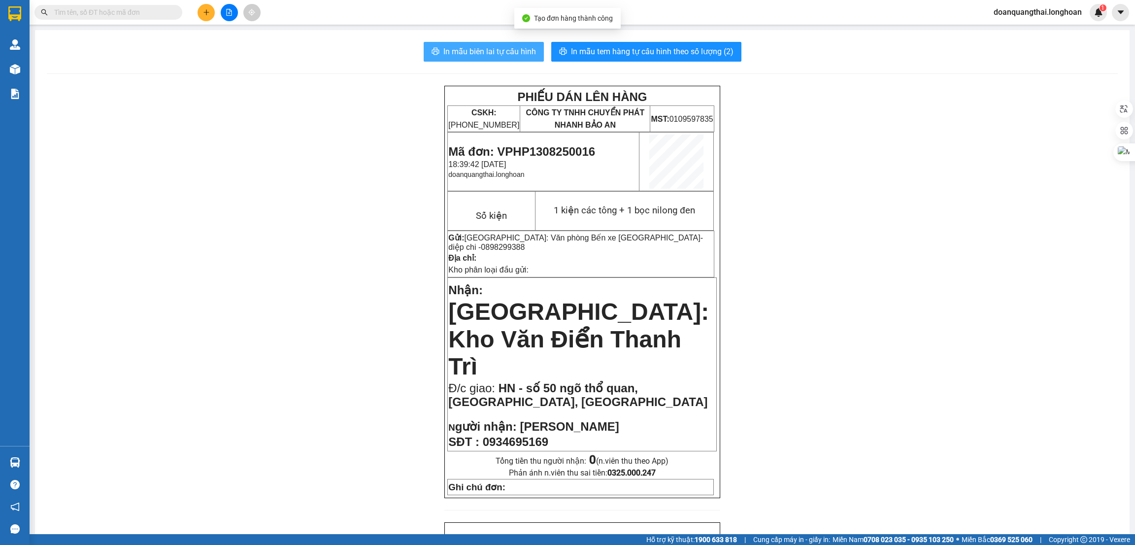
click at [498, 50] on span "In mẫu biên lai tự cấu hình" at bounding box center [489, 51] width 93 height 12
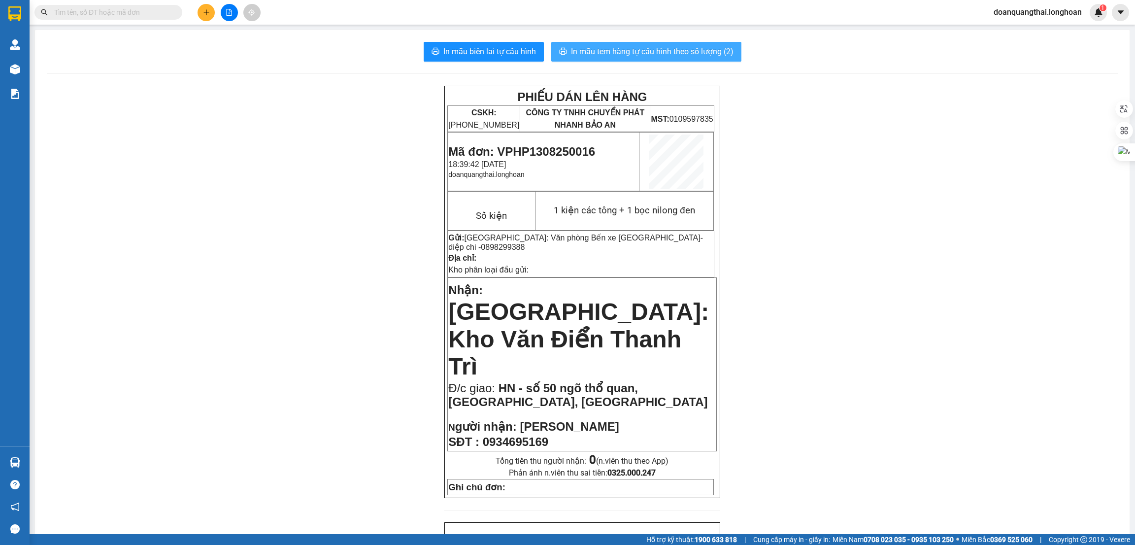
click at [679, 58] on span "In mẫu tem hàng tự cấu hình theo số lượng (2)" at bounding box center [652, 51] width 163 height 12
click at [625, 50] on span "In mẫu tem hàng tự cấu hình theo số lượng (2)" at bounding box center [652, 51] width 163 height 12
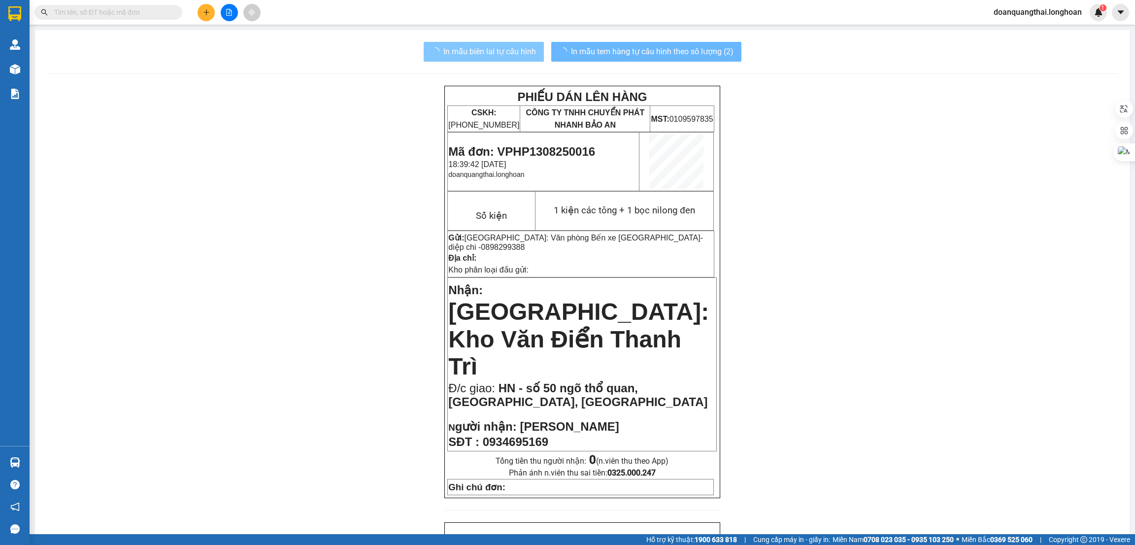
click at [498, 52] on span "In mẫu biên lai tự cấu hình" at bounding box center [489, 51] width 93 height 12
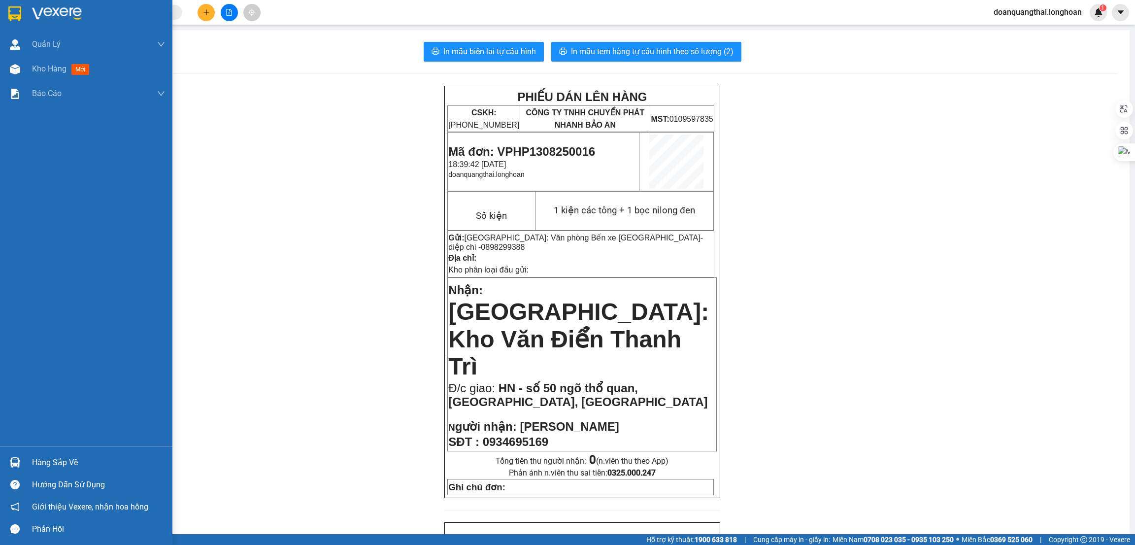
click at [28, 8] on div at bounding box center [86, 16] width 172 height 32
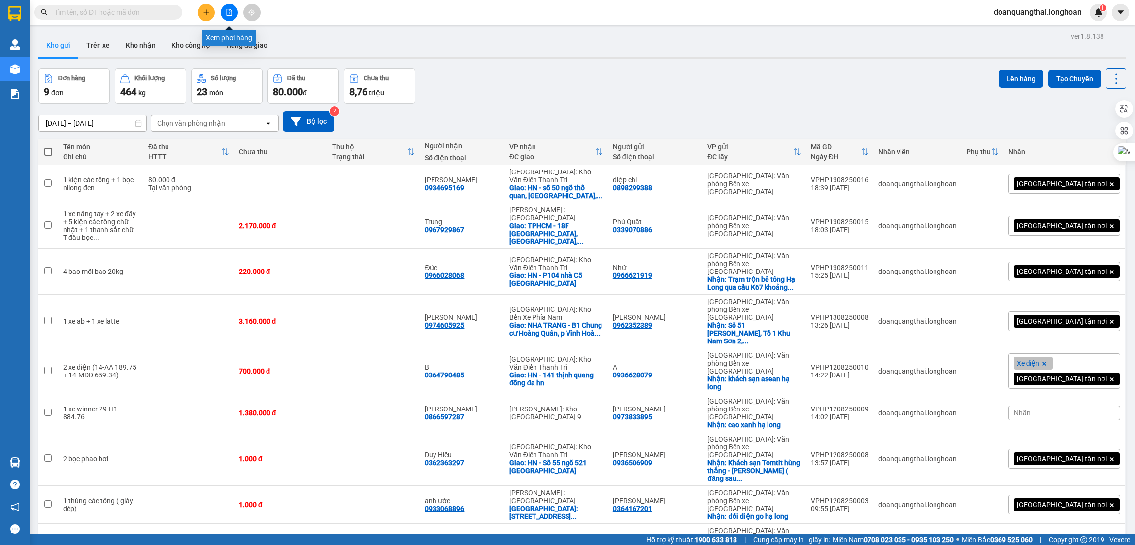
click at [230, 13] on icon "file-add" at bounding box center [229, 12] width 5 height 7
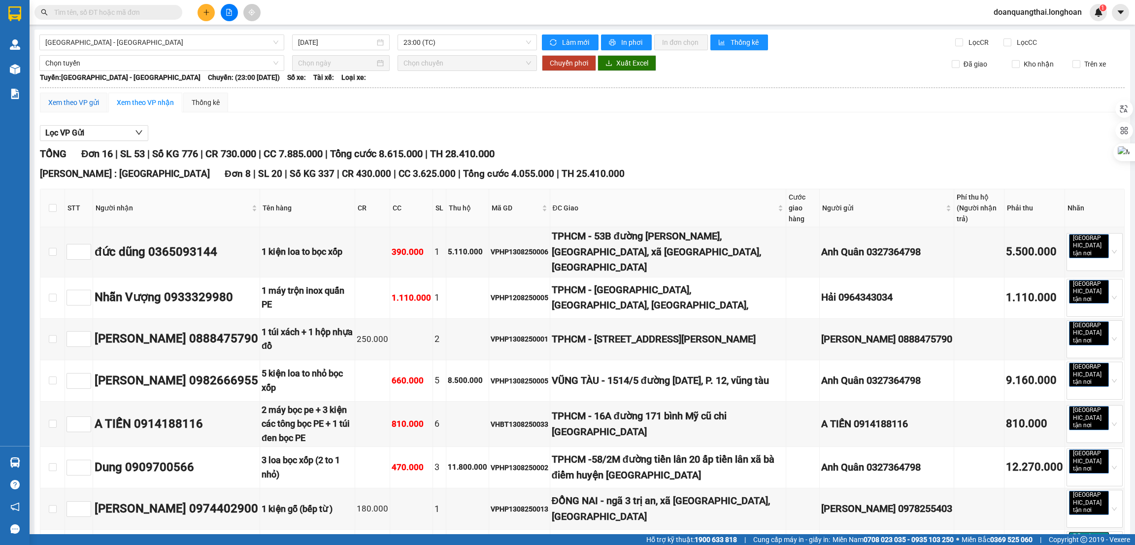
click at [69, 105] on div "Xem theo VP gửi" at bounding box center [73, 102] width 51 height 11
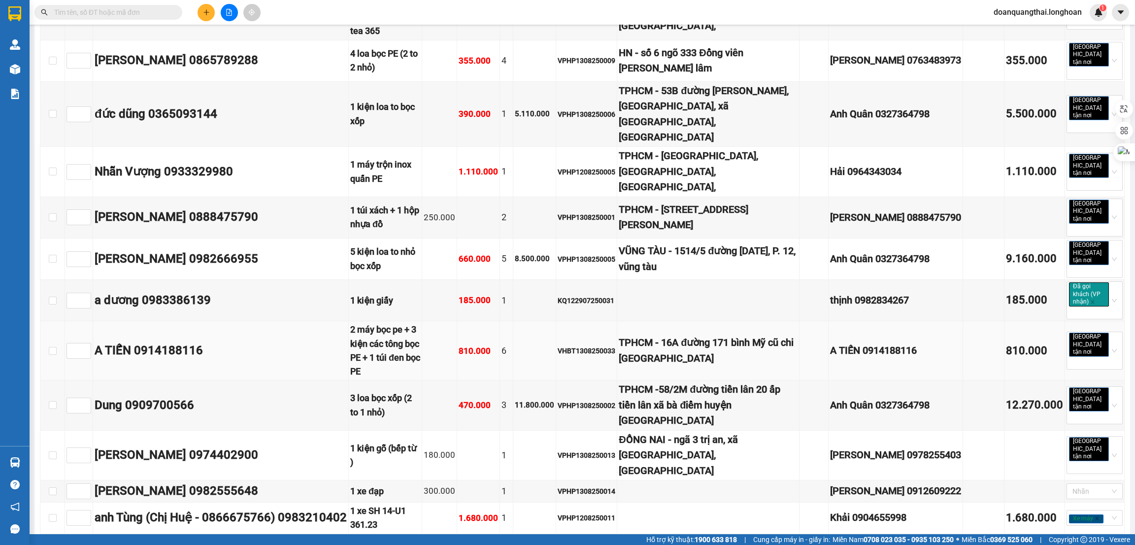
scroll to position [412, 0]
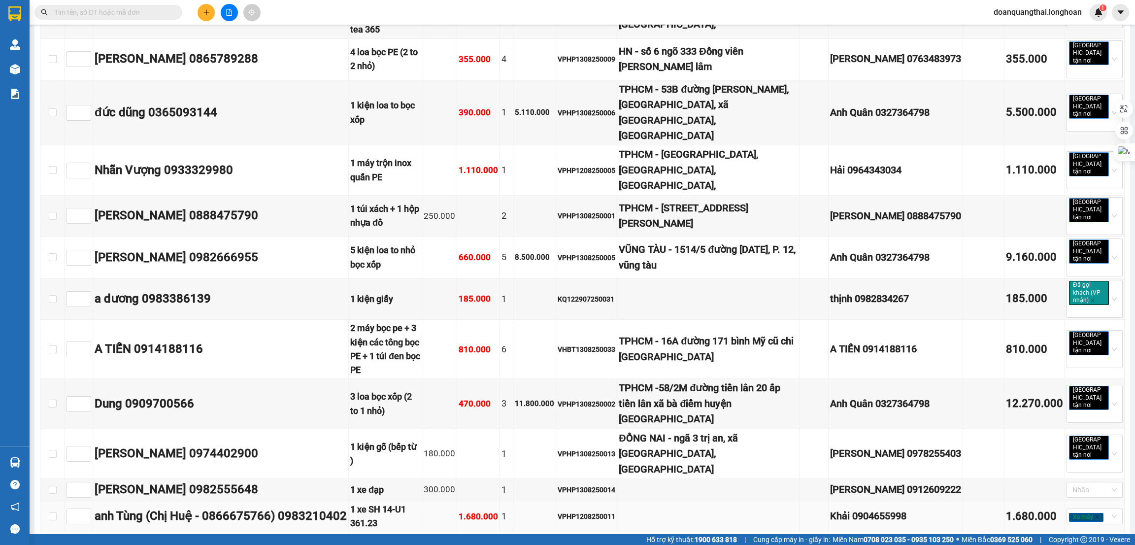
click at [872, 508] on div "Khải 0904655998" at bounding box center [895, 515] width 131 height 15
copy div "0904655998"
click at [93, 7] on input "text" at bounding box center [112, 12] width 116 height 11
paste input "0904655998"
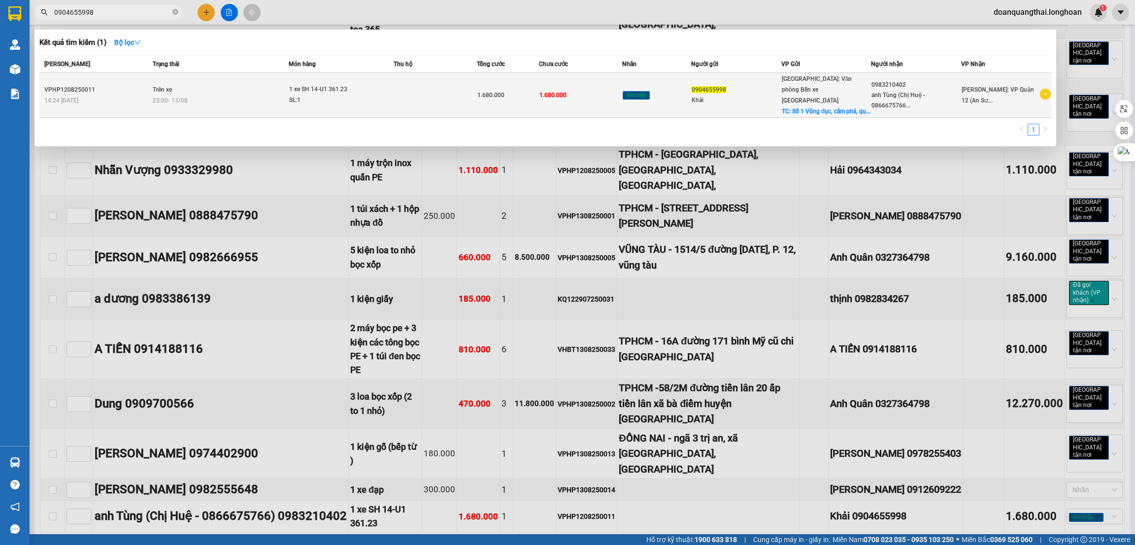
type input "0904655998"
click at [158, 97] on span "23:00 [DATE]" at bounding box center [170, 100] width 35 height 7
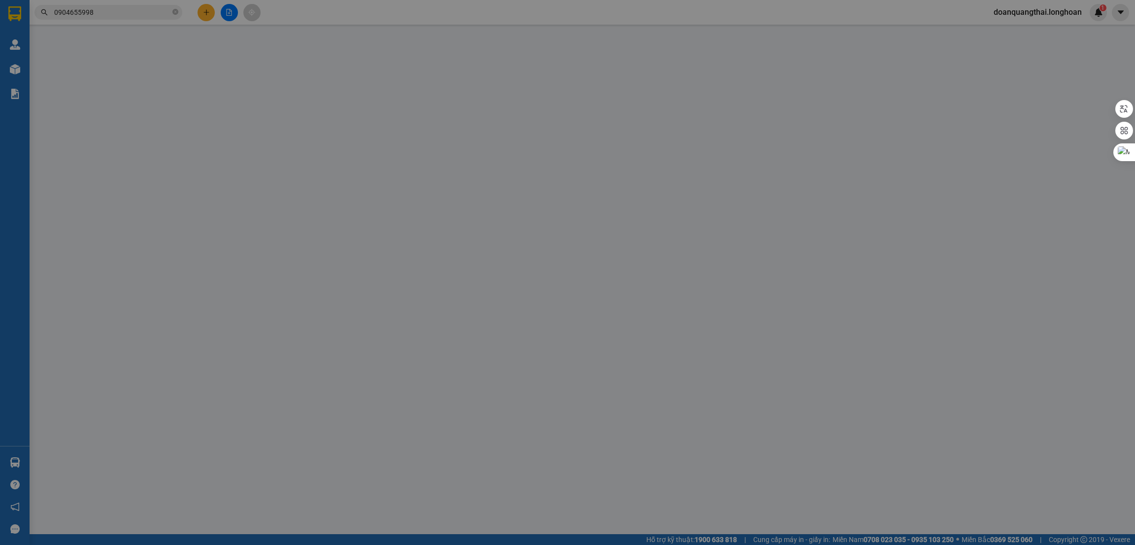
type input "0904655998"
type input "Khải"
checkbox input "true"
type input "Số 1 Vũng đục, [GEOGRAPHIC_DATA], [GEOGRAPHIC_DATA]"
type input "0983210402"
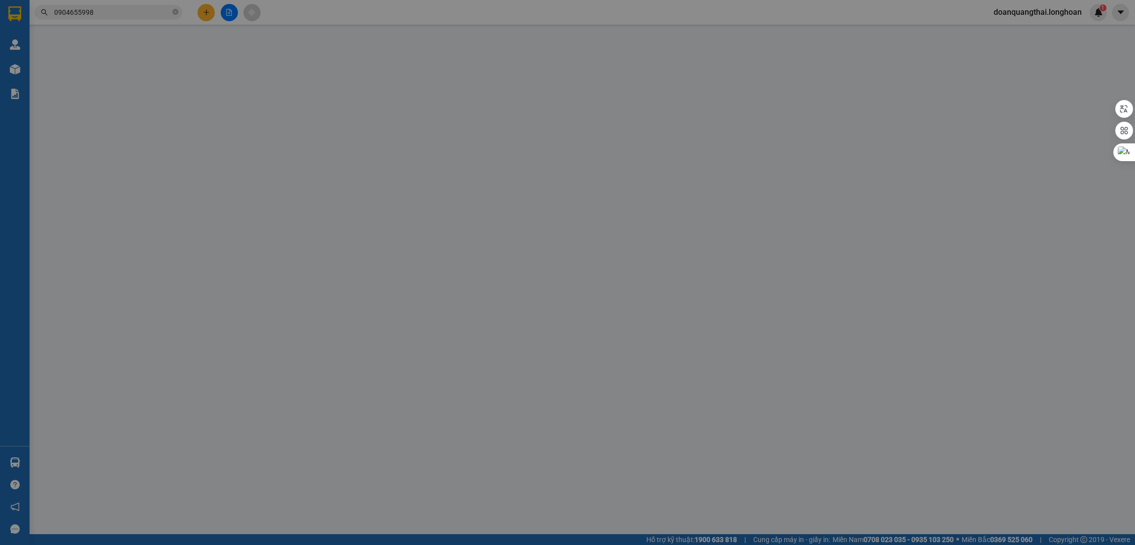
type input "anh Tùng (Chị Huệ - 0866675766)"
type input "1 CHÌA KHÓA"
type input "1.680.000"
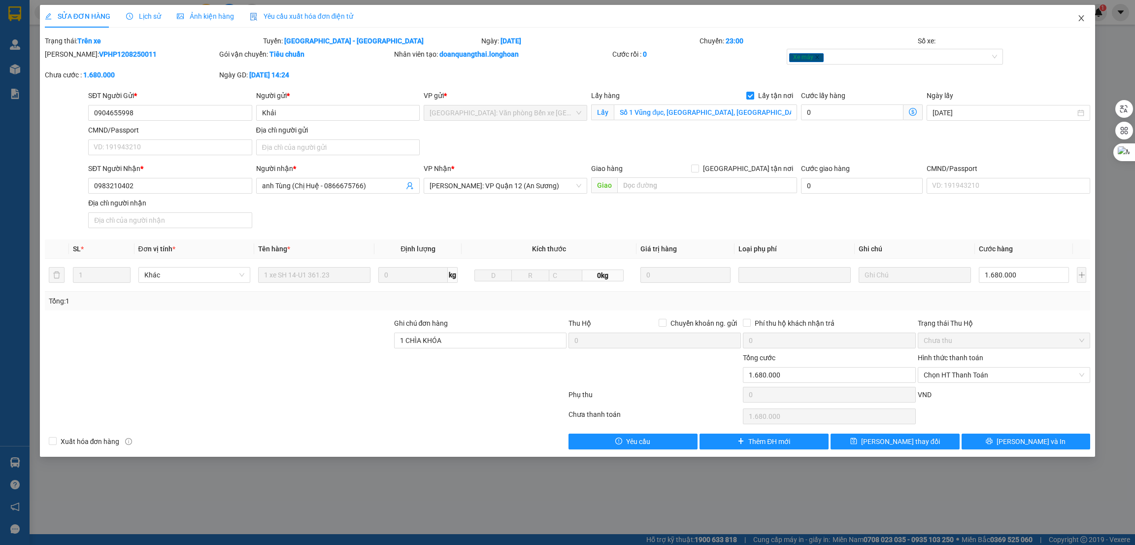
click at [1079, 19] on icon "close" at bounding box center [1081, 18] width 8 height 8
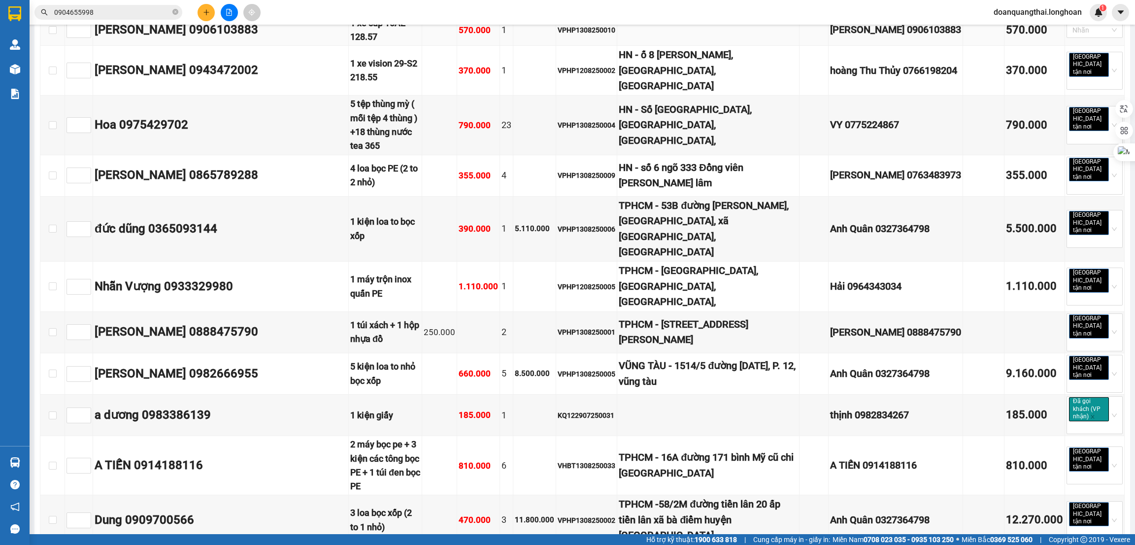
scroll to position [412, 0]
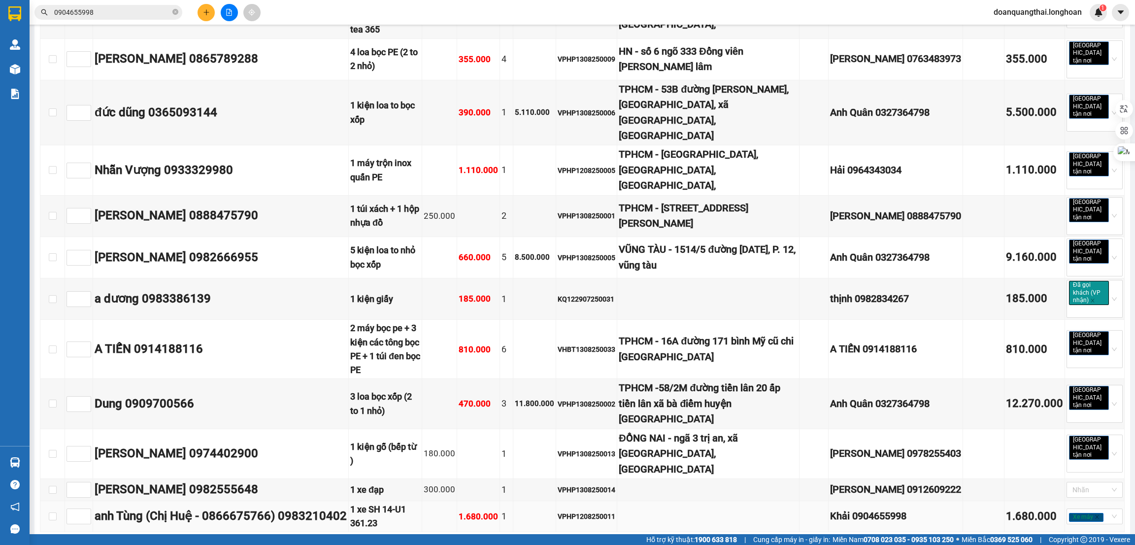
click at [48, 501] on td at bounding box center [52, 517] width 25 height 32
click at [54, 512] on input "checkbox" at bounding box center [53, 516] width 8 height 8
checkbox input "true"
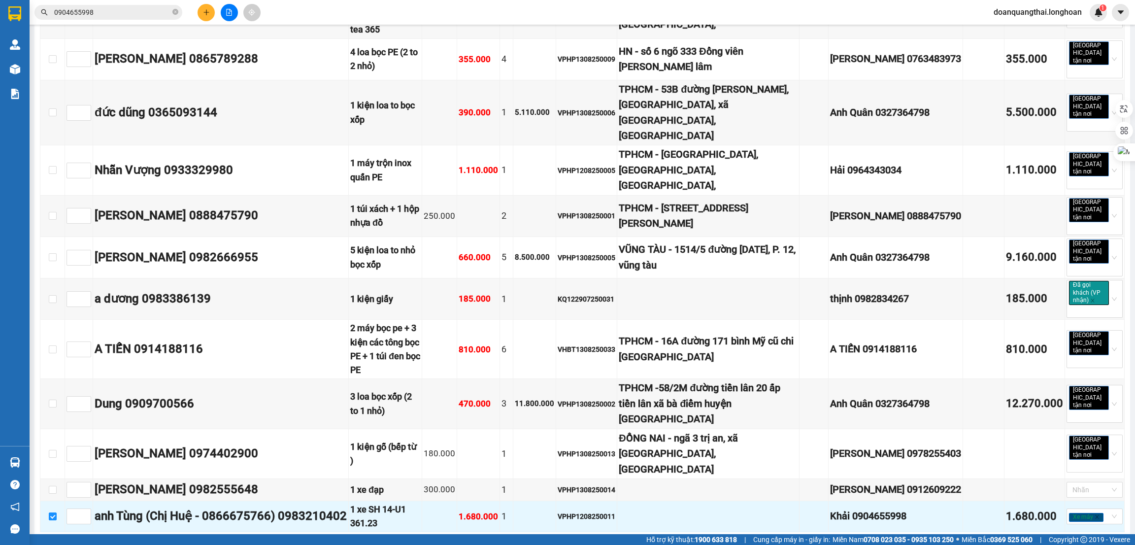
click at [171, 542] on span "Xuống kho gửi" at bounding box center [193, 547] width 44 height 11
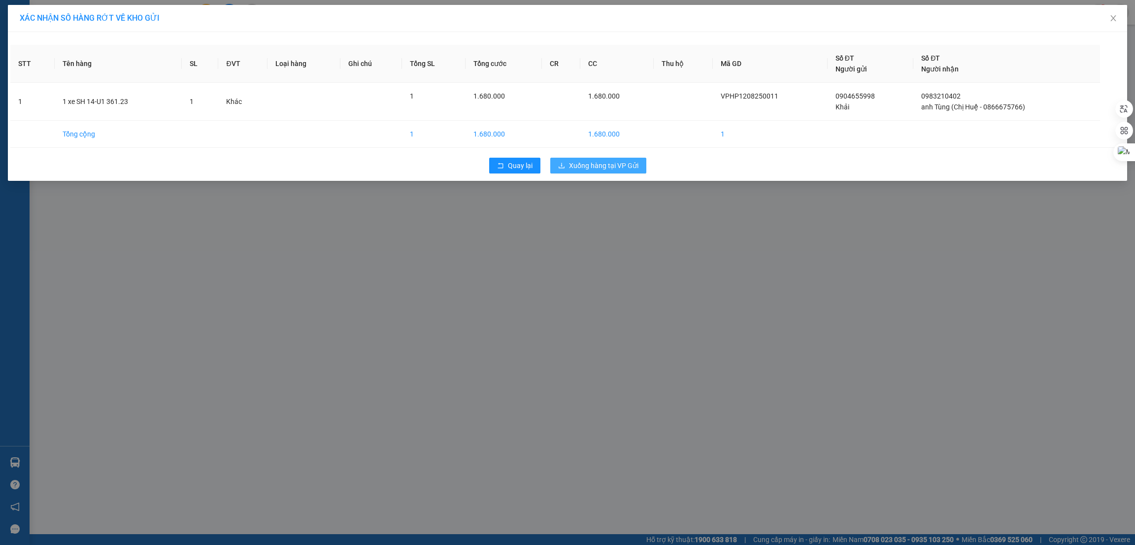
click at [584, 169] on span "Xuống hàng tại VP Gửi" at bounding box center [603, 165] width 69 height 11
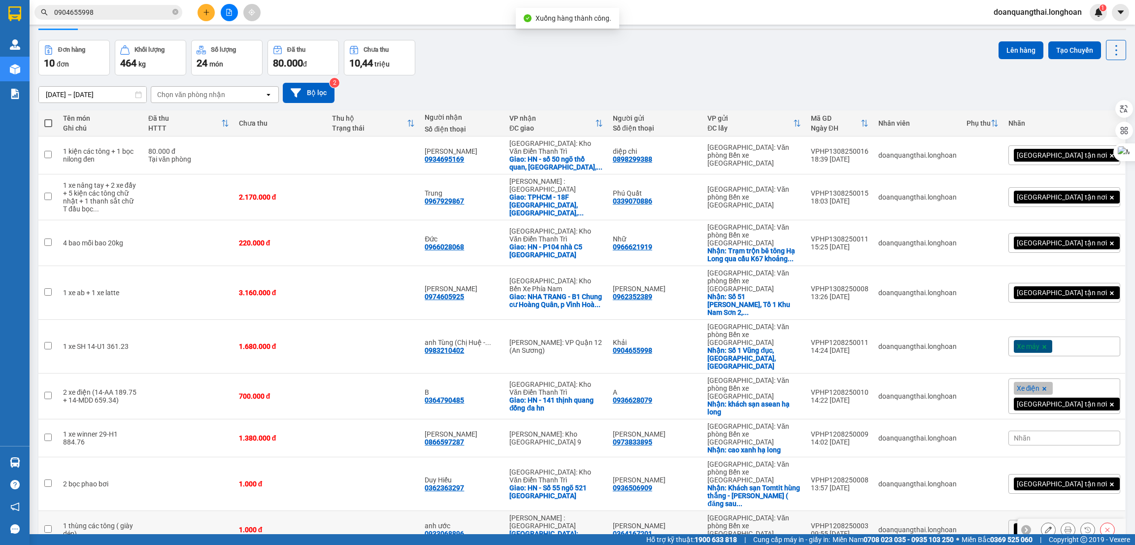
scroll to position [45, 0]
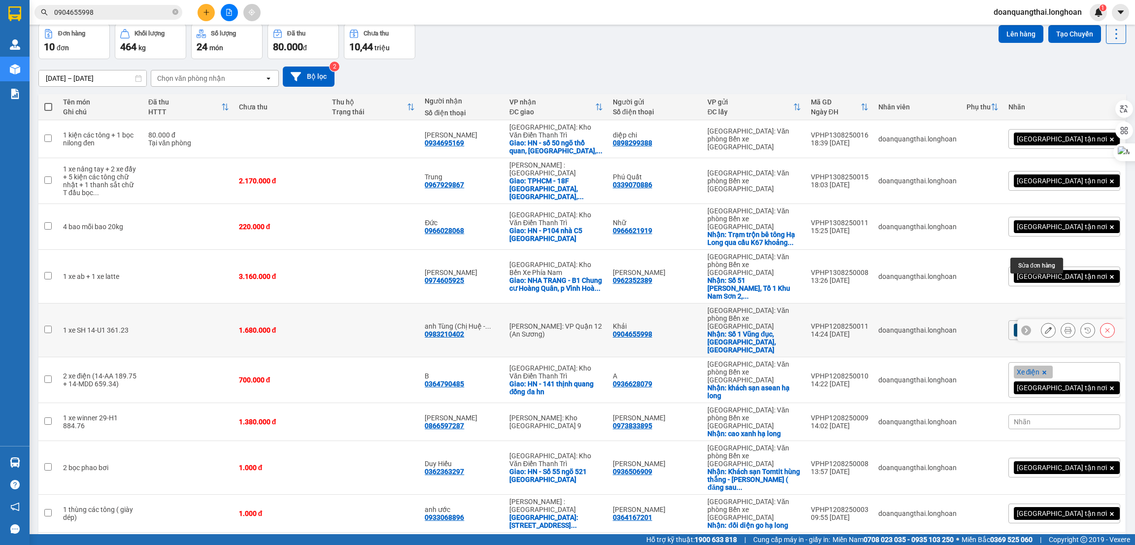
click at [1045, 327] on icon at bounding box center [1048, 330] width 7 height 7
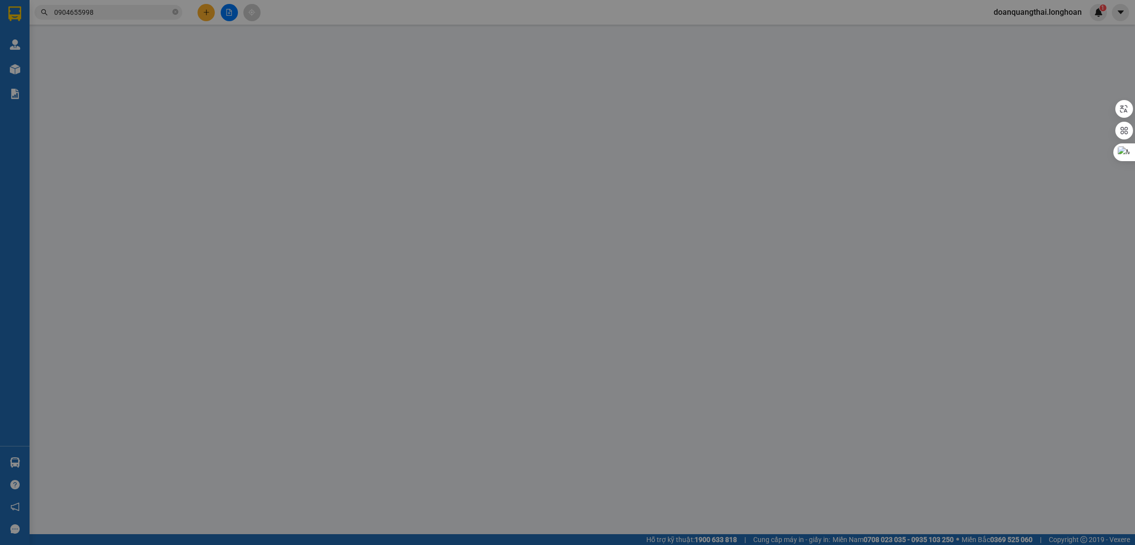
type input "0904655998"
type input "Khải"
checkbox input "true"
type input "Số 1 Vũng đục, [GEOGRAPHIC_DATA], [GEOGRAPHIC_DATA]"
type input "0983210402"
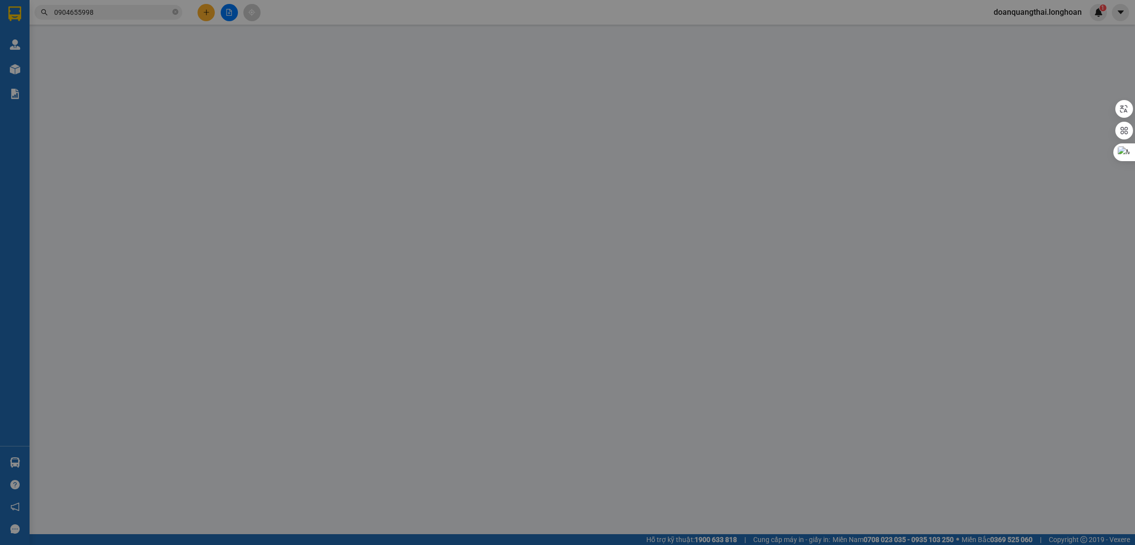
type input "anh Tùng (Chị Huệ - 0866675766)"
type input "1 CHÌA KHÓA"
type input "1.680.000"
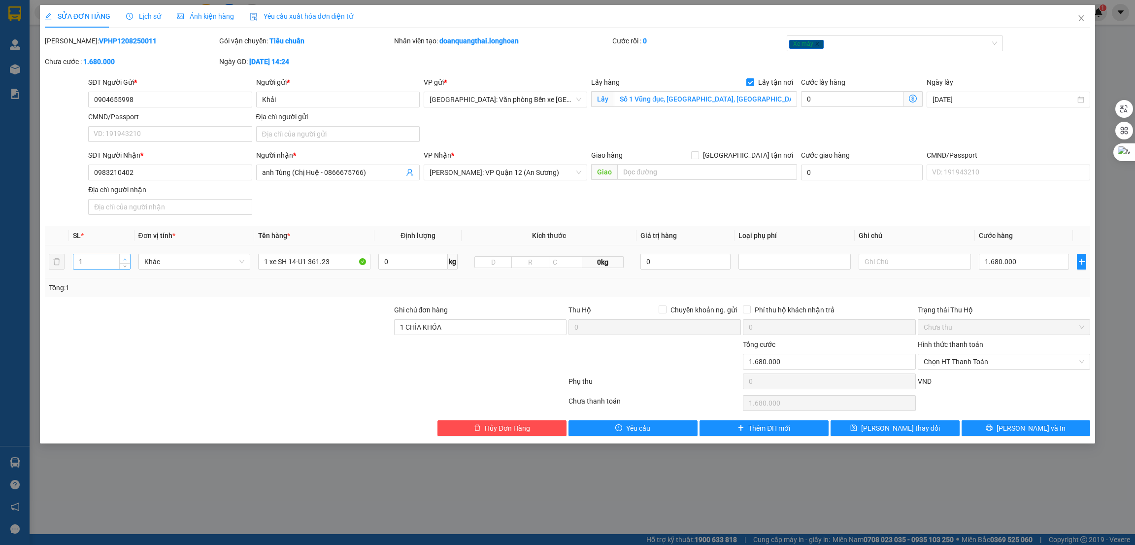
click at [123, 260] on icon "up" at bounding box center [124, 259] width 3 height 3
type input "2"
click at [349, 262] on input "1 xe SH 14-U1 361.23" at bounding box center [314, 262] width 112 height 16
type input "1 xe SH 14-U1 361.23 + 1 bao vàng ( mũ bảo hiểm)"
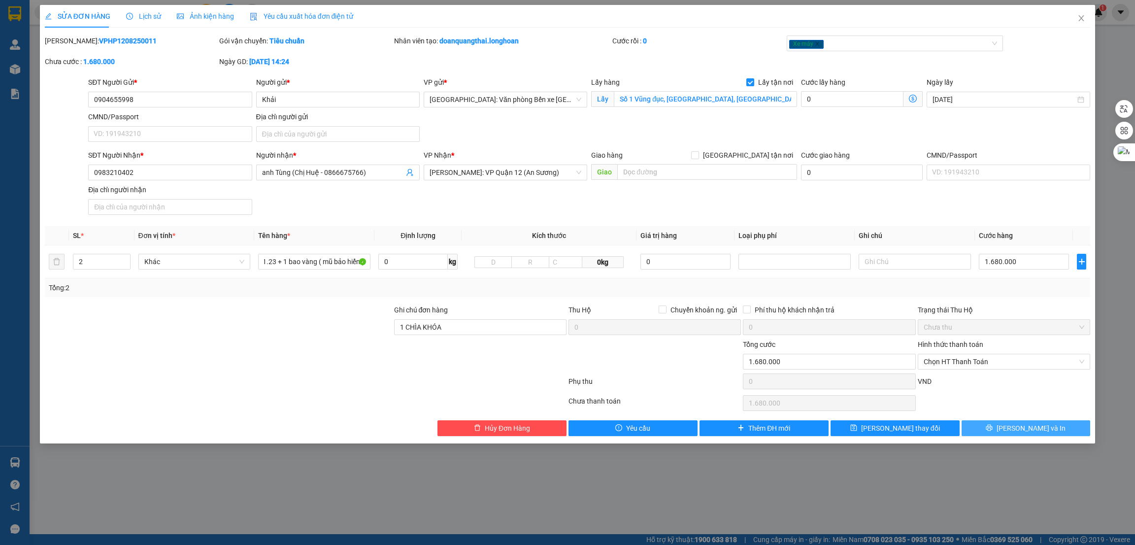
click at [993, 431] on icon "printer" at bounding box center [989, 427] width 7 height 7
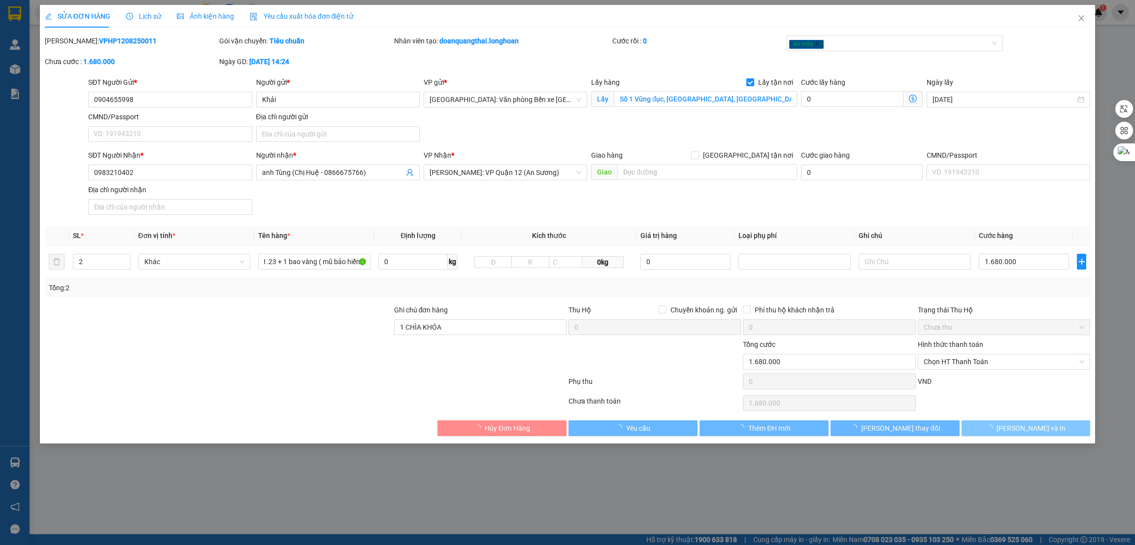
scroll to position [0, 0]
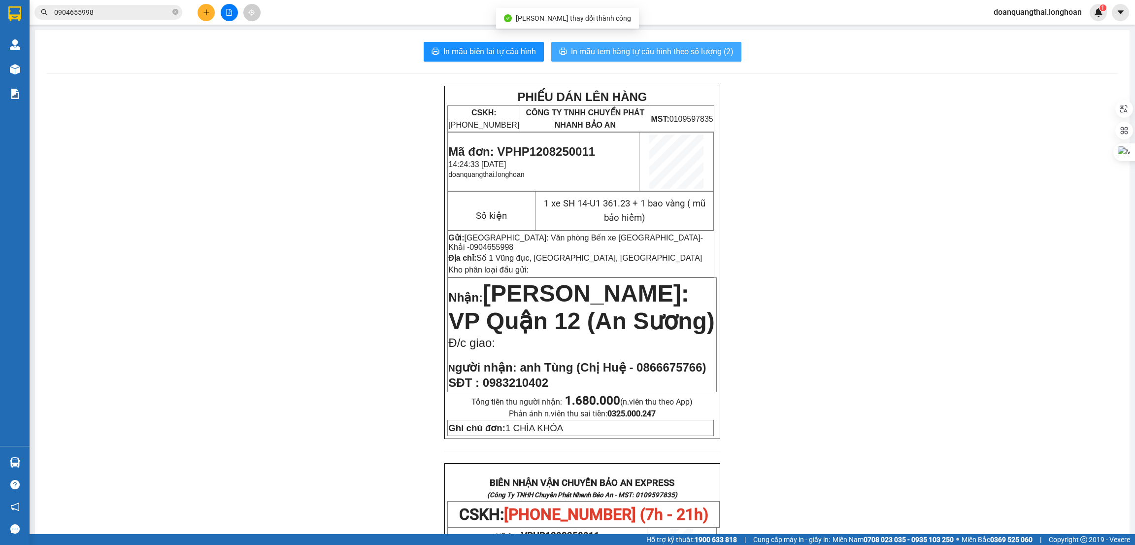
click at [649, 54] on span "In mẫu tem hàng tự cấu hình theo số lượng (2)" at bounding box center [652, 51] width 163 height 12
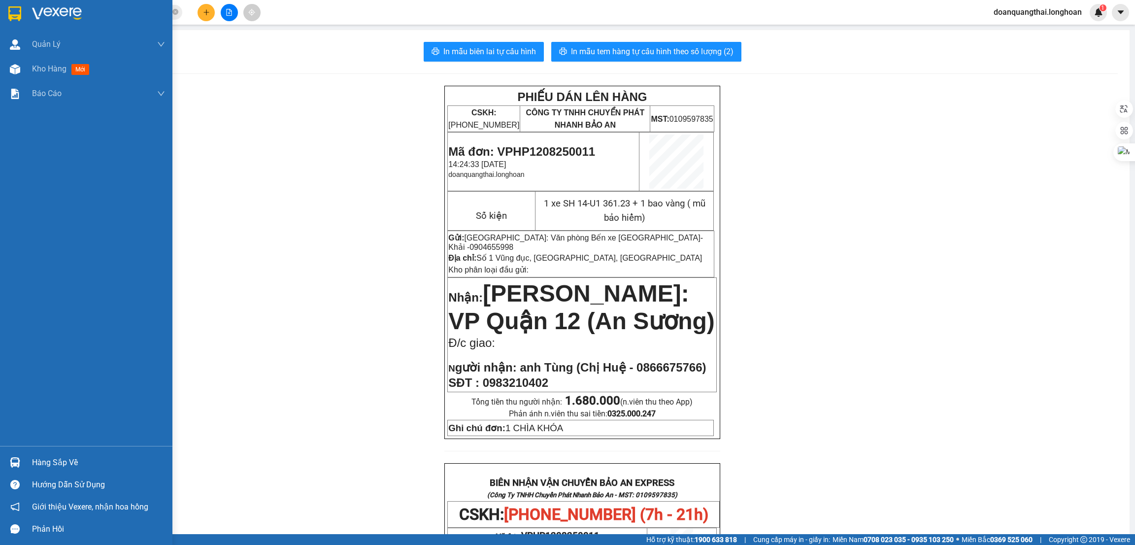
click at [19, 13] on img at bounding box center [14, 13] width 13 height 15
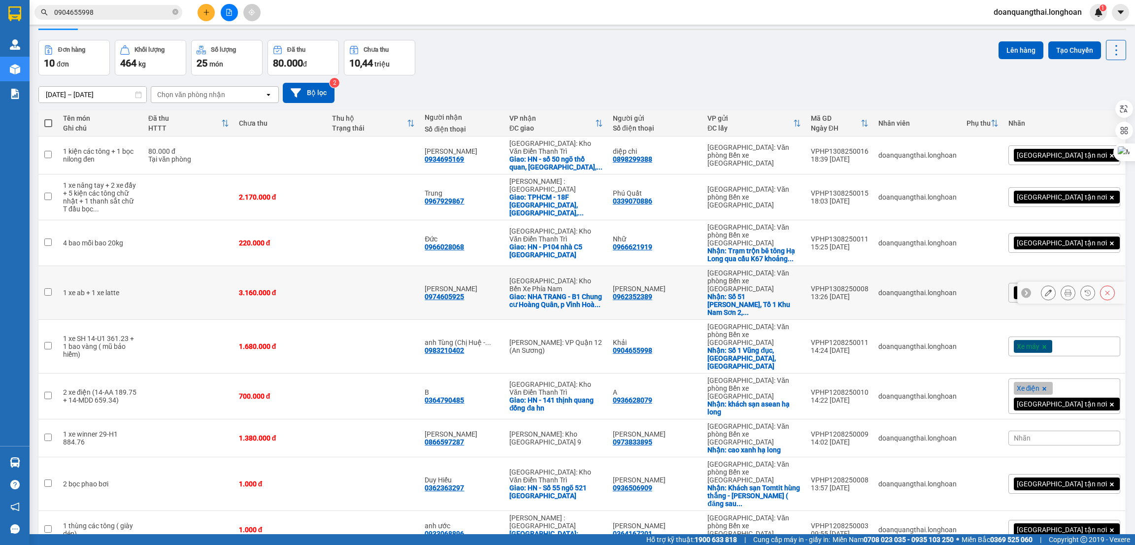
scroll to position [45, 0]
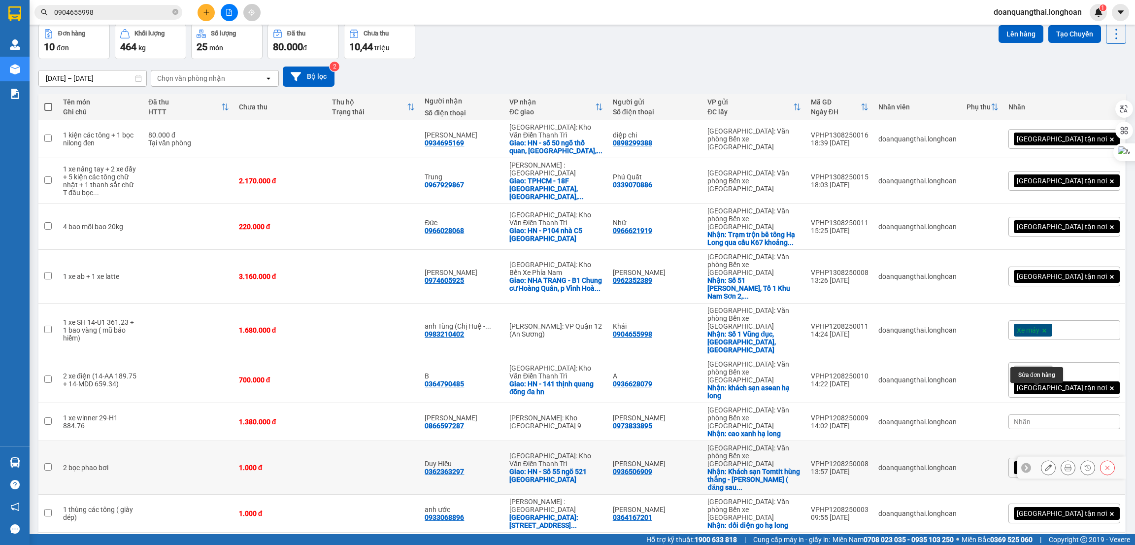
click at [1041, 459] on button at bounding box center [1048, 467] width 14 height 17
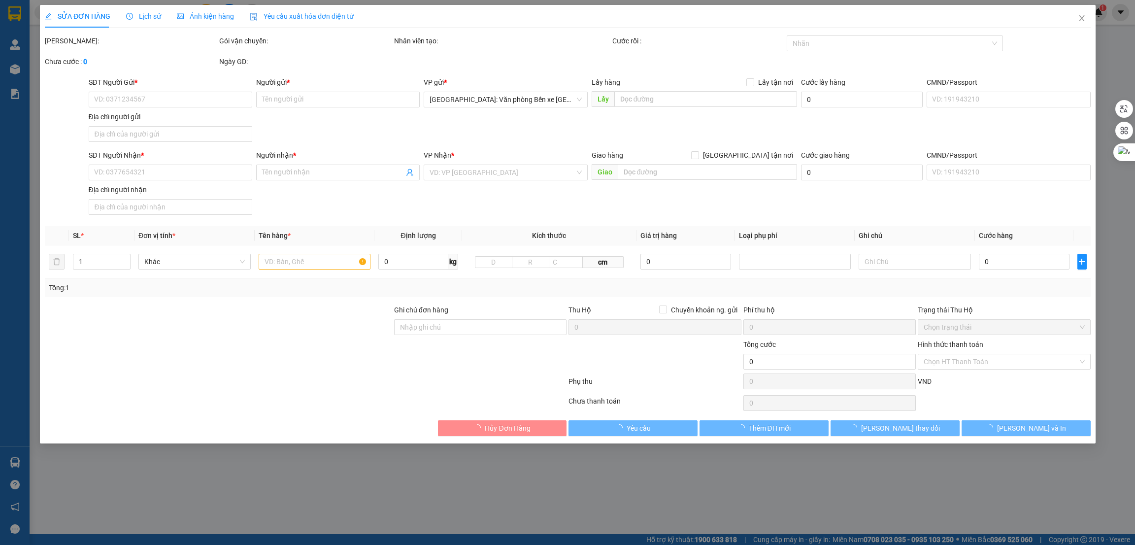
type input "0936506909"
type input "[PERSON_NAME]"
checkbox input "true"
type input "[PERSON_NAME] sạn Tomtit hùng thắng - hạ long ( đăng sau nhà hàng hồng hạnh 6"
type input "0362363297"
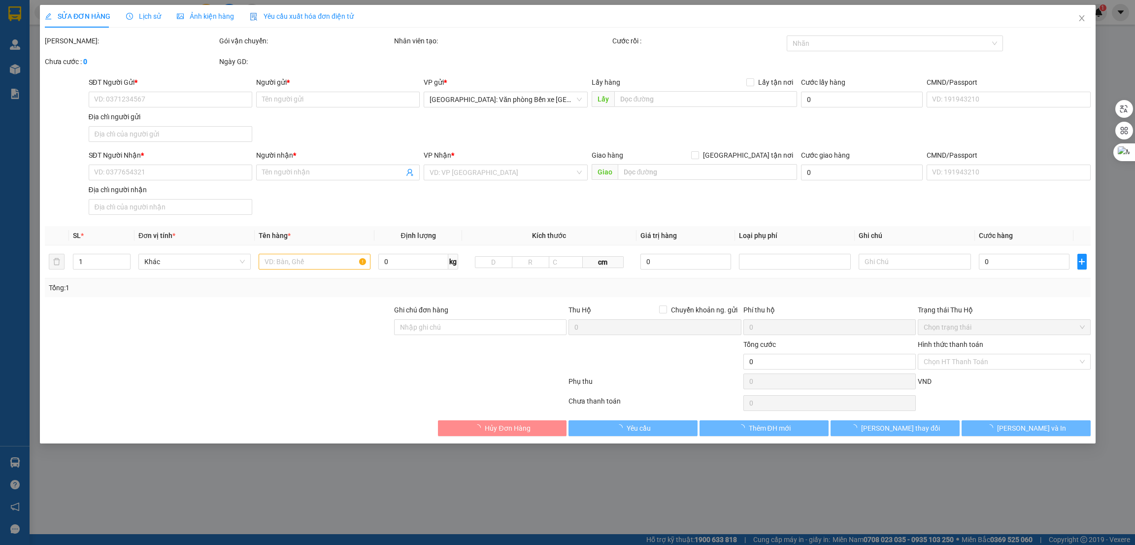
type input "Duy Hiếu"
checkbox input "true"
type input "HN - Số 55 ngõ 521 [GEOGRAPHIC_DATA]"
type input "1.000"
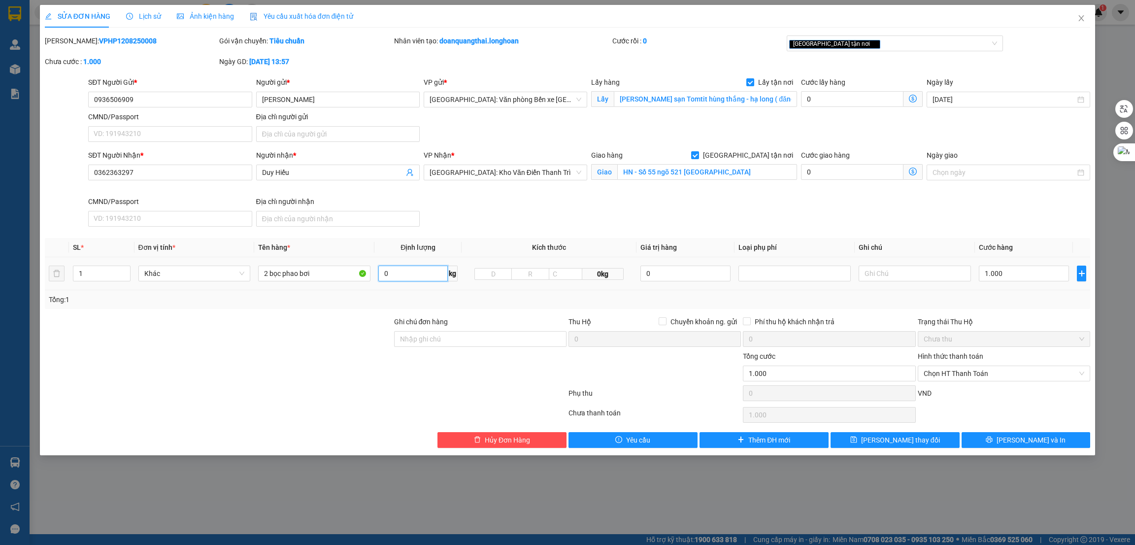
click at [398, 276] on input "0" at bounding box center [412, 274] width 69 height 16
type input "70"
click at [294, 368] on div at bounding box center [218, 368] width 349 height 34
click at [105, 269] on input "1" at bounding box center [101, 273] width 57 height 15
click at [117, 270] on input "1" at bounding box center [101, 273] width 57 height 15
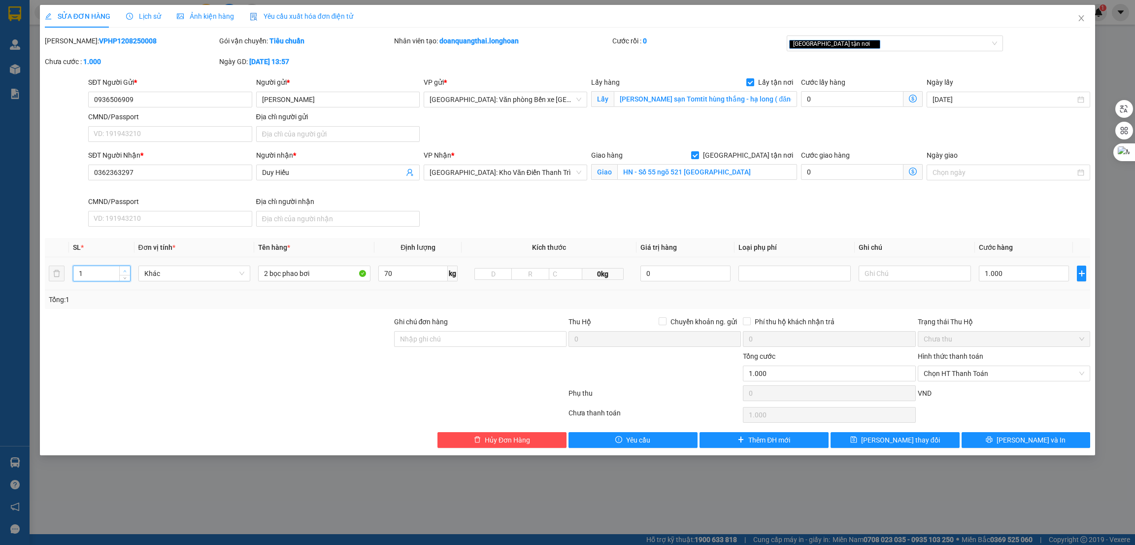
click at [119, 270] on span "Increase Value" at bounding box center [124, 270] width 11 height 9
type input "2"
click at [317, 278] on input "2 bọc phao bơi" at bounding box center [314, 274] width 112 height 16
type input "2 bọc phao bơi ( 1 cam 1 đỏ)"
click at [249, 367] on div at bounding box center [218, 368] width 349 height 34
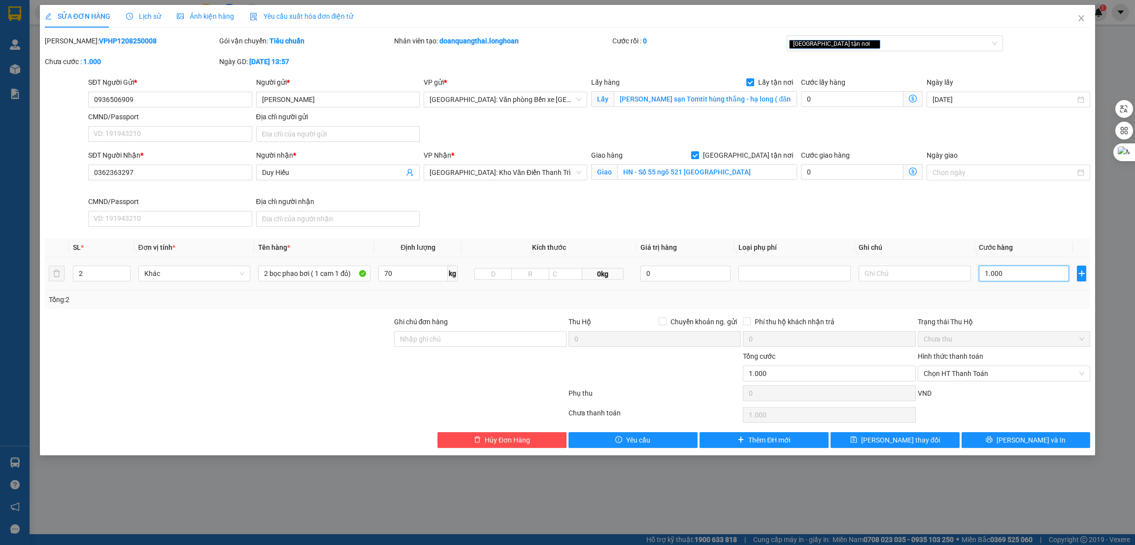
click at [1013, 276] on input "1.000" at bounding box center [1024, 274] width 90 height 16
type input "2"
type input "21"
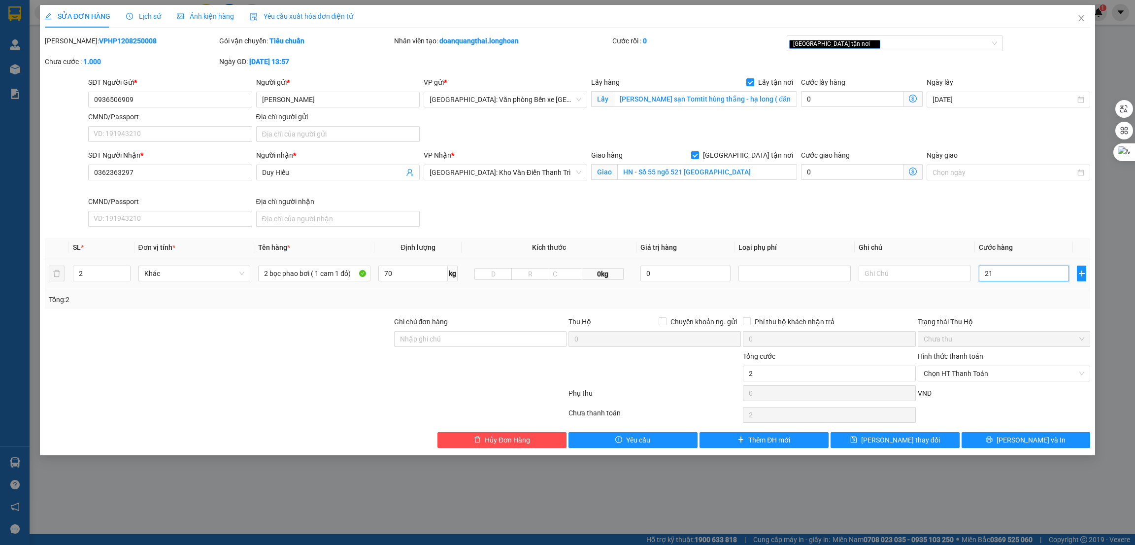
type input "21"
type input "210"
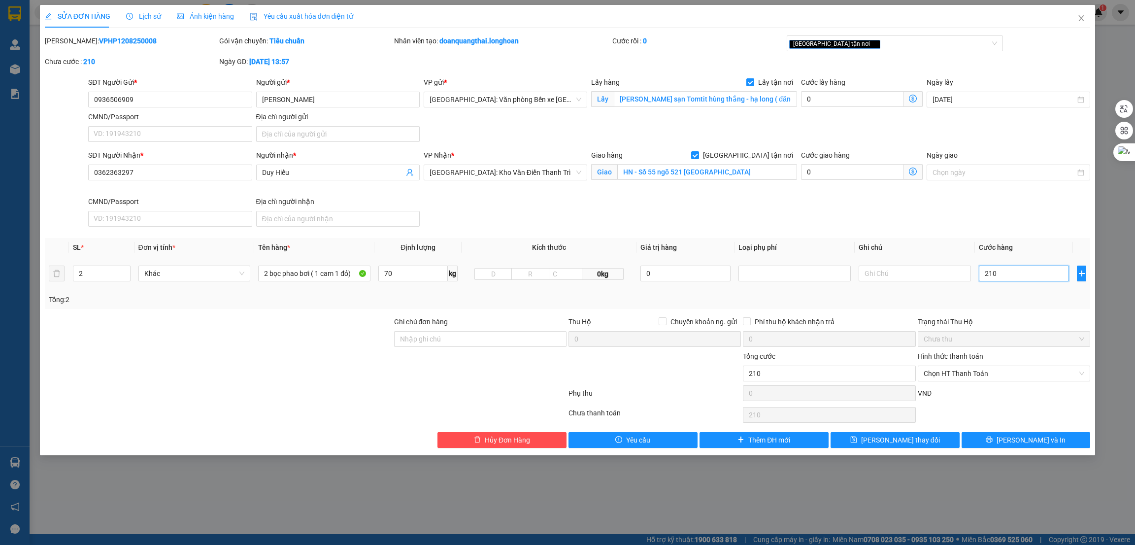
type input "2.100"
type input "21.000"
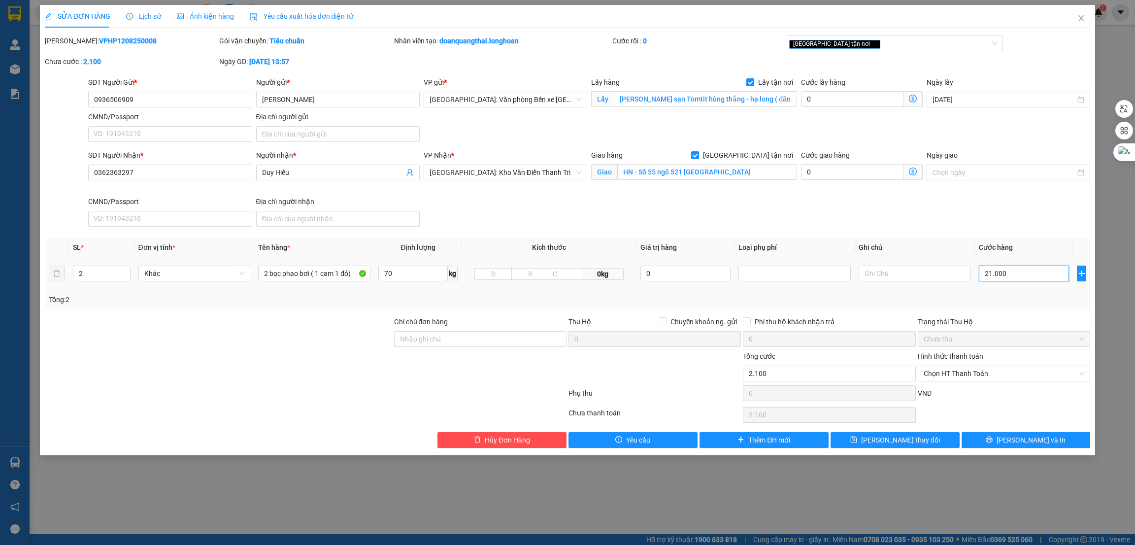
type input "21.000"
type input "210.000"
click at [993, 443] on icon "printer" at bounding box center [989, 439] width 7 height 7
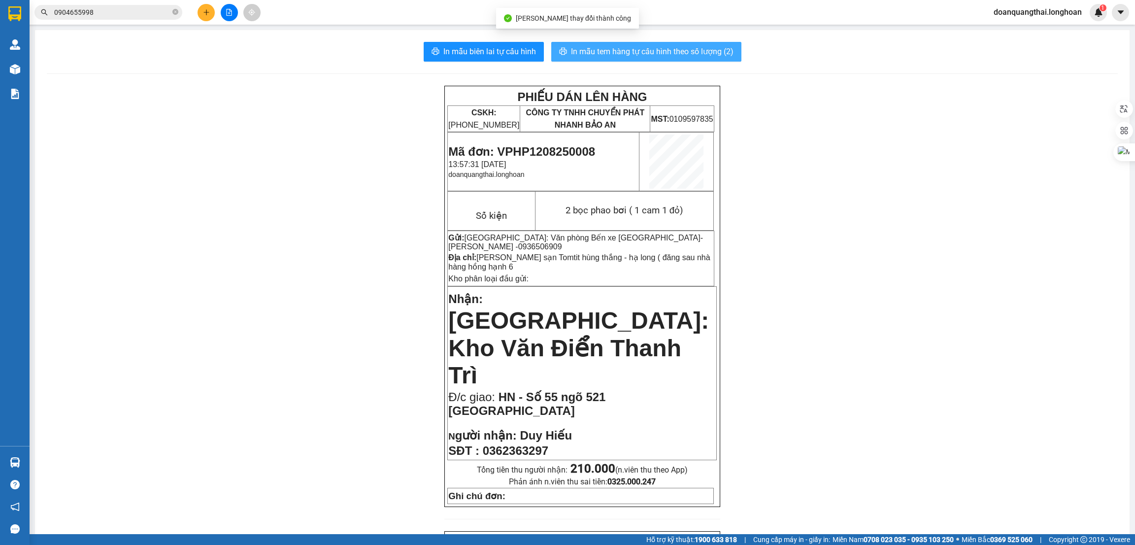
click at [678, 51] on span "In mẫu tem hàng tự cấu hình theo số lượng (2)" at bounding box center [652, 51] width 163 height 12
click at [208, 10] on icon "plus" at bounding box center [206, 12] width 7 height 7
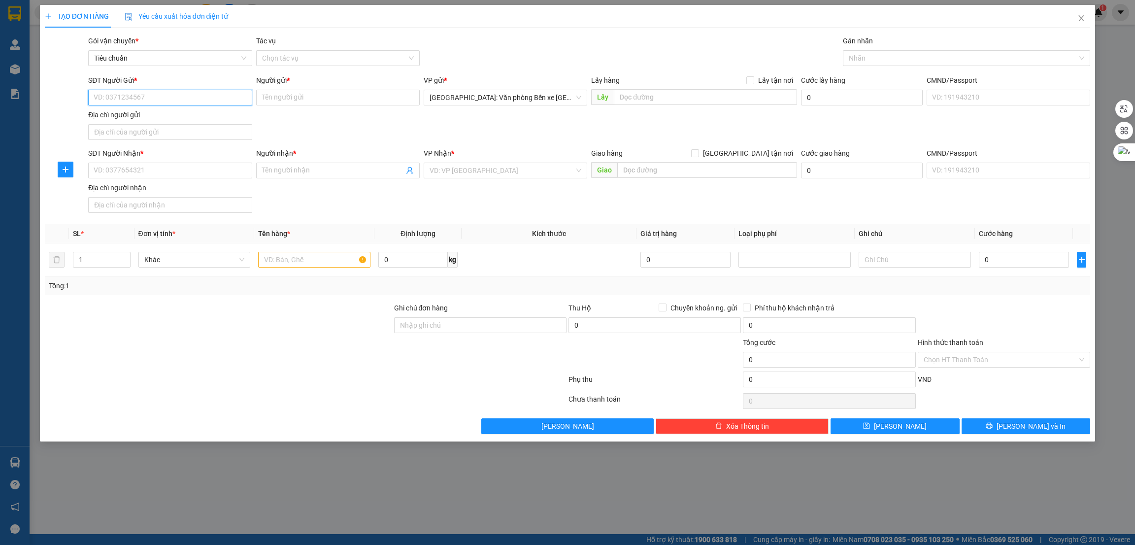
click at [161, 92] on input "SĐT Người Gửi *" at bounding box center [170, 98] width 164 height 16
click at [173, 101] on input "SĐT Người Gửi *" at bounding box center [170, 98] width 164 height 16
type input "0966485276"
click at [305, 101] on input "Người gửi *" at bounding box center [338, 98] width 164 height 16
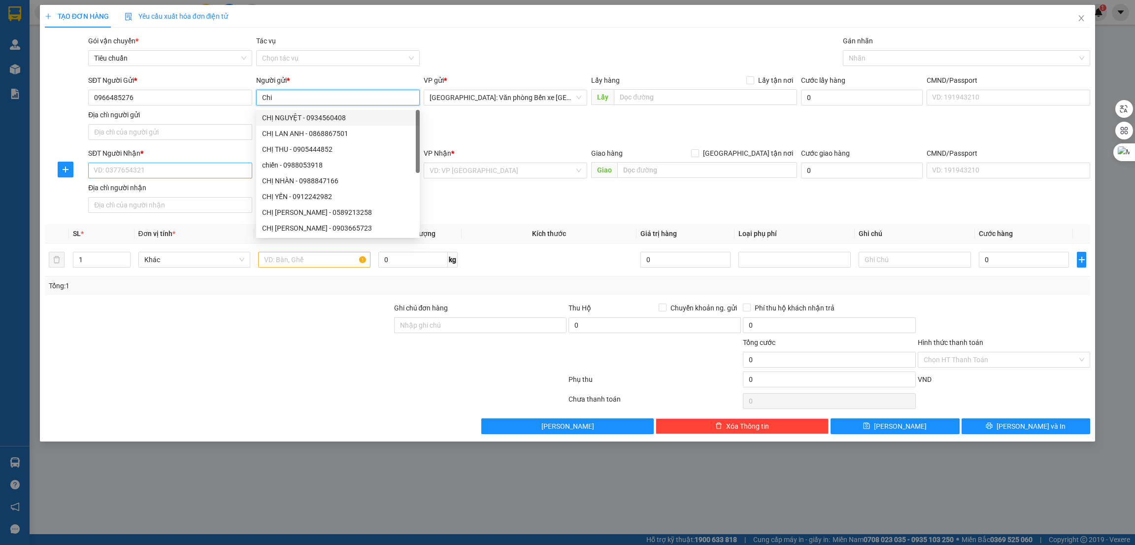
type input "Chi"
click at [182, 174] on input "SĐT Người Nhận *" at bounding box center [170, 171] width 164 height 16
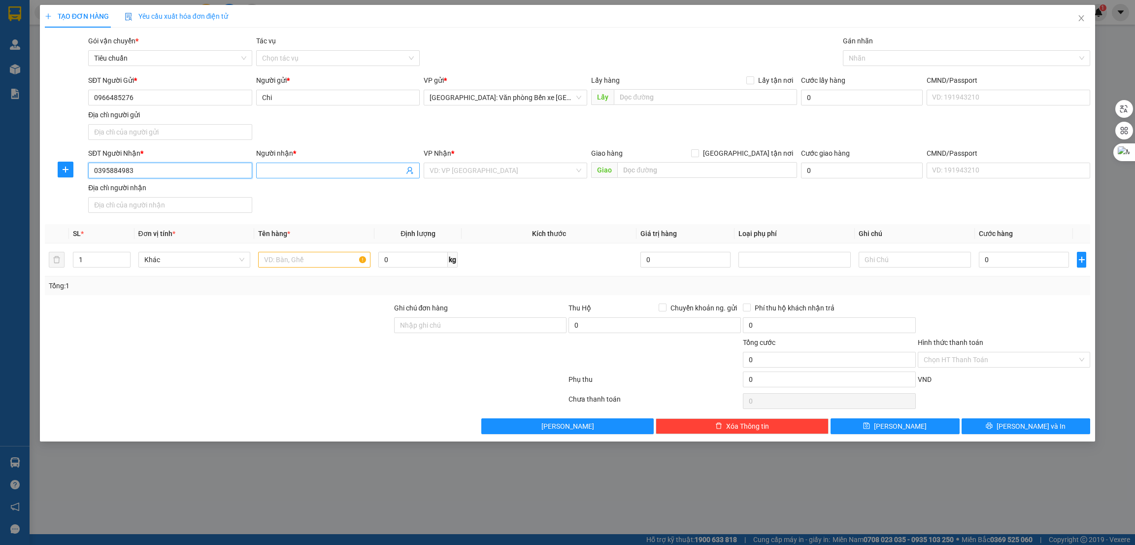
type input "0395884983"
click at [295, 176] on span at bounding box center [338, 171] width 164 height 16
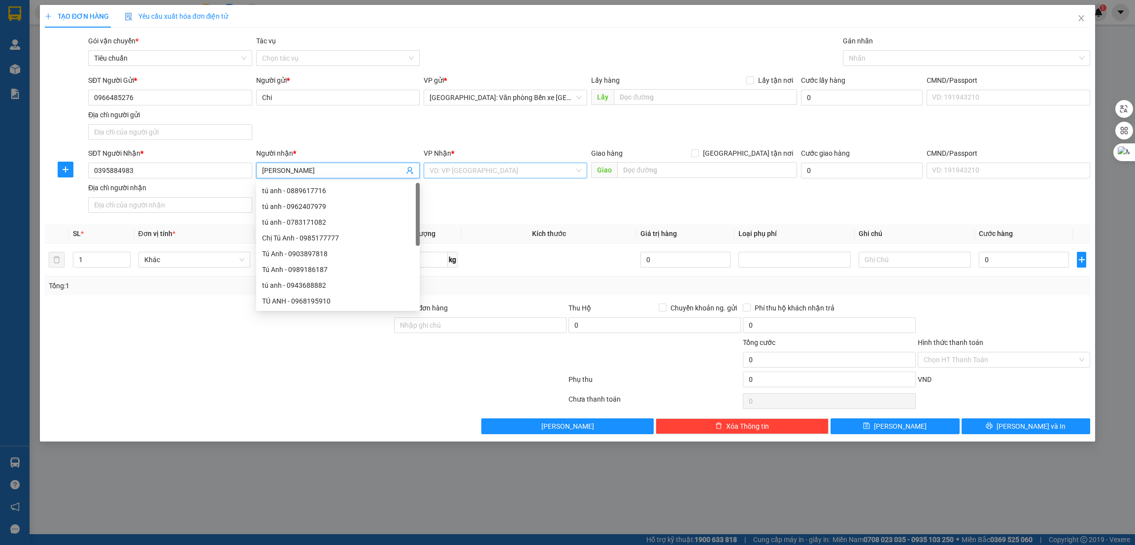
type input "[PERSON_NAME]"
click at [523, 170] on input "search" at bounding box center [502, 170] width 145 height 15
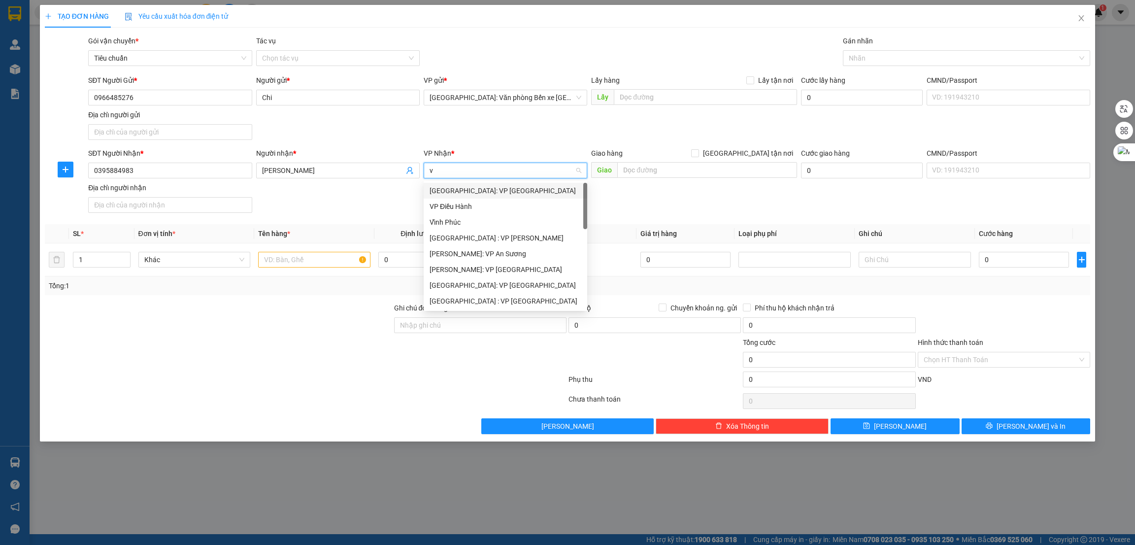
type input "va"
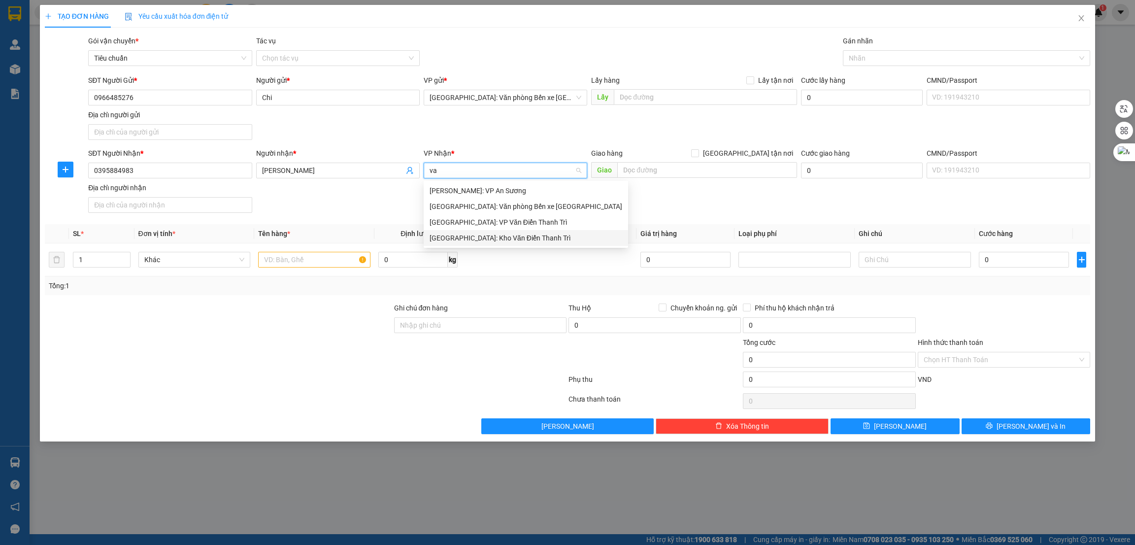
click at [512, 239] on div "[GEOGRAPHIC_DATA]: Kho Văn Điển Thanh Trì" at bounding box center [526, 238] width 193 height 11
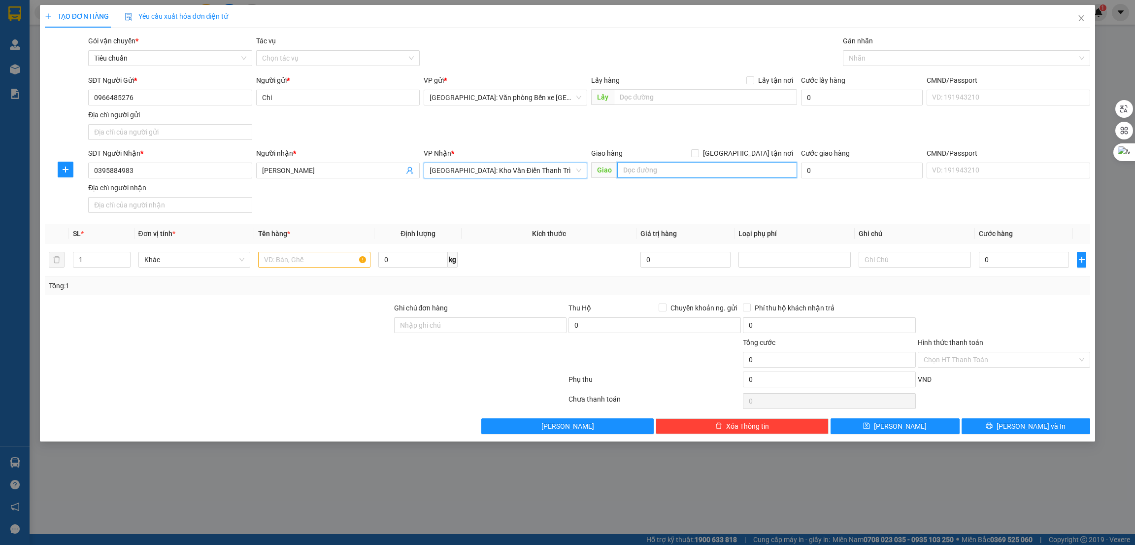
click at [675, 172] on input "text" at bounding box center [706, 170] width 179 height 16
type input "[GEOGRAPHIC_DATA] -"
click at [698, 154] on input "[GEOGRAPHIC_DATA] tận nơi" at bounding box center [694, 152] width 7 height 7
checkbox input "true"
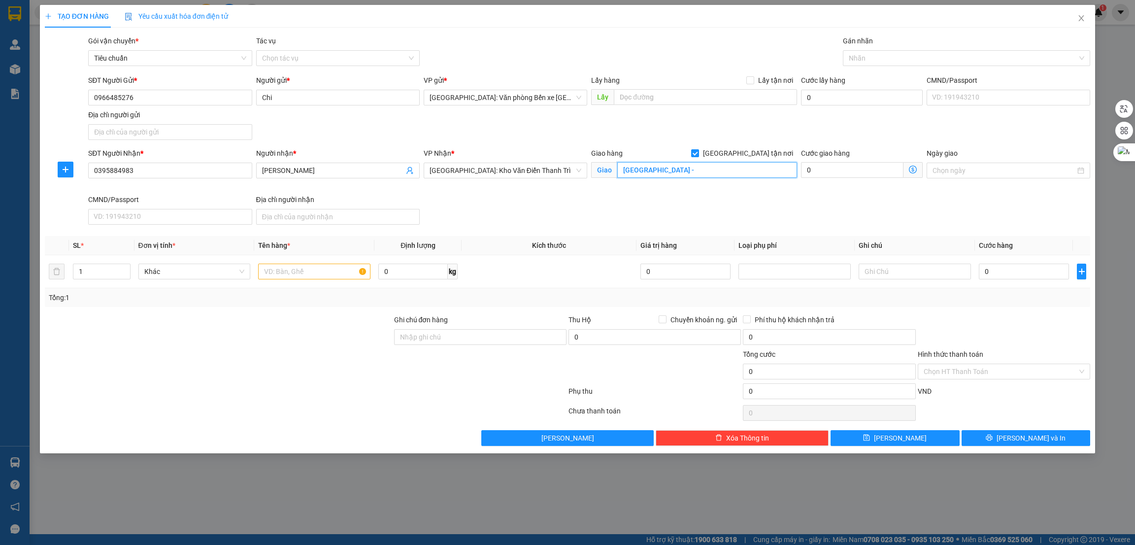
click at [720, 168] on input "[GEOGRAPHIC_DATA] -" at bounding box center [706, 170] width 179 height 16
click at [714, 173] on input "[GEOGRAPHIC_DATA] -" at bounding box center [706, 170] width 179 height 16
type input "PHÚ THỌ - cty matsu o ka,"
click at [330, 273] on input "text" at bounding box center [314, 272] width 112 height 16
type input "1 kiện các tông nhỏ"
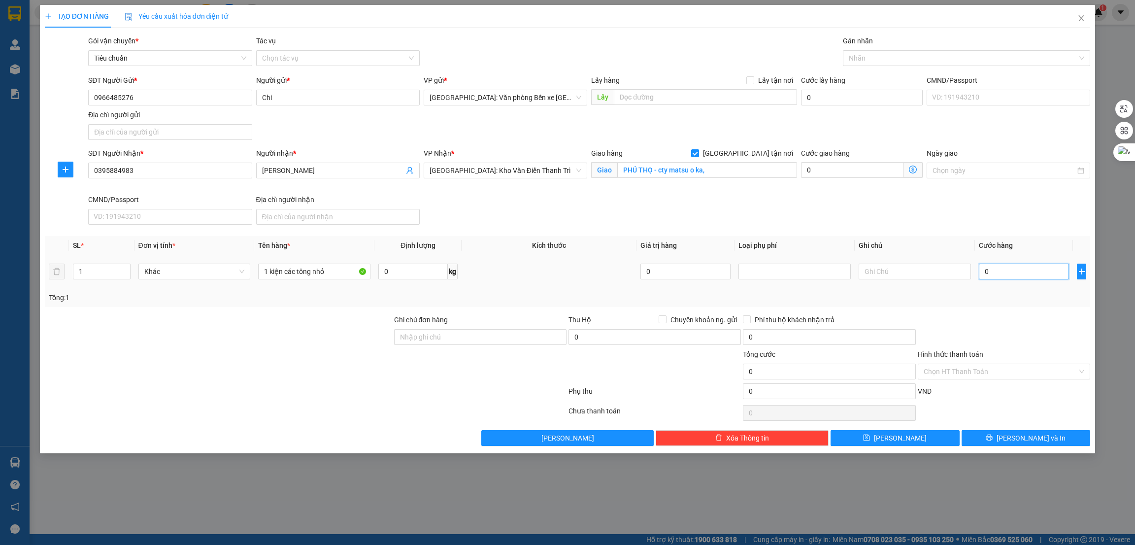
click at [1001, 277] on input "0" at bounding box center [1024, 272] width 90 height 16
click at [741, 172] on input "PHÚ THỌ - cty matsu o ka," at bounding box center [706, 170] width 179 height 16
click at [877, 62] on div at bounding box center [961, 58] width 233 height 12
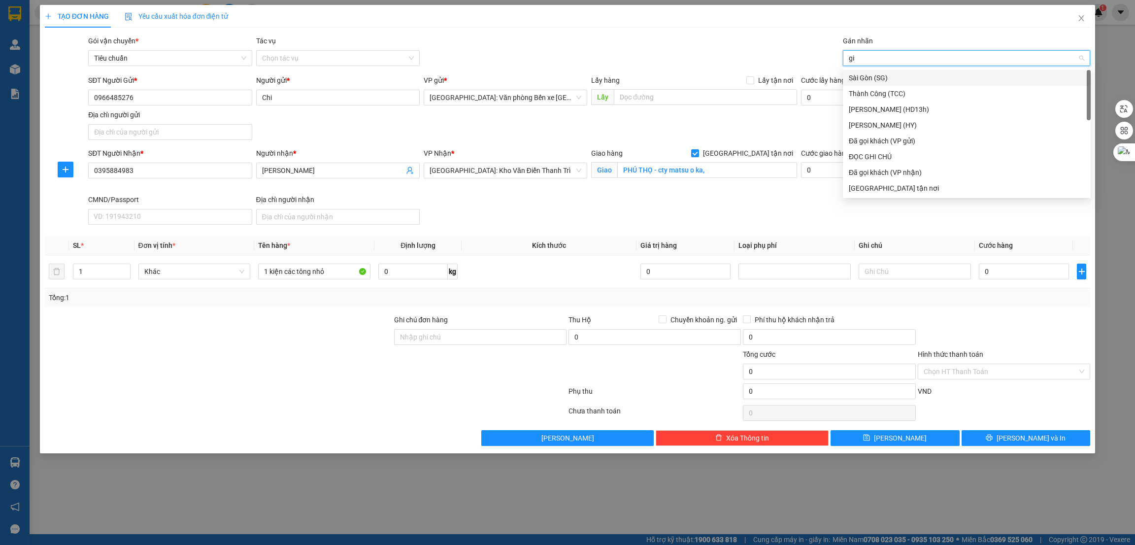
type input "giao"
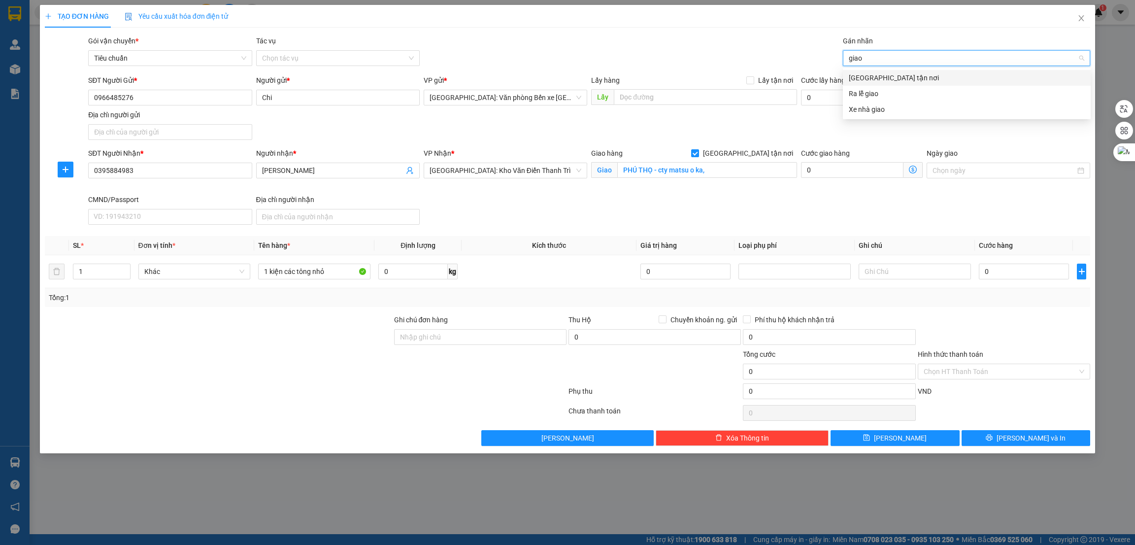
click at [897, 78] on div "[GEOGRAPHIC_DATA] tận nơi" at bounding box center [967, 77] width 236 height 11
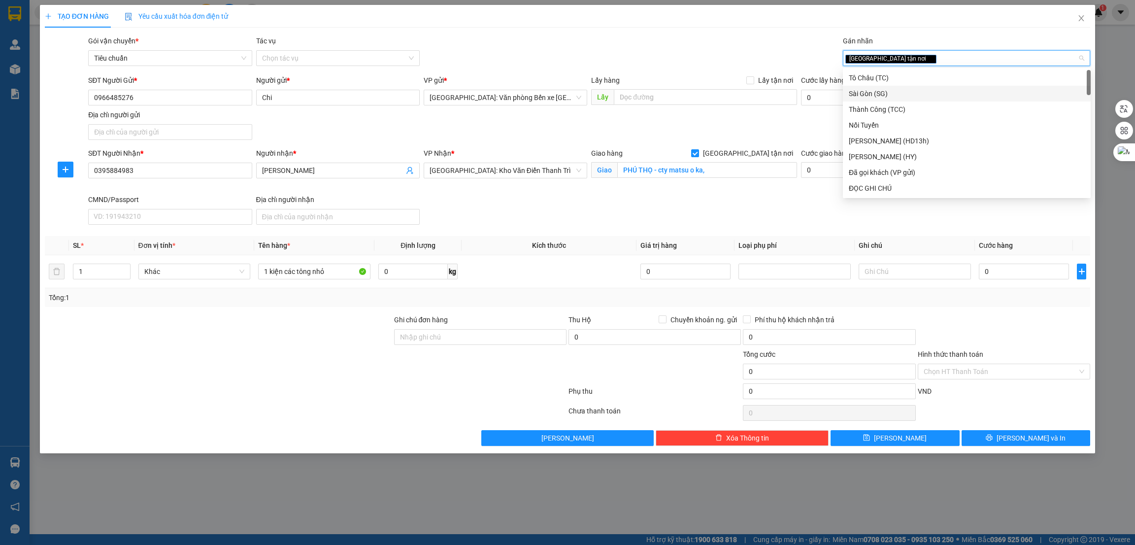
click at [222, 381] on div at bounding box center [218, 366] width 349 height 34
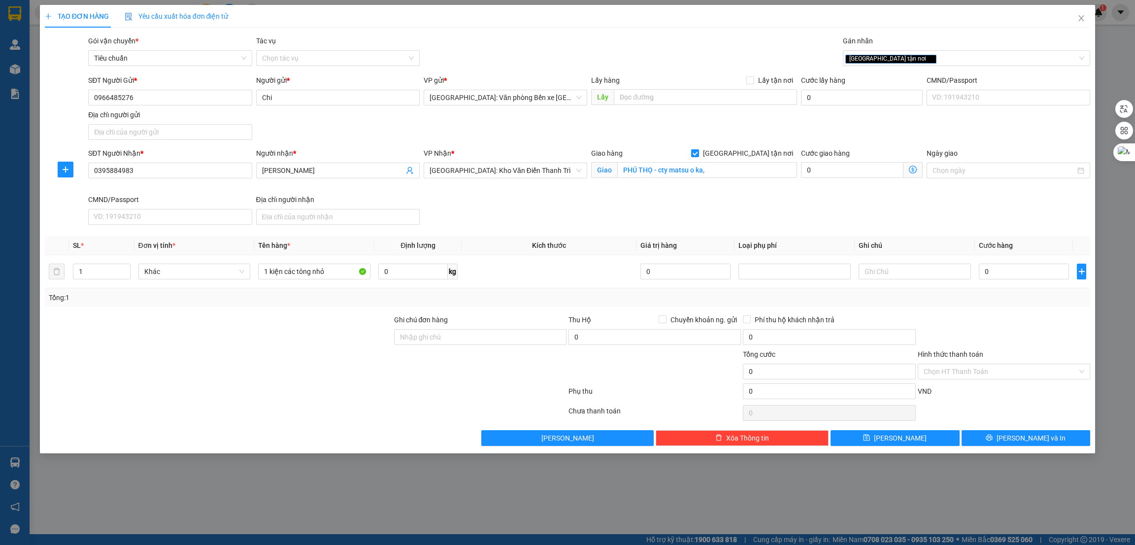
click at [292, 350] on div at bounding box center [218, 366] width 349 height 34
click at [708, 163] on input "PHÚ THỌ - cty matsu o ka," at bounding box center [706, 170] width 179 height 16
click at [725, 173] on input "PHÚ THỌ - cty matsu o ka," at bounding box center [706, 170] width 179 height 16
click at [650, 165] on input "[GEOGRAPHIC_DATA] - cty matsu o ka, [GEOGRAPHIC_DATA], [GEOGRAPHIC_DATA], [GEOG…" at bounding box center [706, 170] width 179 height 16
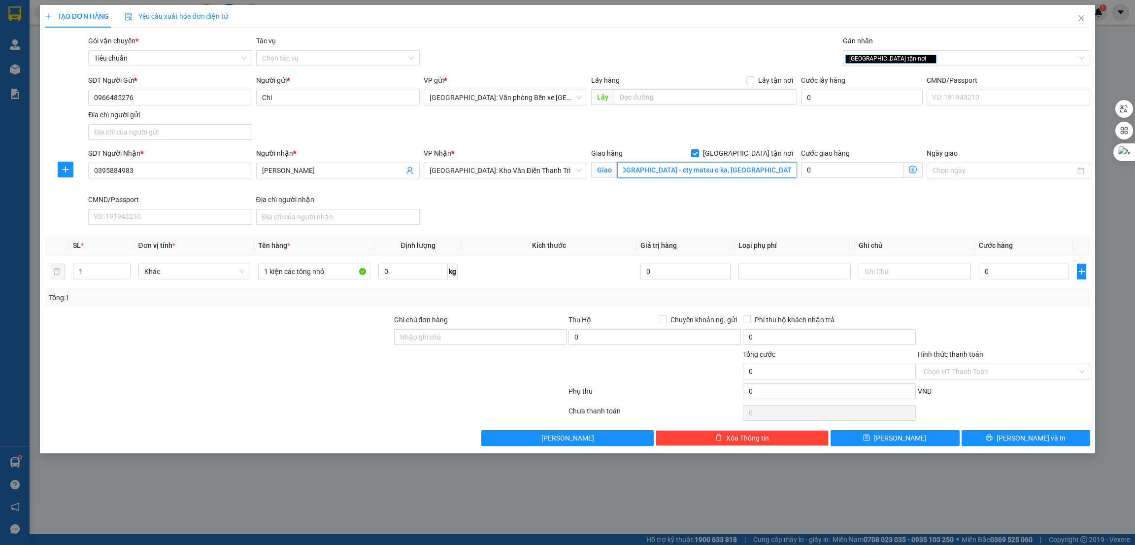
scroll to position [0, 0]
type input "[GEOGRAPHIC_DATA] - cty matsu o ka, [GEOGRAPHIC_DATA], [GEOGRAPHIC_DATA], [GEOG…"
click at [998, 276] on input "0" at bounding box center [1024, 272] width 90 height 16
type input "7"
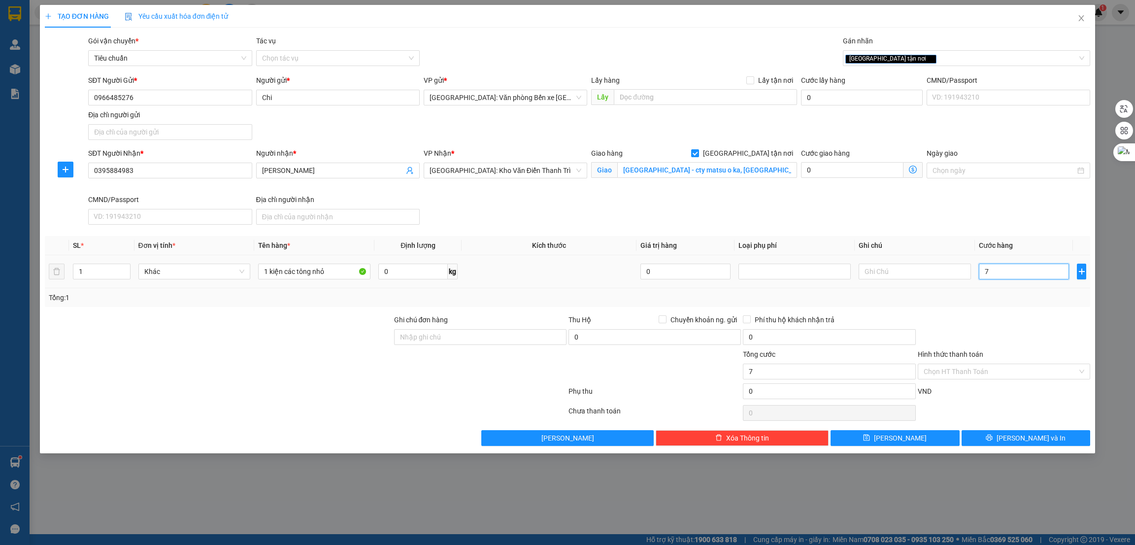
type input "7"
type input "70"
type input "700"
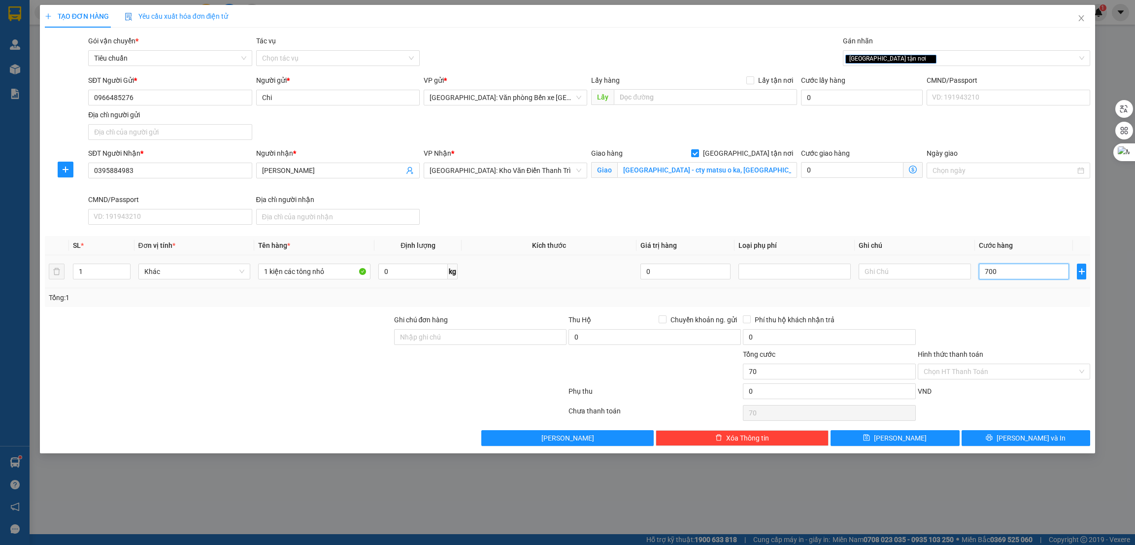
type input "700"
type input "7.000"
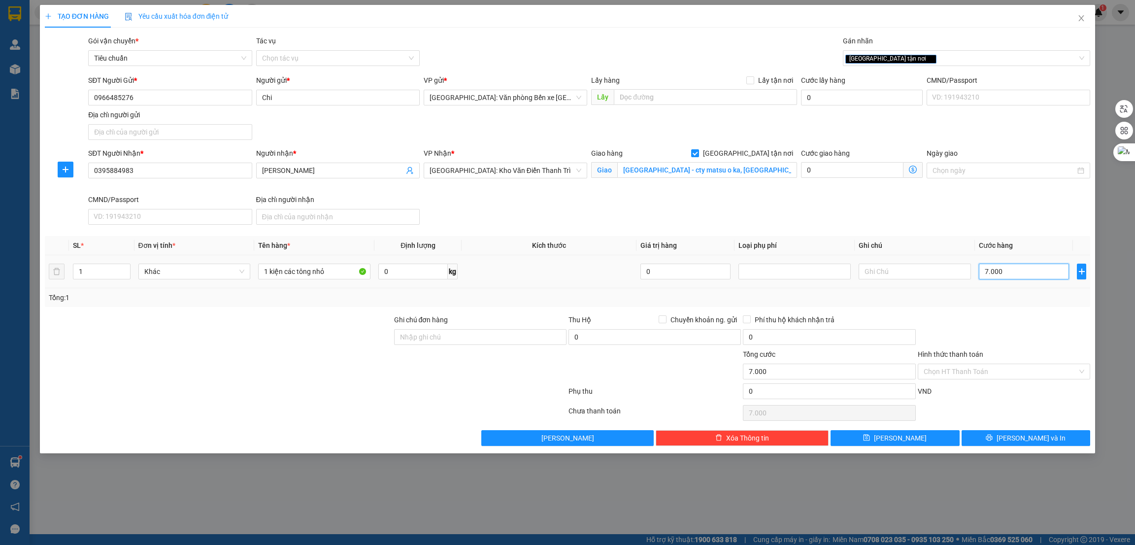
type input "70.000"
click at [989, 367] on input "Hình thức thanh toán" at bounding box center [1001, 371] width 154 height 15
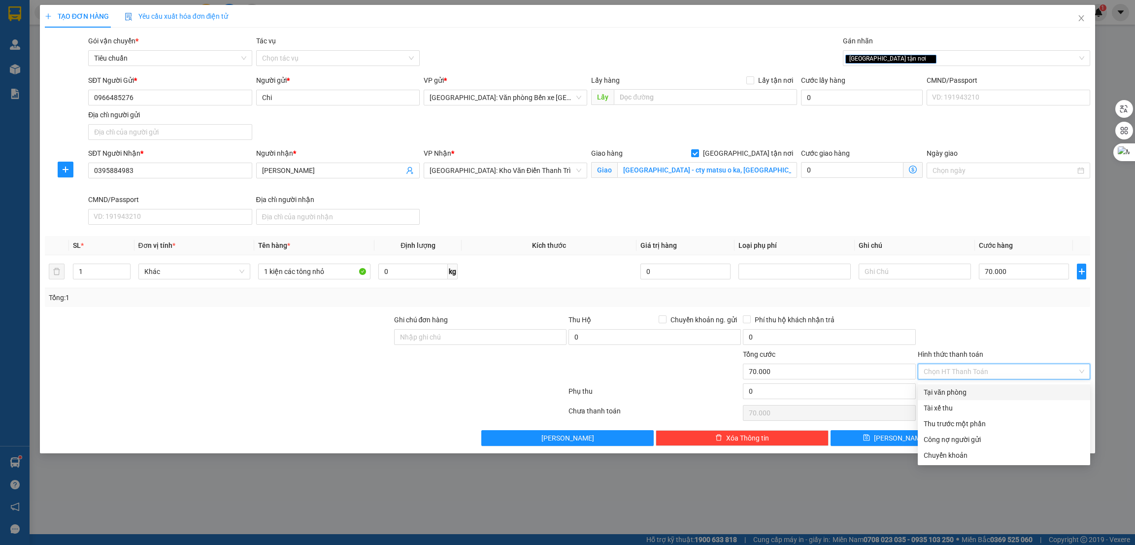
click at [971, 387] on div "Tại văn phòng" at bounding box center [1004, 392] width 161 height 11
type input "0"
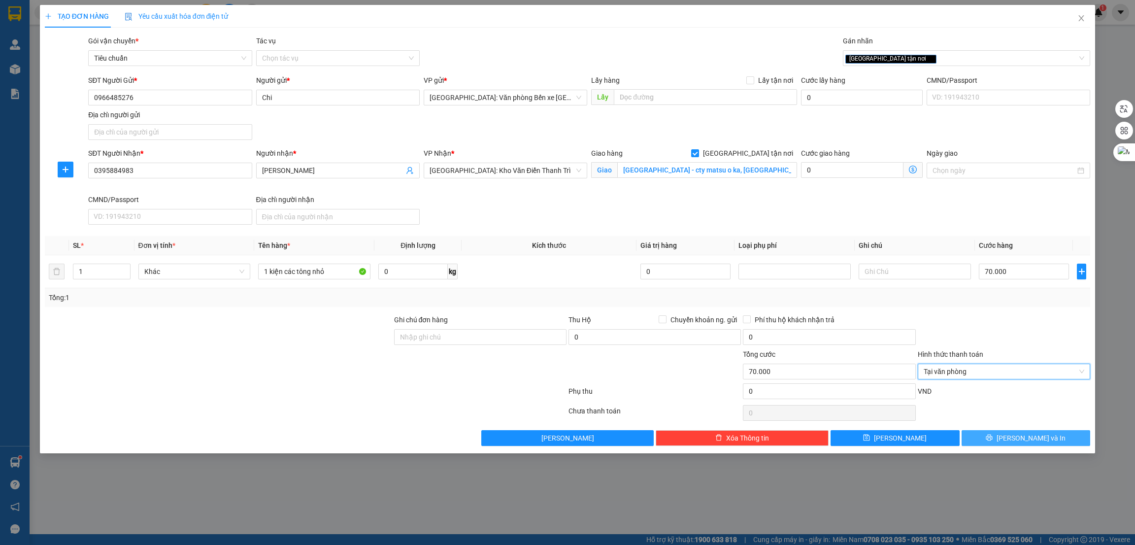
click at [1003, 436] on button "[PERSON_NAME] và In" at bounding box center [1026, 438] width 129 height 16
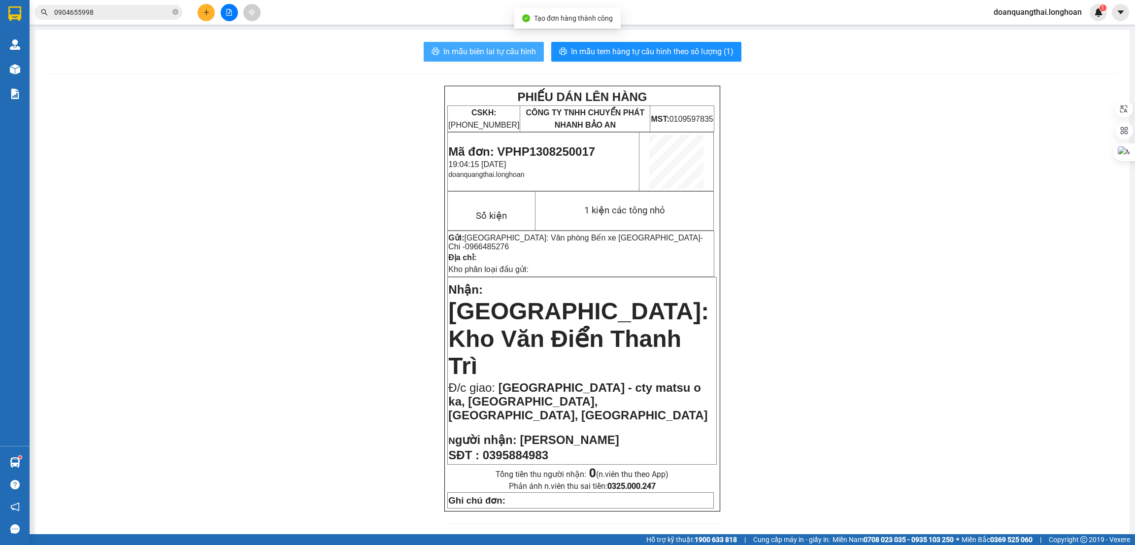
click at [498, 51] on span "In mẫu biên lai tự cấu hình" at bounding box center [489, 51] width 93 height 12
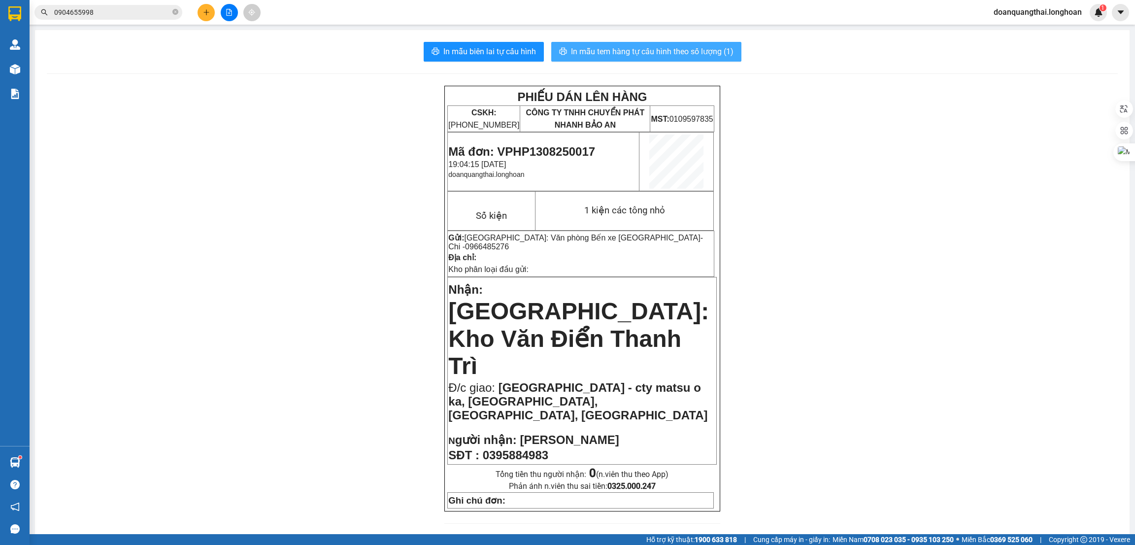
click at [663, 42] on button "In mẫu tem hàng tự cấu hình theo số lượng (1)" at bounding box center [646, 52] width 190 height 20
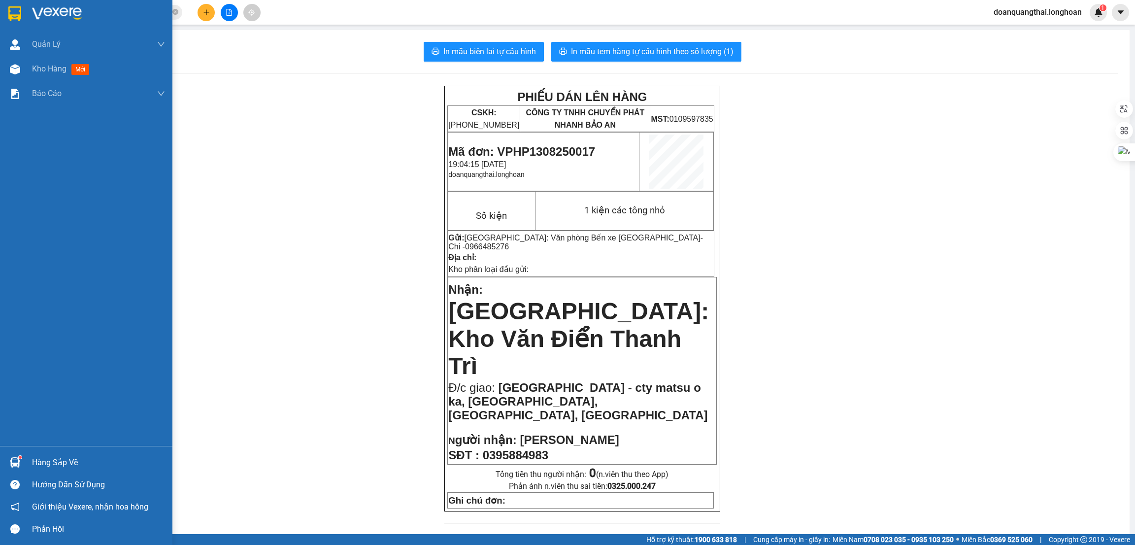
click at [18, 12] on img at bounding box center [14, 13] width 13 height 15
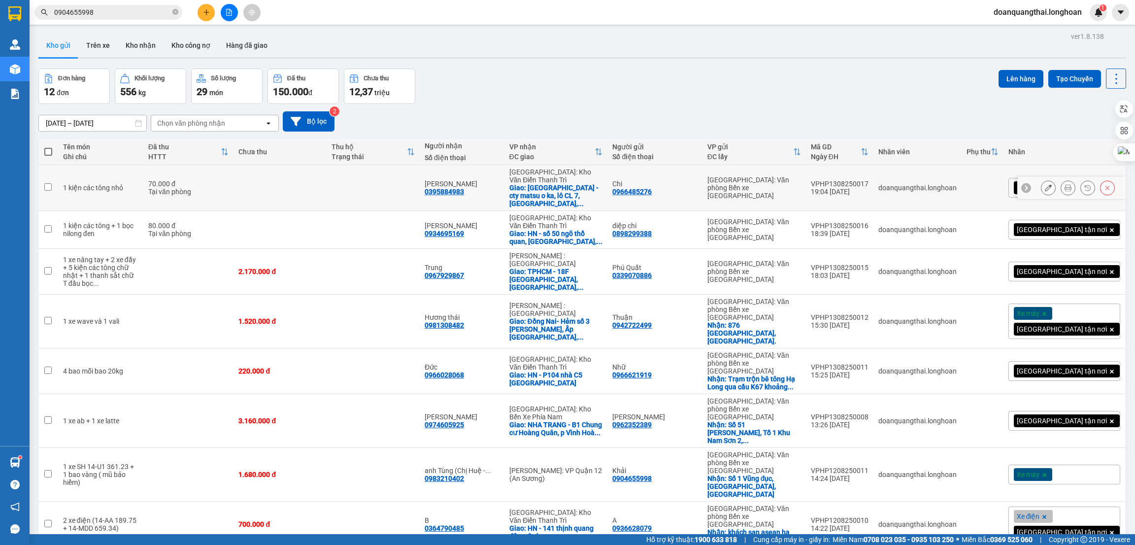
click at [49, 183] on input "checkbox" at bounding box center [47, 186] width 7 height 7
checkbox input "true"
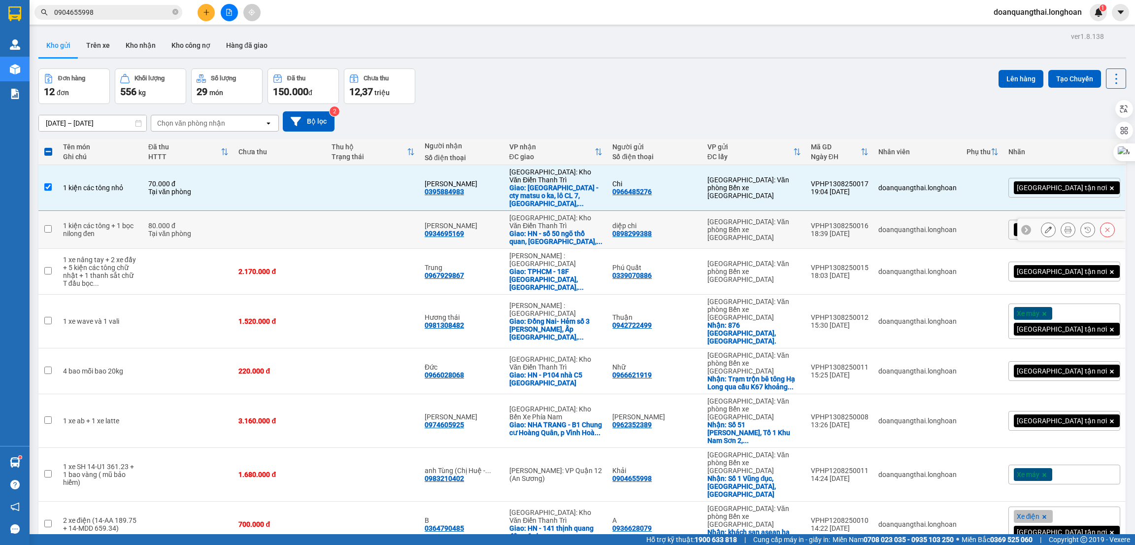
click at [48, 225] on input "checkbox" at bounding box center [47, 228] width 7 height 7
checkbox input "true"
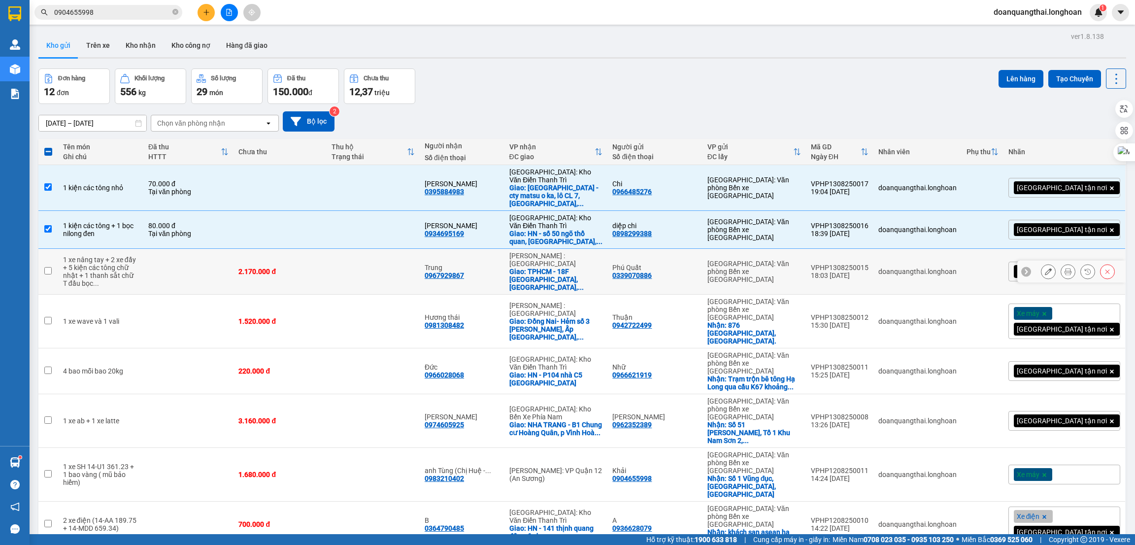
click at [49, 267] on input "checkbox" at bounding box center [47, 270] width 7 height 7
checkbox input "true"
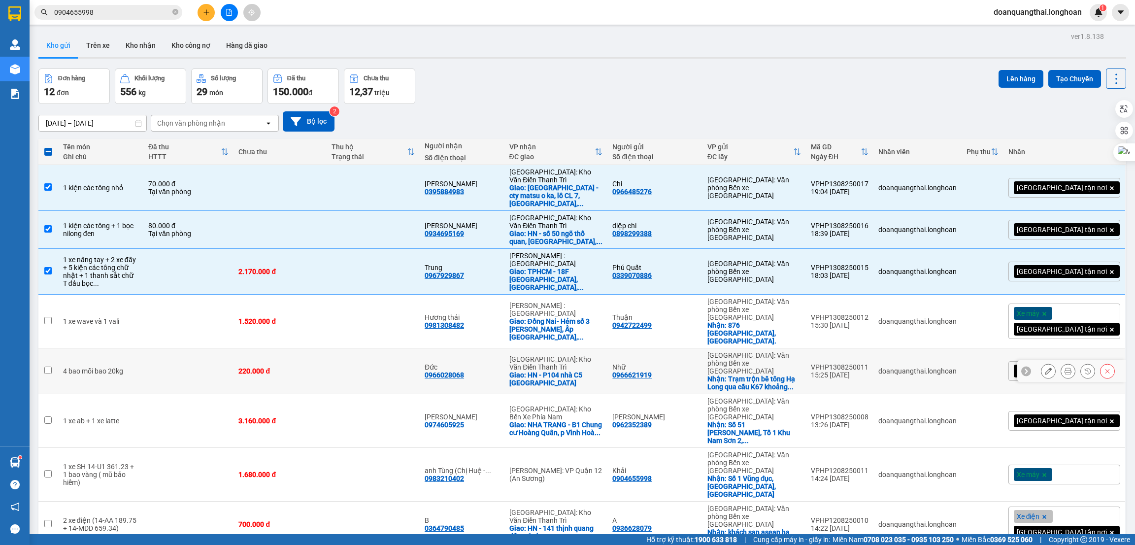
scroll to position [74, 0]
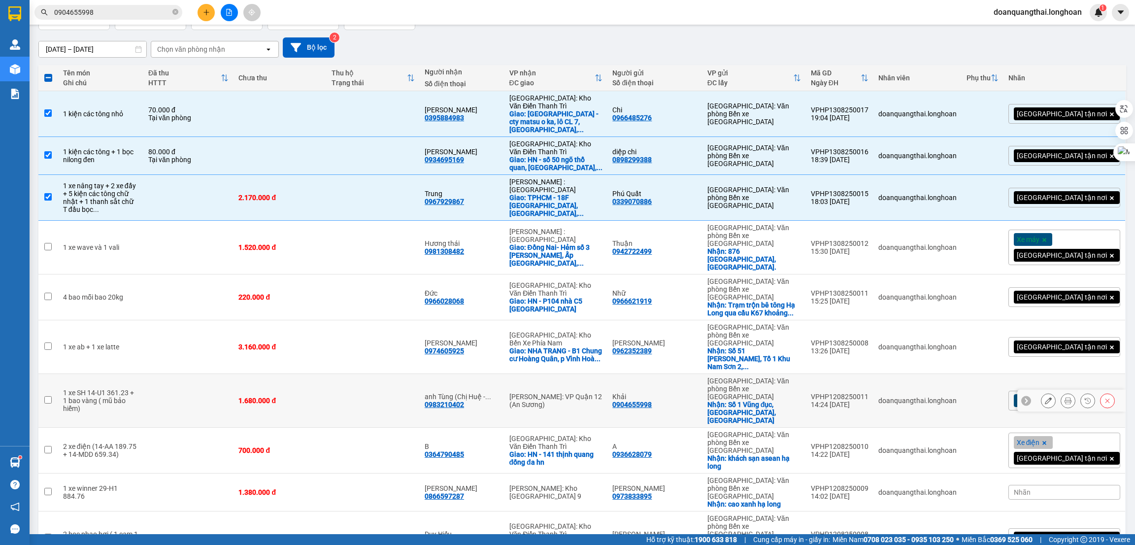
click at [51, 396] on input "checkbox" at bounding box center [47, 399] width 7 height 7
checkbox input "true"
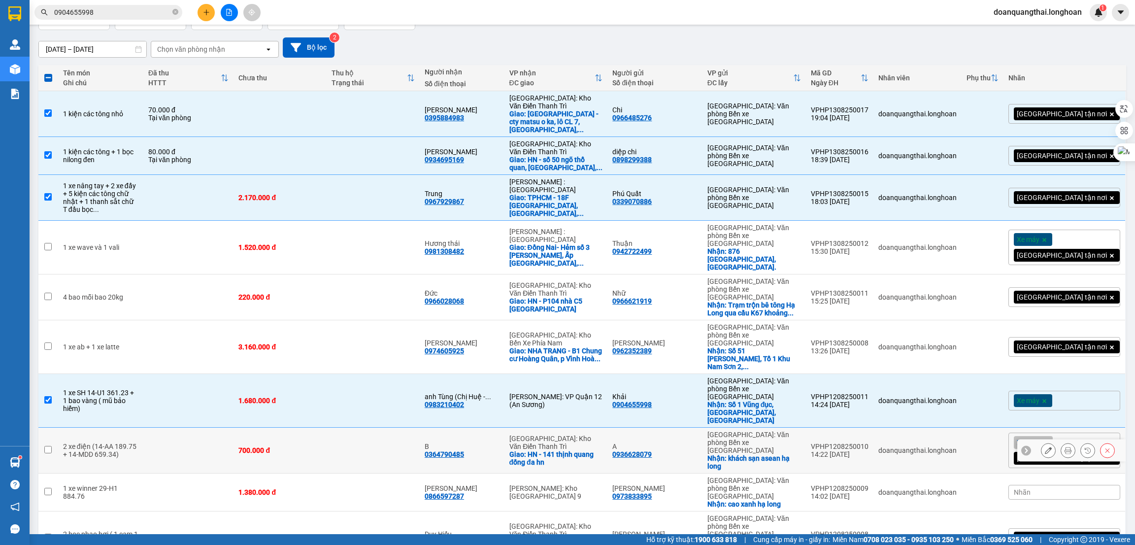
click at [49, 446] on input "checkbox" at bounding box center [47, 449] width 7 height 7
checkbox input "true"
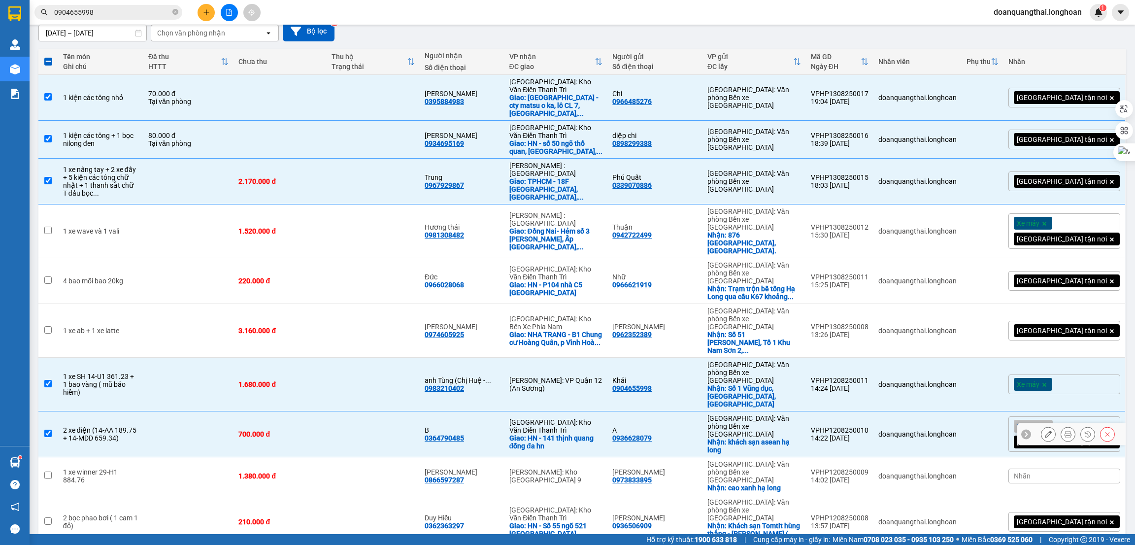
scroll to position [102, 0]
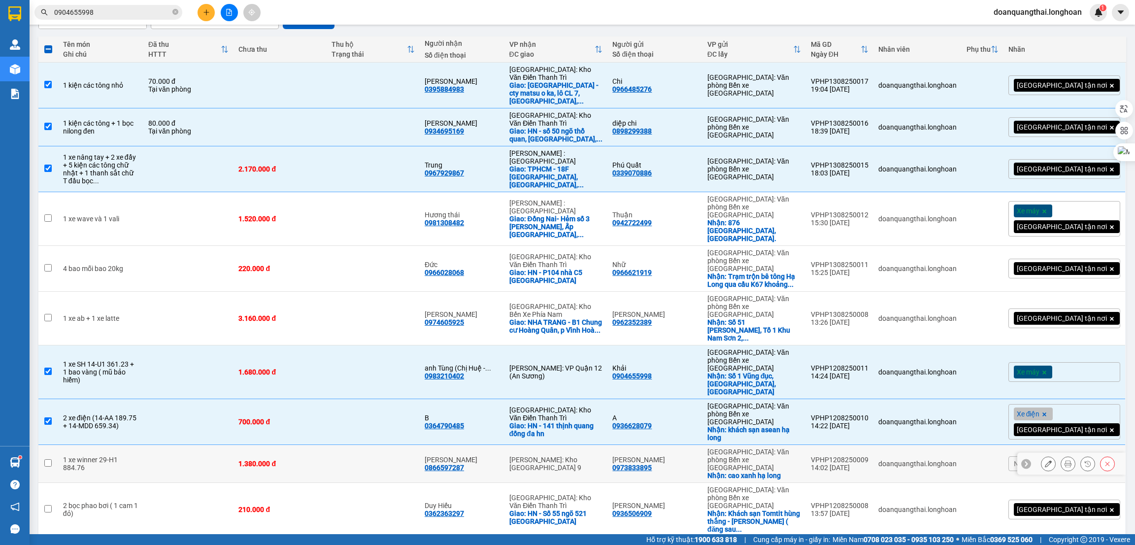
click at [49, 445] on td at bounding box center [48, 464] width 20 height 38
checkbox input "true"
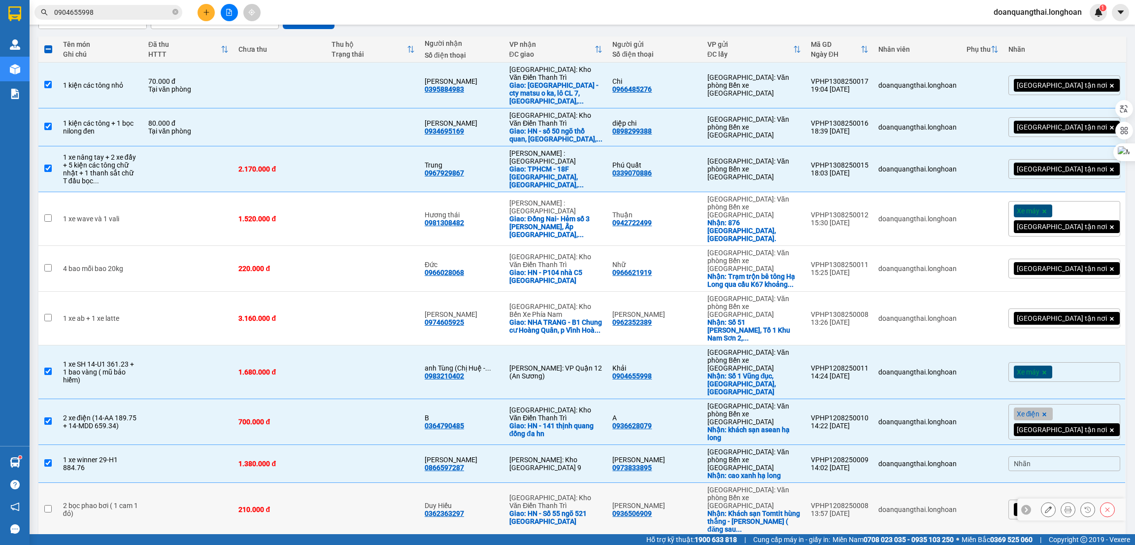
click at [47, 505] on input "checkbox" at bounding box center [47, 508] width 7 height 7
checkbox input "true"
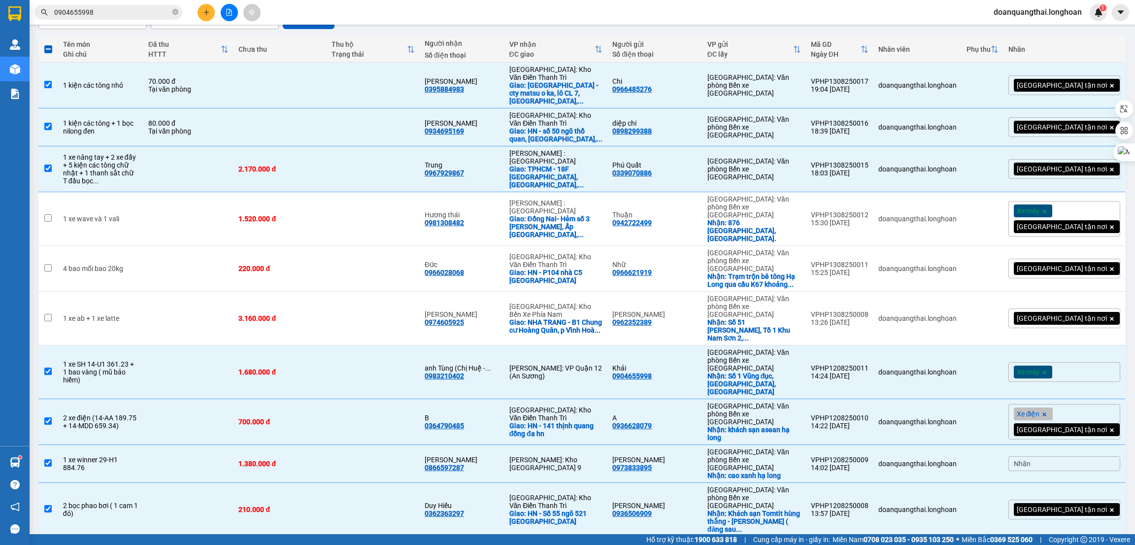
click at [47, 544] on input "checkbox" at bounding box center [47, 554] width 7 height 7
checkbox input "true"
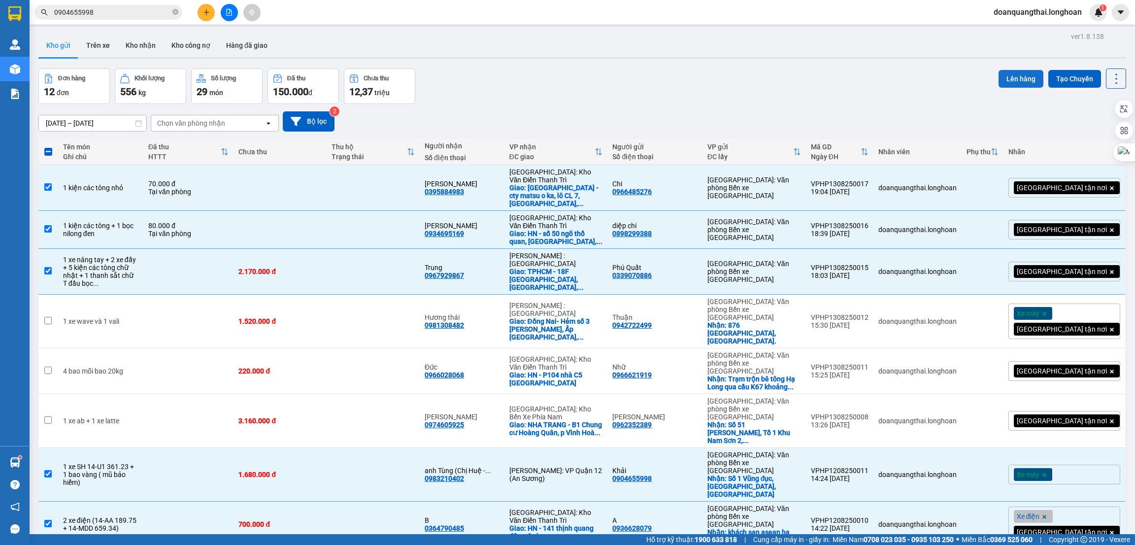
click at [1005, 81] on button "Lên hàng" at bounding box center [1021, 79] width 45 height 18
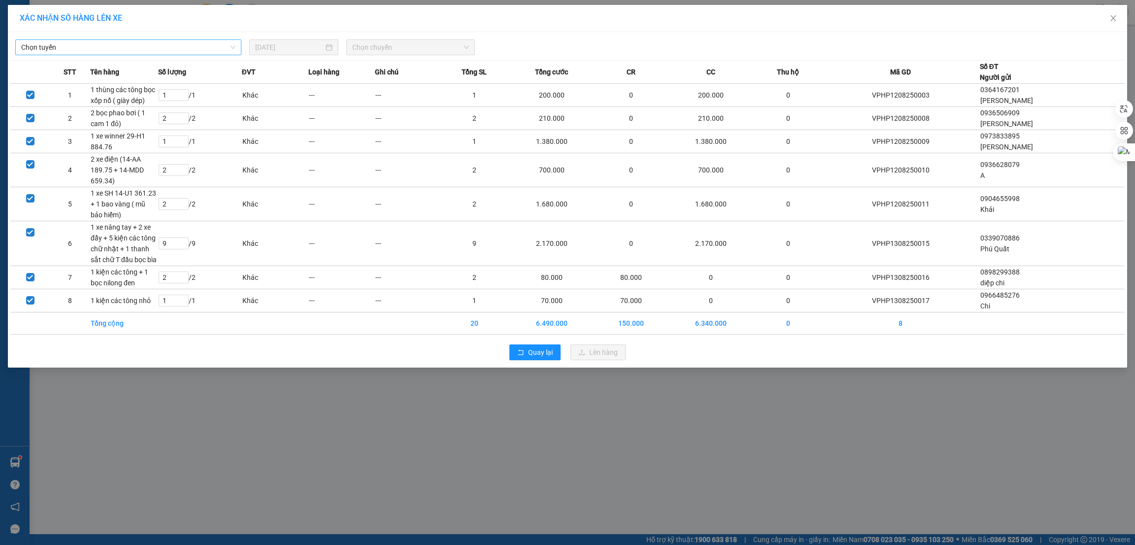
click at [171, 50] on span "Chọn tuyến" at bounding box center [128, 47] width 214 height 15
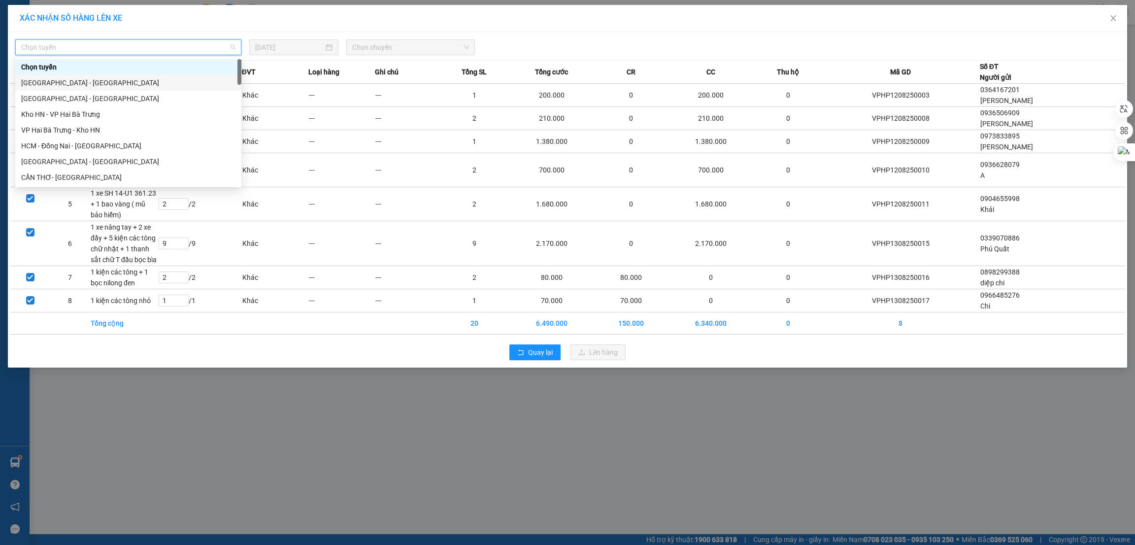
click at [122, 81] on div "[GEOGRAPHIC_DATA] - [GEOGRAPHIC_DATA]" at bounding box center [128, 82] width 214 height 11
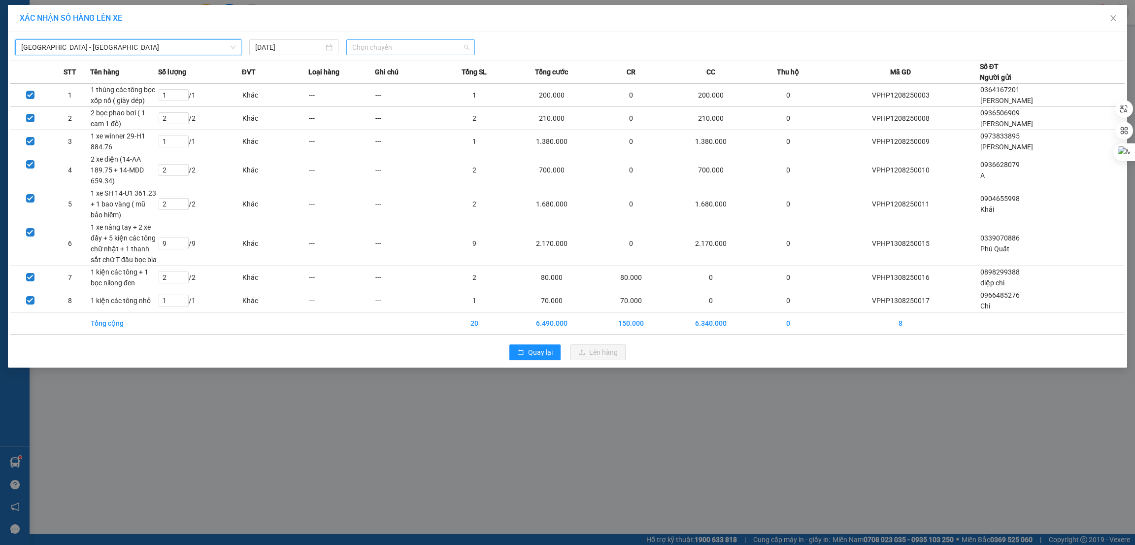
click at [391, 42] on span "Chọn chuyến" at bounding box center [410, 47] width 117 height 15
click at [391, 83] on div "23:00 (TC)" at bounding box center [390, 82] width 77 height 11
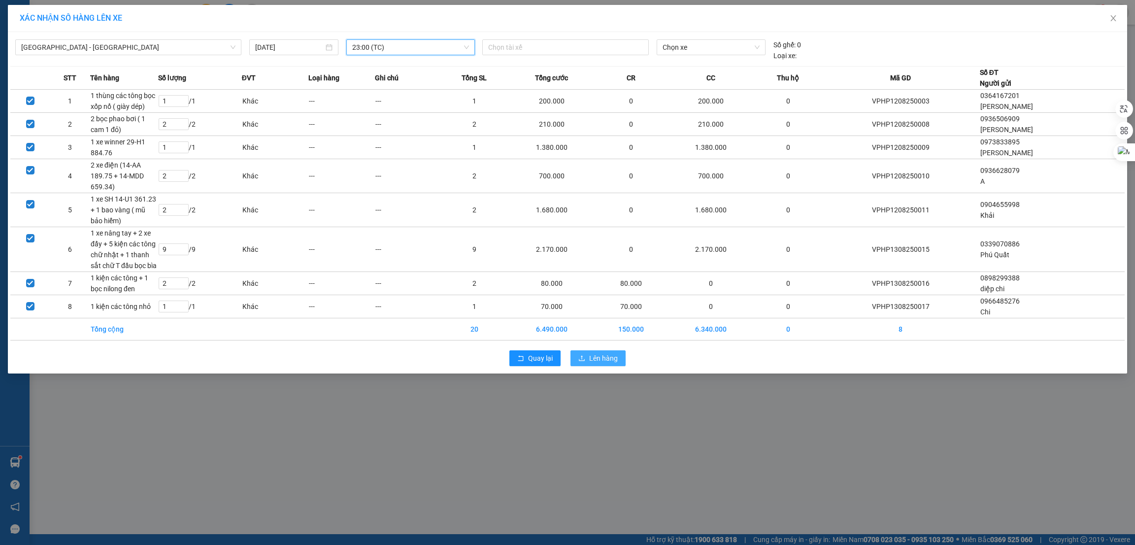
click at [604, 357] on span "Lên hàng" at bounding box center [603, 358] width 29 height 11
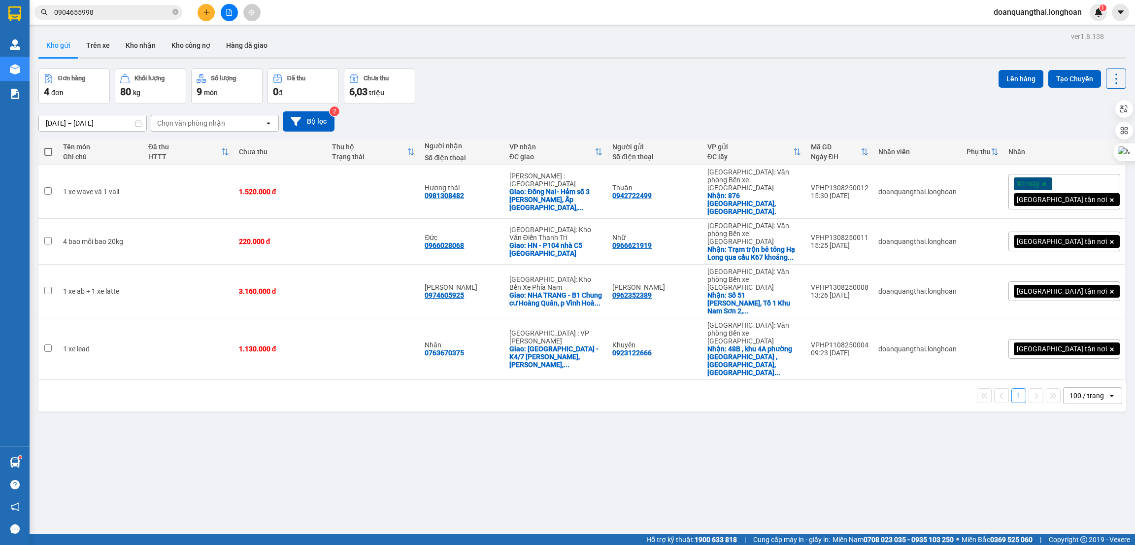
click at [238, 7] on div at bounding box center [229, 12] width 74 height 17
click at [234, 7] on button at bounding box center [229, 12] width 17 height 17
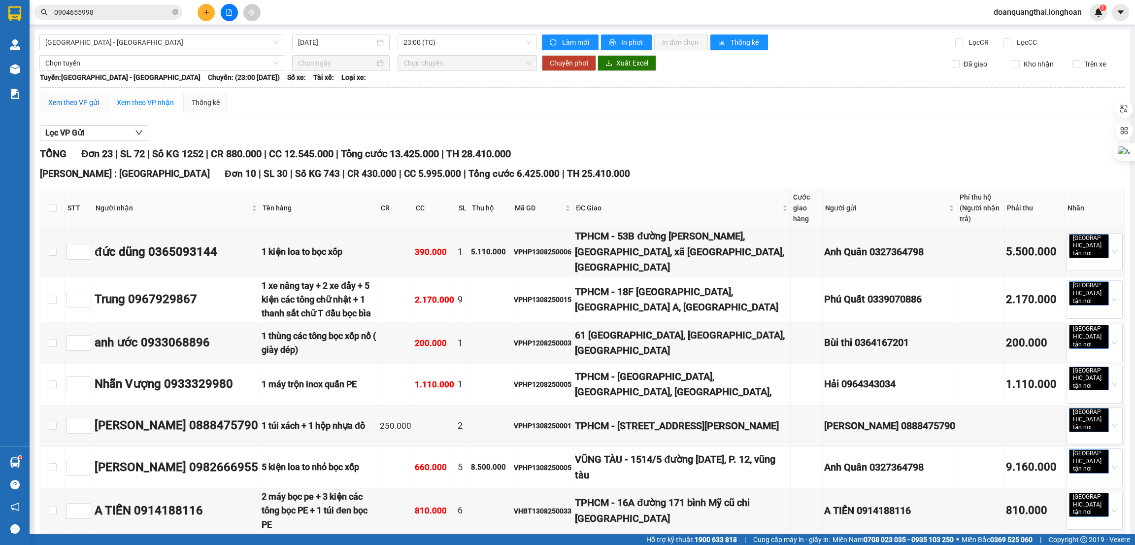
click at [76, 108] on div "Xem theo VP gửi" at bounding box center [73, 102] width 51 height 11
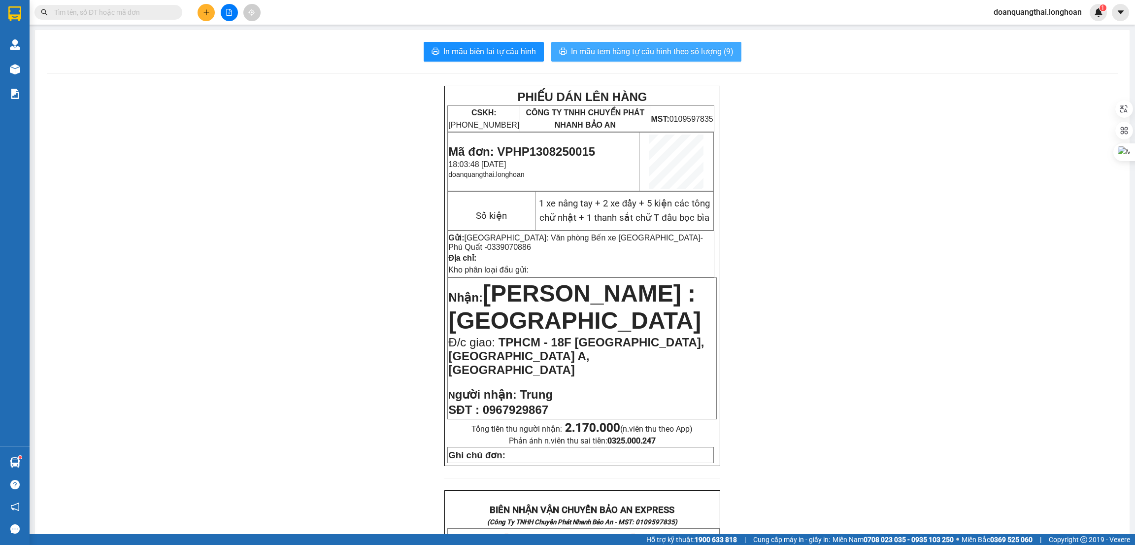
click at [661, 56] on span "In mẫu tem hàng tự cấu hình theo số lượng (9)" at bounding box center [652, 51] width 163 height 12
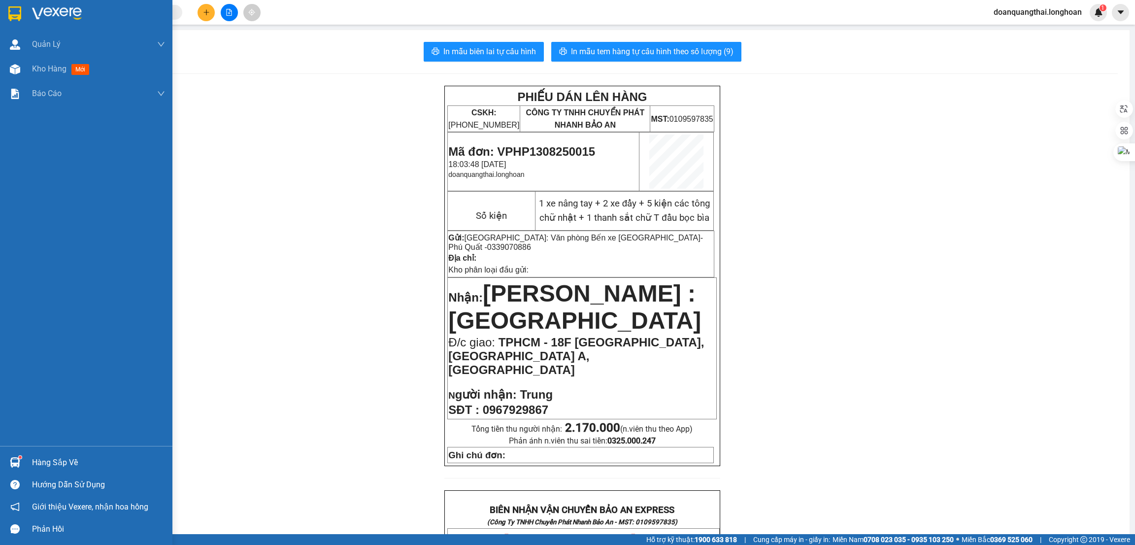
click at [22, 12] on div at bounding box center [14, 13] width 17 height 17
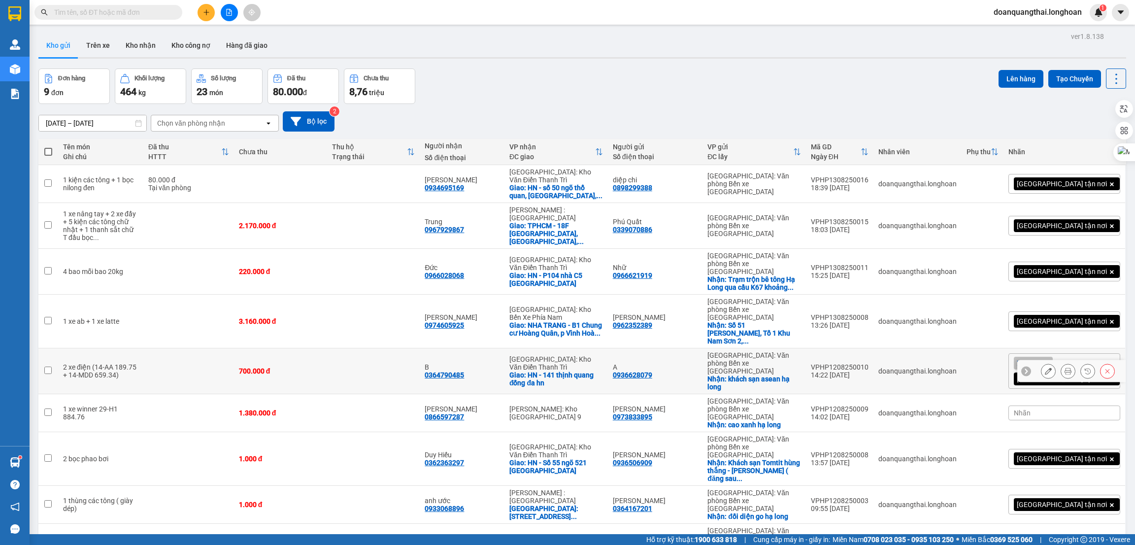
click at [1061, 363] on button at bounding box center [1068, 371] width 14 height 17
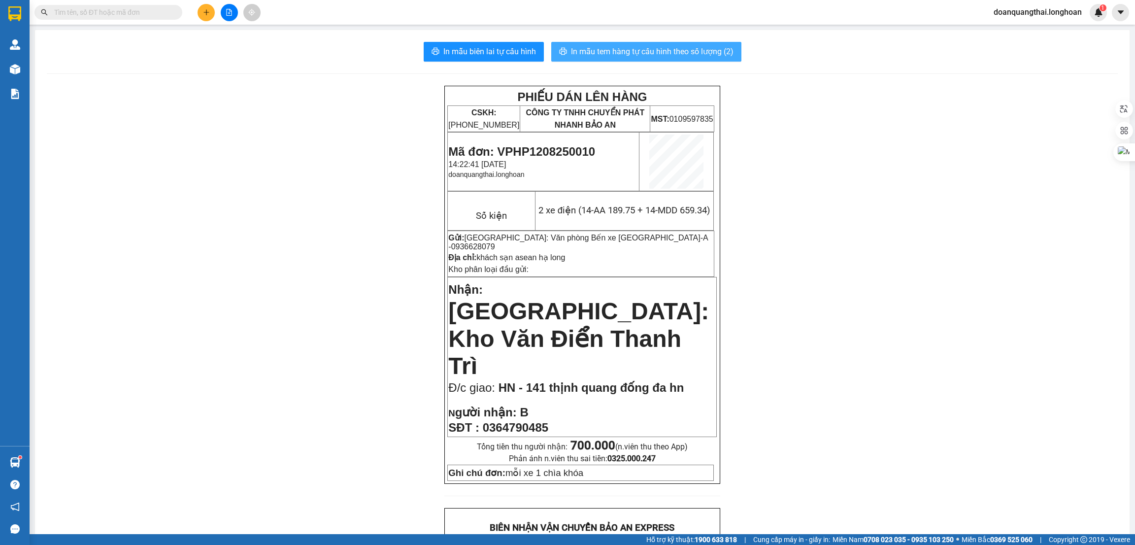
click at [646, 43] on button "In mẫu tem hàng tự cấu hình theo số lượng (2)" at bounding box center [646, 52] width 190 height 20
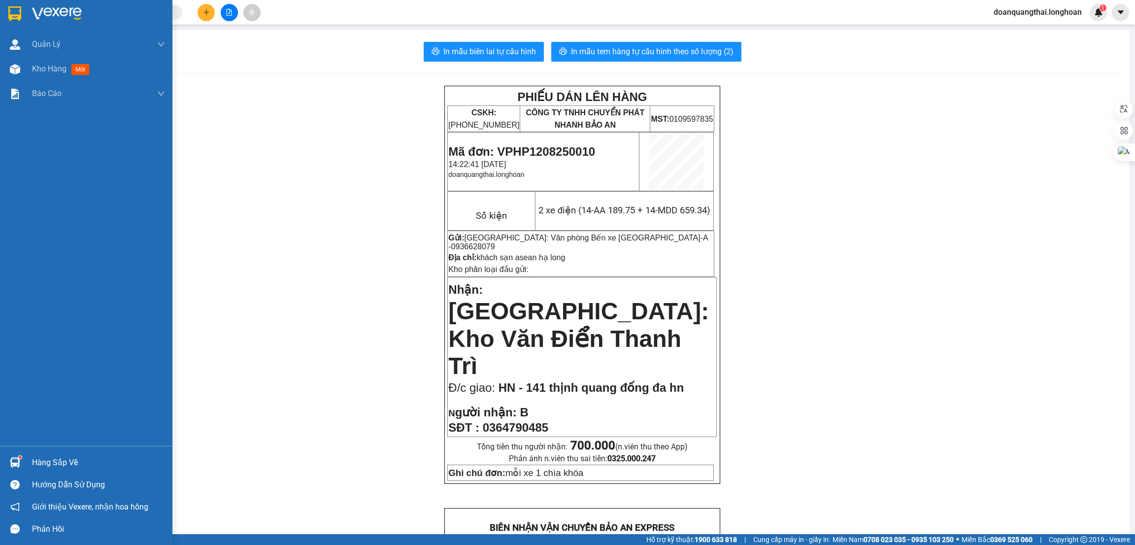
click at [13, 14] on img at bounding box center [14, 13] width 13 height 15
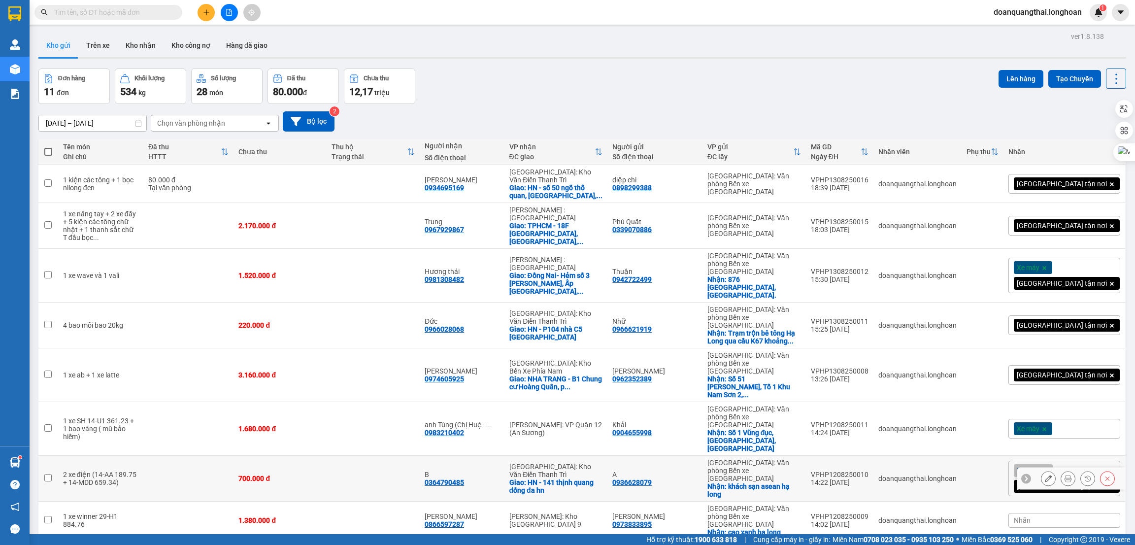
scroll to position [64, 0]
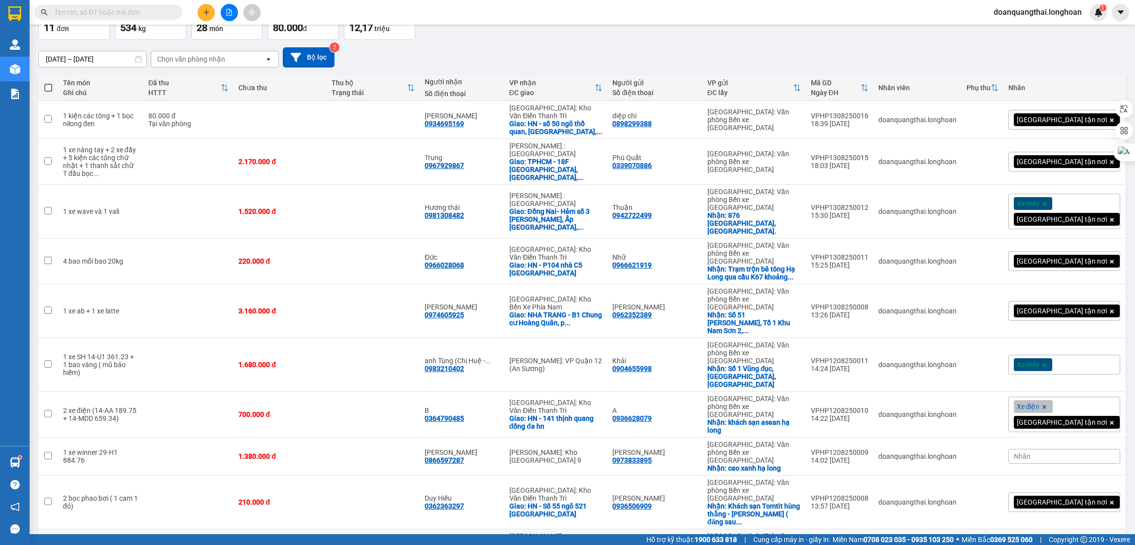
click at [1045, 544] on icon at bounding box center [1048, 547] width 7 height 7
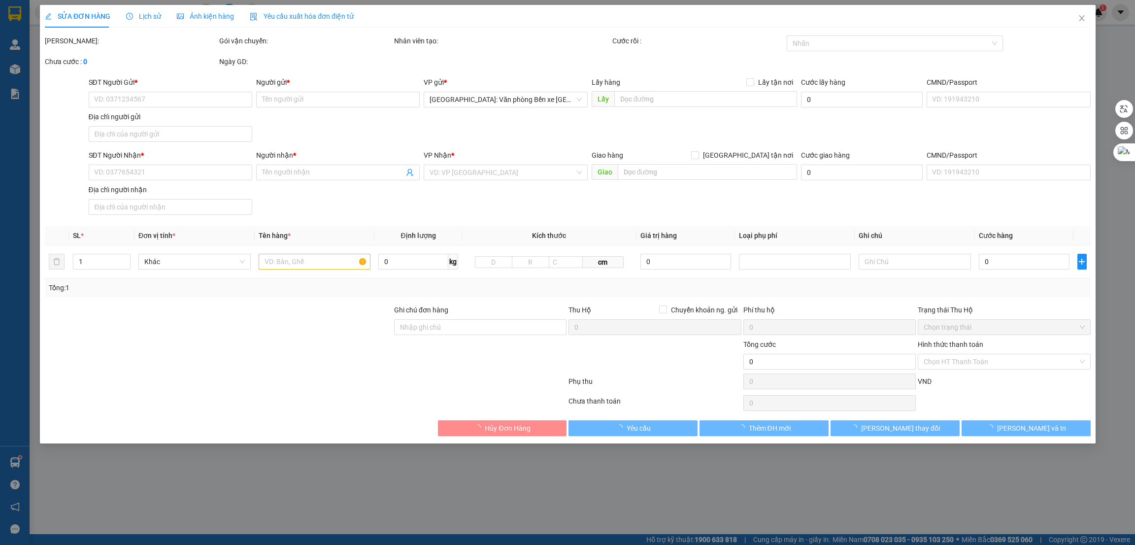
type input "0364167201"
type input "[PERSON_NAME]"
checkbox input "true"
type input "đối diện go hạ long"
type input "0933068896"
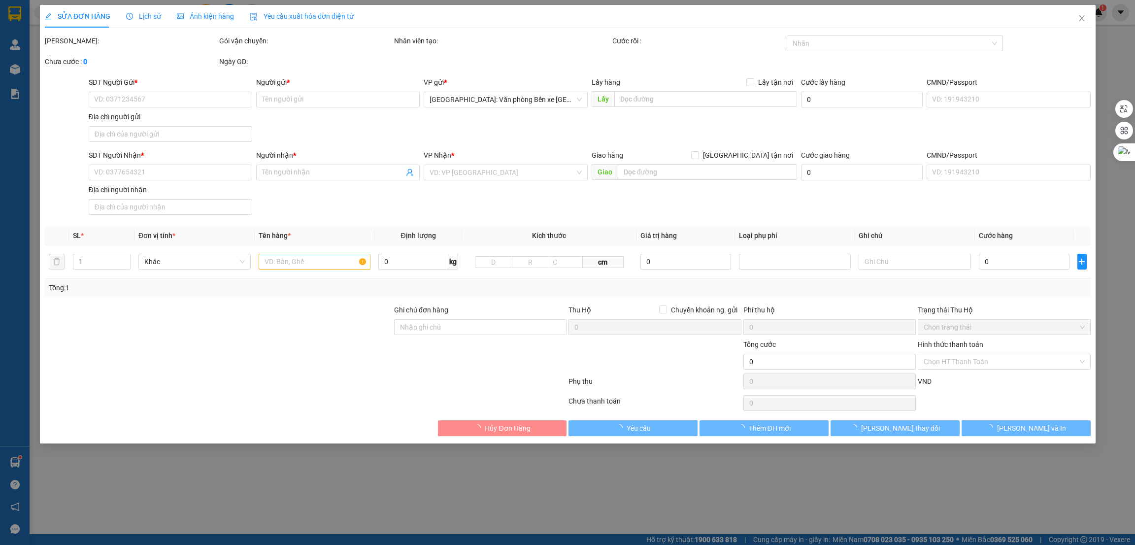
type input "anh ước"
checkbox input "true"
type input "61 [GEOGRAPHIC_DATA], [GEOGRAPHIC_DATA], [GEOGRAPHIC_DATA]"
type input "1.000"
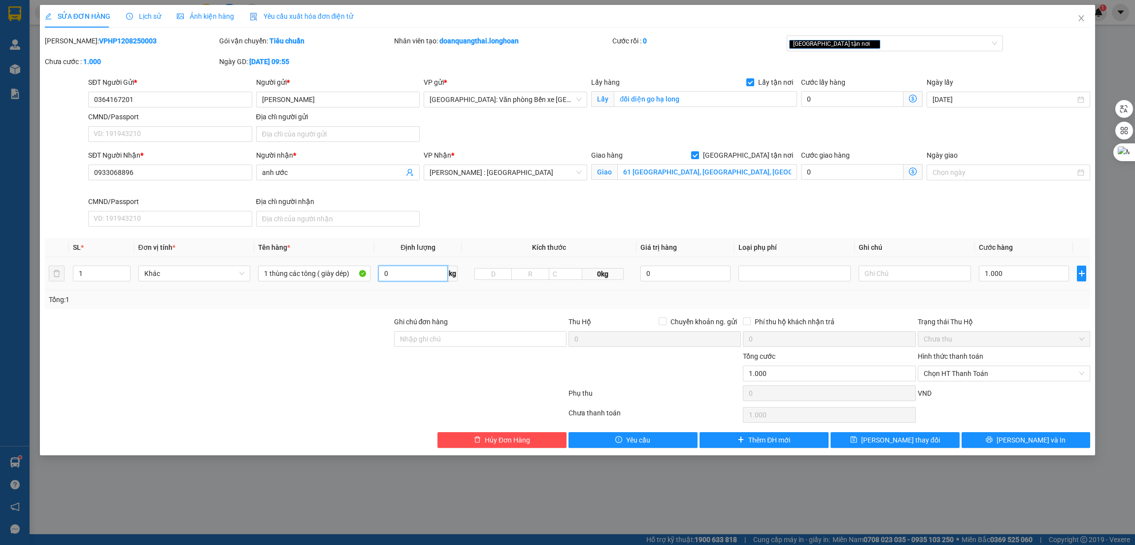
click at [414, 275] on input "0" at bounding box center [412, 274] width 69 height 16
type input "22"
click at [326, 276] on input "1 thùng các tông ( giày dép)" at bounding box center [314, 274] width 112 height 16
click at [316, 272] on input "1 thùng các tông ( giày dép)" at bounding box center [314, 274] width 112 height 16
type input "1 thùng các tông bọc xốp nổ ( giày dép)"
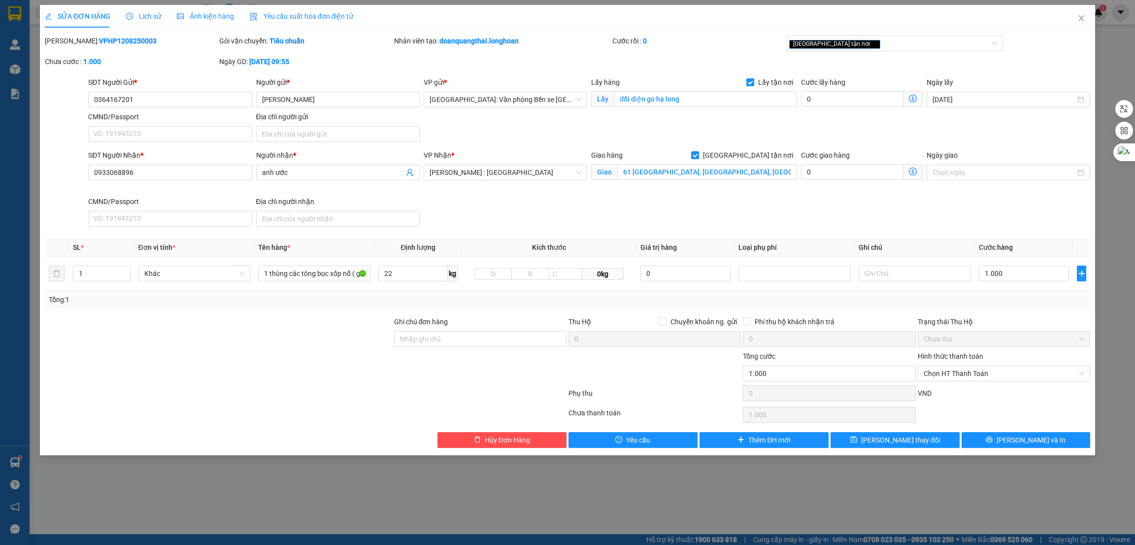
click at [323, 339] on div at bounding box center [218, 333] width 349 height 34
click at [1016, 275] on input "1.000" at bounding box center [1024, 274] width 90 height 16
type input "2"
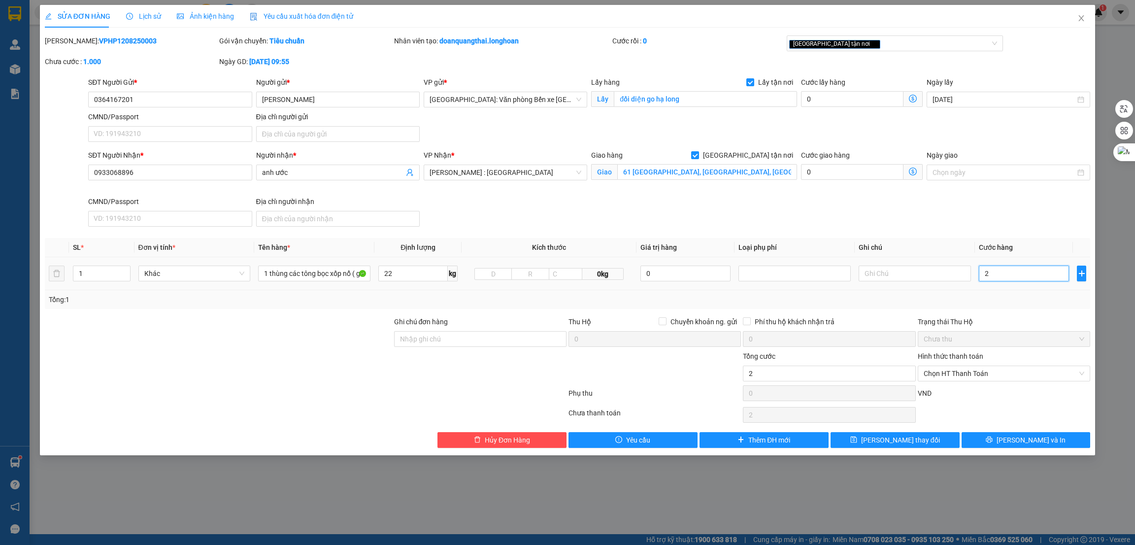
type input "20"
type input "200"
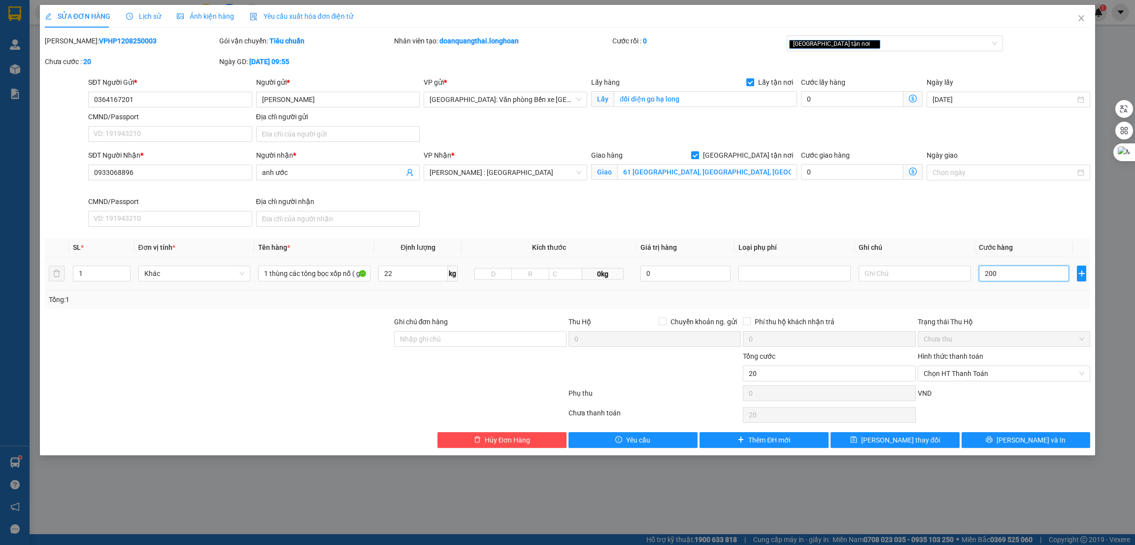
type input "200"
type input "2.000"
type input "20.000"
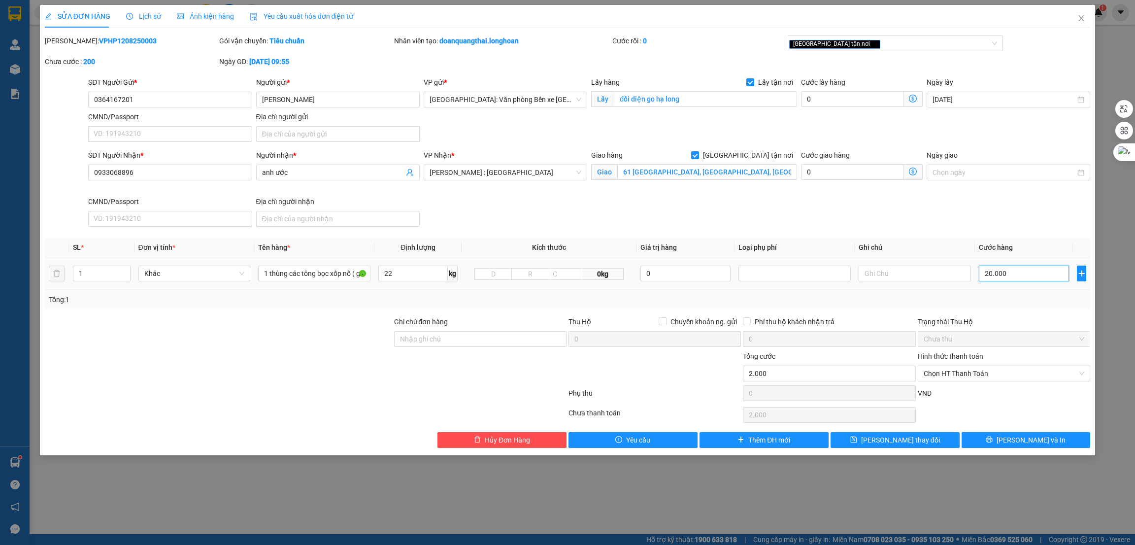
type input "20.000"
type input "200.000"
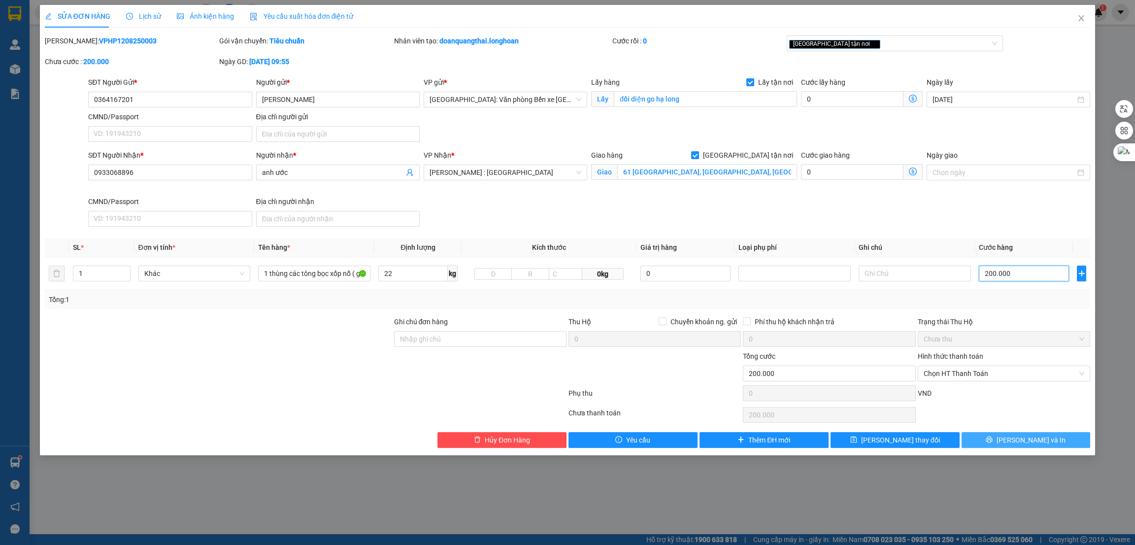
type input "200.000"
click at [993, 439] on icon "printer" at bounding box center [989, 439] width 7 height 7
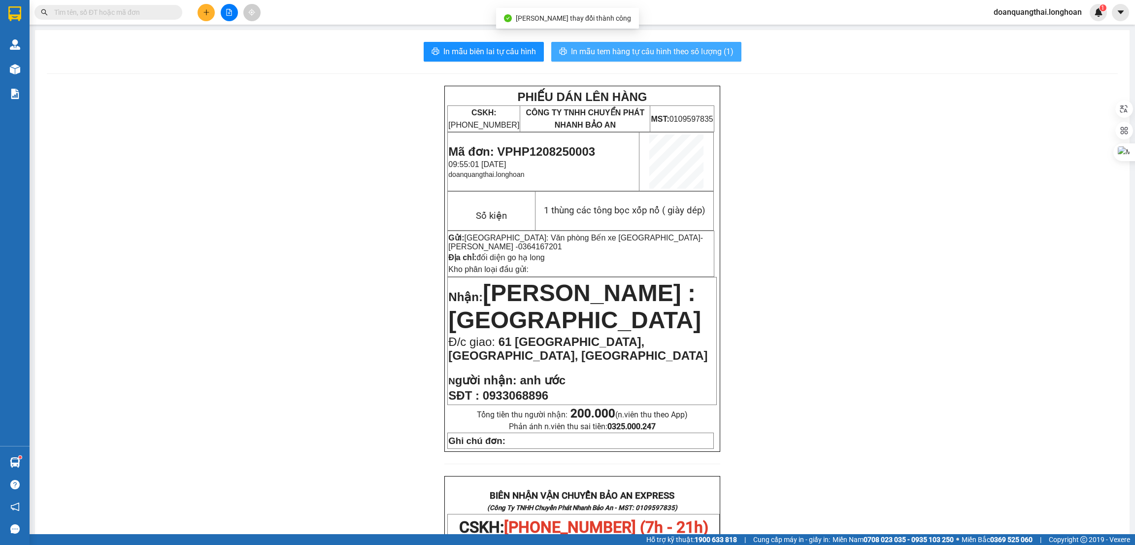
click at [631, 59] on button "In mẫu tem hàng tự cấu hình theo số lượng (1)" at bounding box center [646, 52] width 190 height 20
